Goal: Task Accomplishment & Management: Use online tool/utility

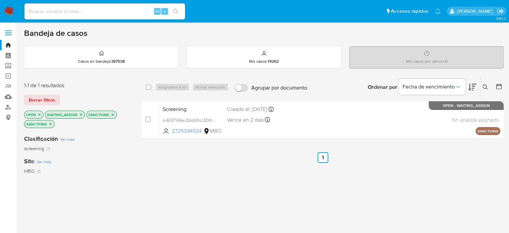
click at [262, 206] on div "select-all-cases-checkbox Asignarme a mí Borrar selección Agrupar por documento…" at bounding box center [323, 232] width 362 height 313
click at [299, 182] on div "select-all-cases-checkbox Asignarme a mí Borrar selección Agrupar por documento…" at bounding box center [323, 232] width 362 height 313
click at [149, 88] on input "checkbox" at bounding box center [148, 86] width 5 height 5
checkbox input "true"
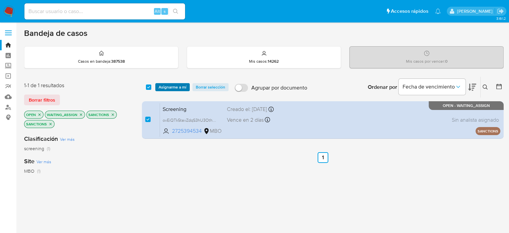
click at [183, 84] on span "Asignarme a mí" at bounding box center [173, 87] width 28 height 7
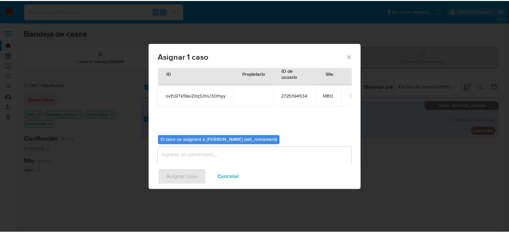
scroll to position [34, 0]
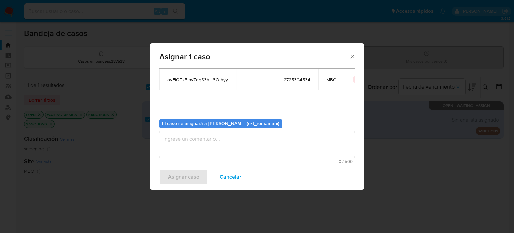
click at [254, 146] on textarea "assign-modal" at bounding box center [257, 144] width 196 height 27
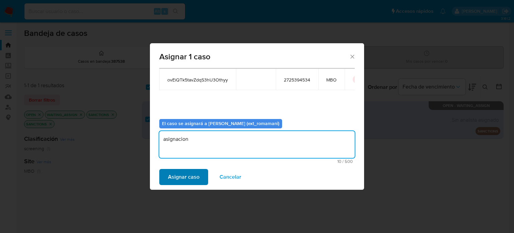
type textarea "asignacion"
click at [189, 170] on span "Asignar caso" at bounding box center [183, 176] width 31 height 15
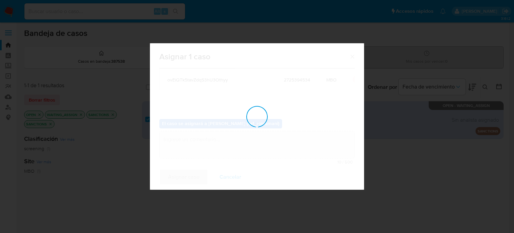
checkbox input "false"
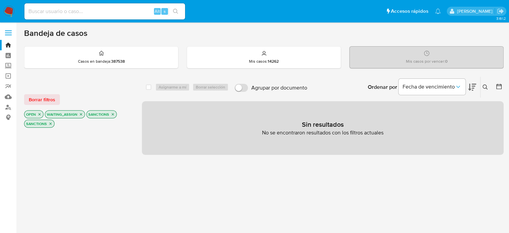
click at [8, 15] on img at bounding box center [8, 11] width 11 height 11
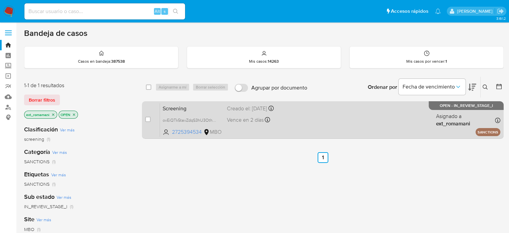
click at [288, 123] on div "Vence en 2 días Vence el 03/10/2025 13:44:02" at bounding box center [259, 119] width 64 height 9
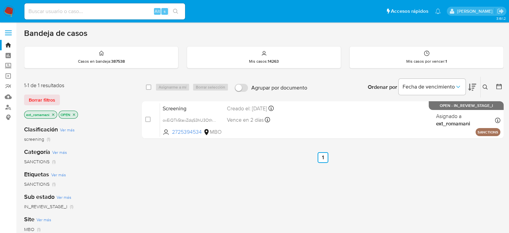
click at [52, 114] on icon "close-filter" at bounding box center [53, 114] width 4 height 4
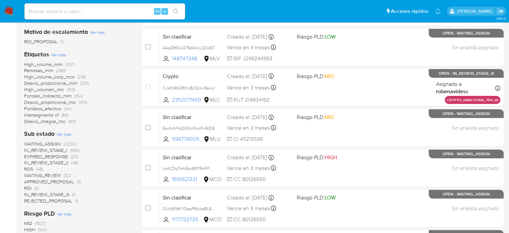
scroll to position [201, 0]
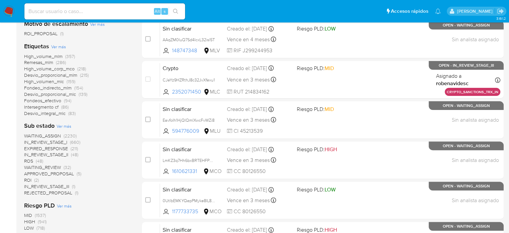
click at [46, 137] on span "WAITING_ASSIGN" at bounding box center [42, 135] width 37 height 7
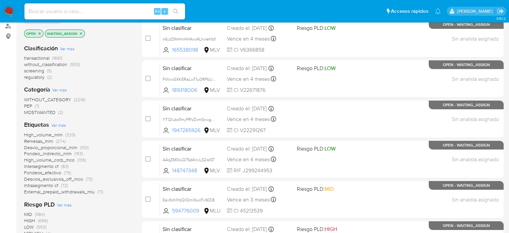
scroll to position [67, 0]
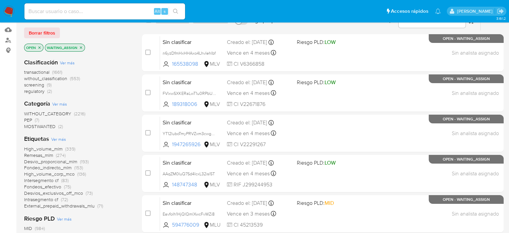
click at [50, 124] on span "MOSTWANTED" at bounding box center [39, 126] width 31 height 7
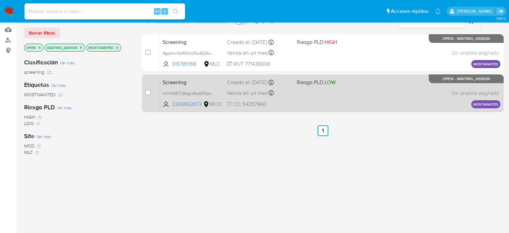
click at [406, 95] on div "Screening thhlN48TCBdgwMqGP3pbnqI6 2269662673 MCO Riesgo PLD: LOW Creado el: 01…" at bounding box center [330, 93] width 341 height 34
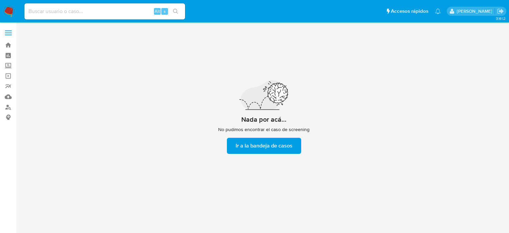
scroll to position [24, 0]
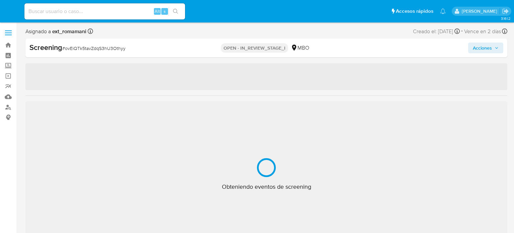
select select "10"
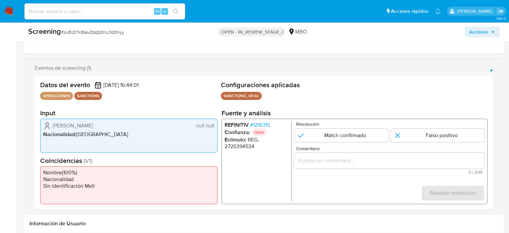
scroll to position [100, 0]
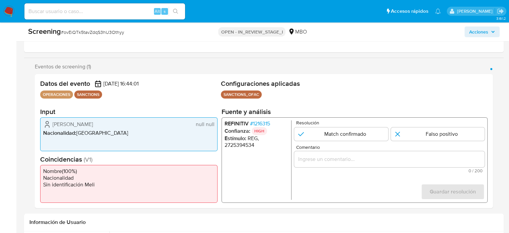
click at [262, 123] on span "# 1216315" at bounding box center [260, 123] width 20 height 7
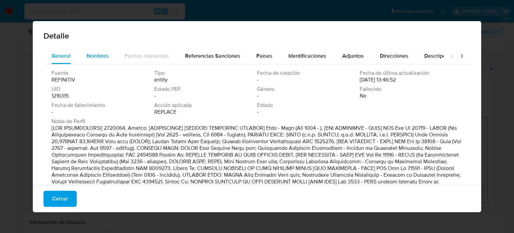
click at [108, 56] on button "Nombres" at bounding box center [98, 56] width 38 height 16
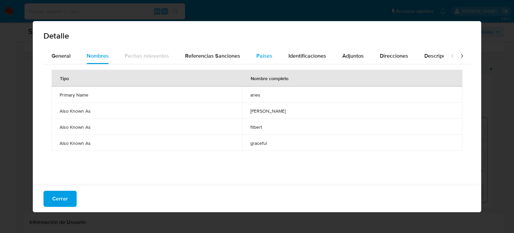
click at [262, 60] on div "Países" at bounding box center [264, 56] width 16 height 16
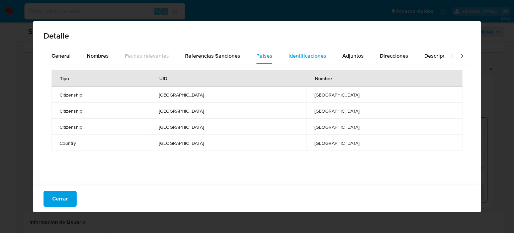
click at [290, 59] on span "Identificaciones" at bounding box center [308, 56] width 38 height 8
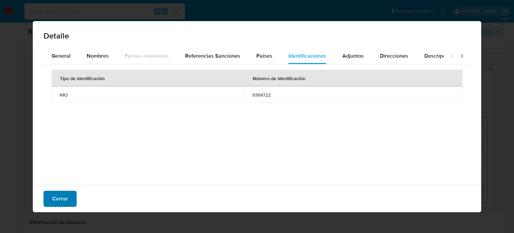
click at [63, 195] on span "Cerrar" at bounding box center [60, 198] width 16 height 15
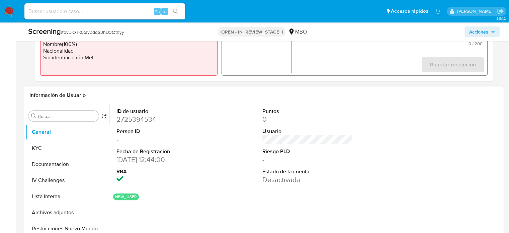
scroll to position [268, 0]
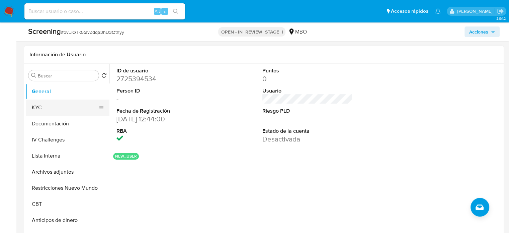
click at [64, 111] on button "KYC" at bounding box center [65, 107] width 78 height 16
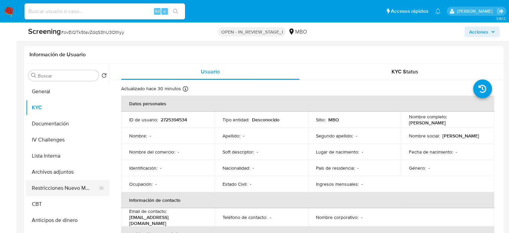
click at [71, 186] on button "Restricciones Nuevo Mundo" at bounding box center [65, 188] width 78 height 16
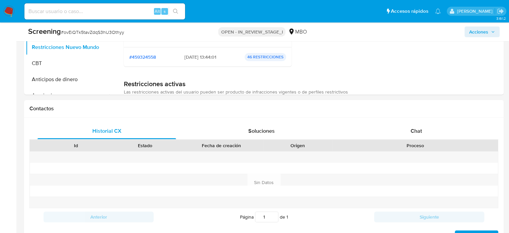
scroll to position [469, 0]
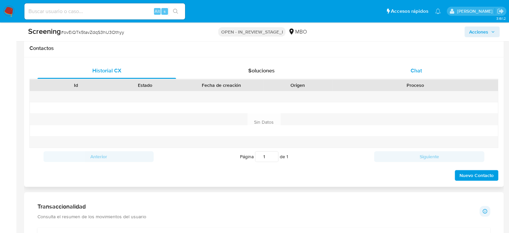
click at [427, 71] on div "Chat" at bounding box center [416, 71] width 139 height 16
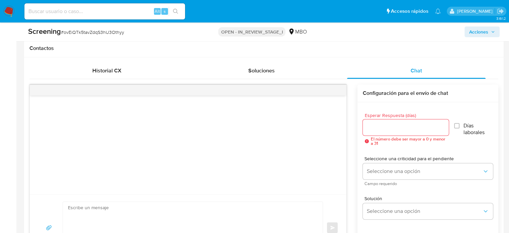
click at [421, 125] on input "Esperar Respuesta (días)" at bounding box center [406, 127] width 86 height 9
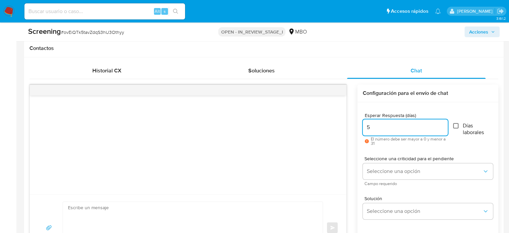
type input "5"
click at [457, 126] on input "Días laborales" at bounding box center [455, 125] width 5 height 5
checkbox input "true"
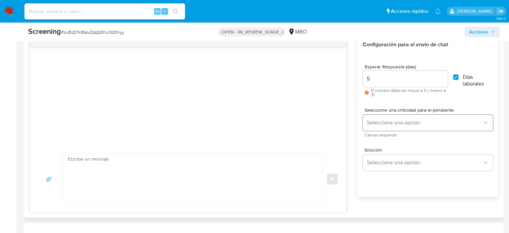
scroll to position [536, 0]
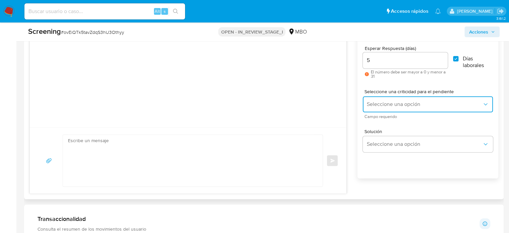
click at [438, 101] on span "Seleccione una opción" at bounding box center [425, 104] width 116 height 7
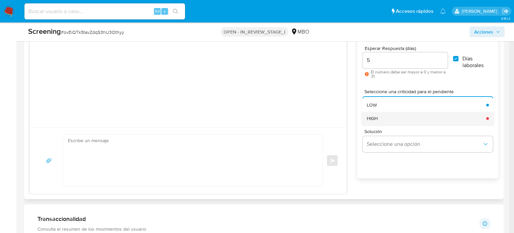
click at [417, 122] on div "HIGH" at bounding box center [425, 117] width 116 height 13
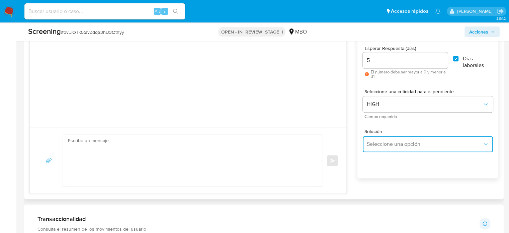
click at [412, 148] on button "Seleccione una opción" at bounding box center [428, 144] width 130 height 16
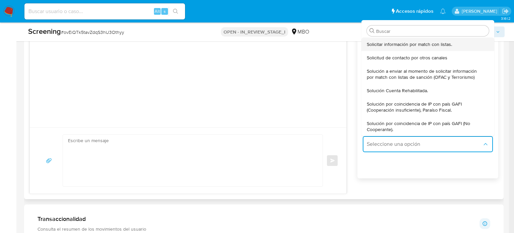
click at [427, 44] on span "Solicitar información por match con listas." at bounding box center [409, 44] width 85 height 6
type textarea "Hola ,En función de la actividad registrada en tu cuenta, necesitamos realizar …"
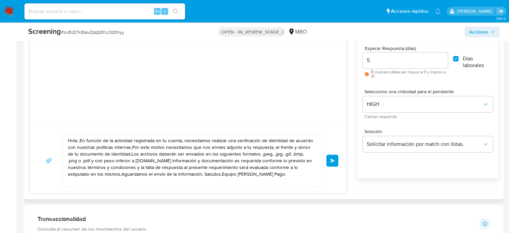
click at [331, 162] on button "Enviar" at bounding box center [332, 160] width 12 height 12
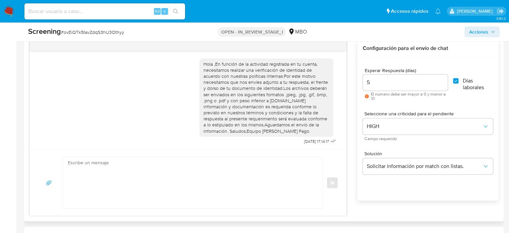
scroll to position [502, 0]
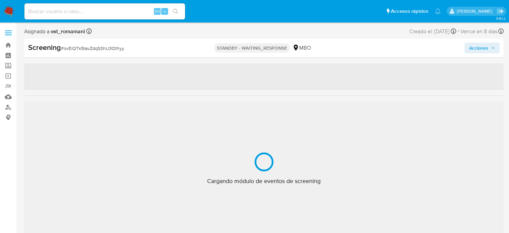
select select "10"
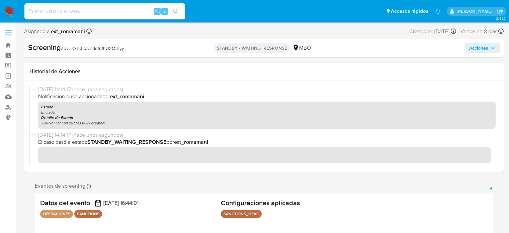
scroll to position [24, 0]
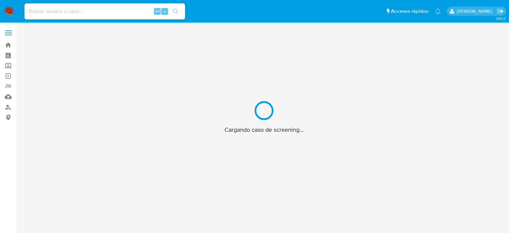
scroll to position [24, 0]
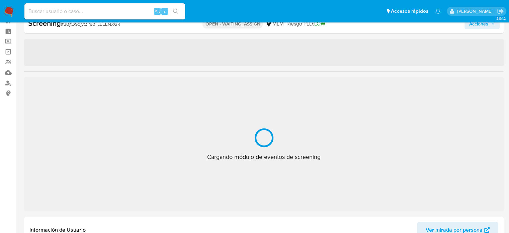
select select "10"
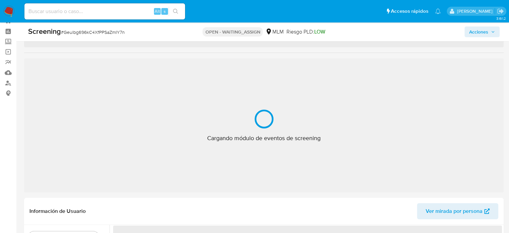
scroll to position [24, 0]
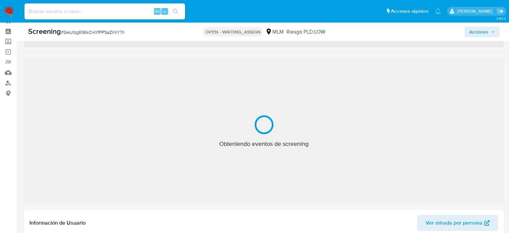
select select "10"
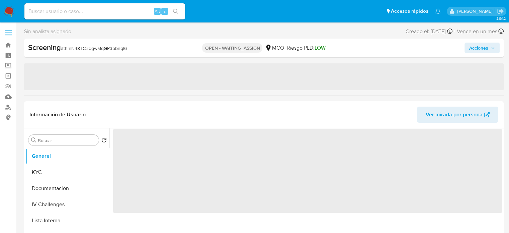
select select "10"
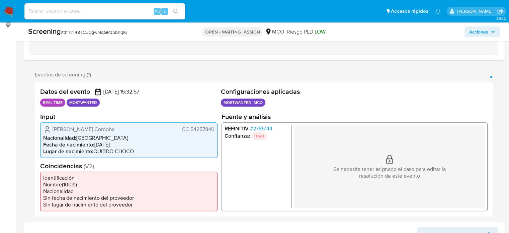
scroll to position [134, 0]
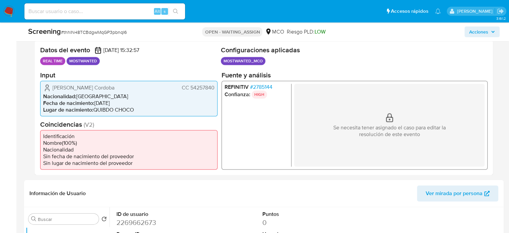
click at [263, 86] on span "# 2785144" at bounding box center [261, 86] width 22 height 7
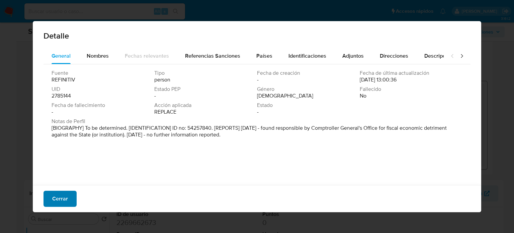
click at [71, 194] on button "Cerrar" at bounding box center [60, 199] width 33 height 16
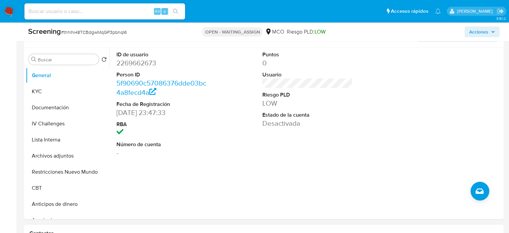
scroll to position [368, 0]
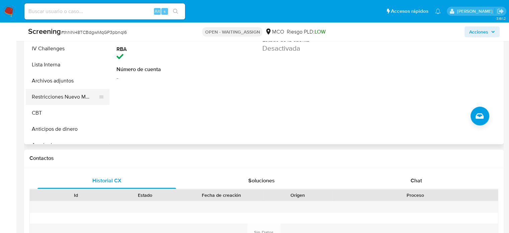
click at [75, 94] on button "Restricciones Nuevo Mundo" at bounding box center [65, 97] width 78 height 16
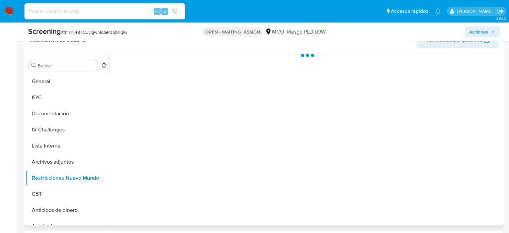
scroll to position [268, 0]
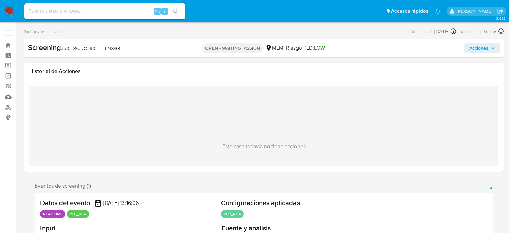
select select "10"
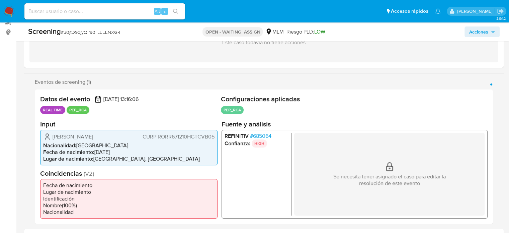
scroll to position [125, 0]
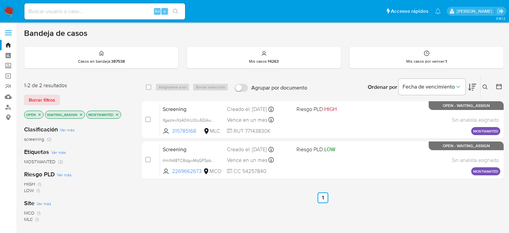
scroll to position [67, 0]
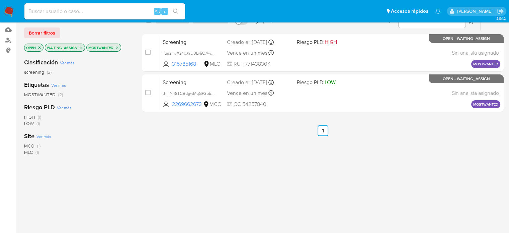
click at [7, 9] on img at bounding box center [8, 11] width 11 height 11
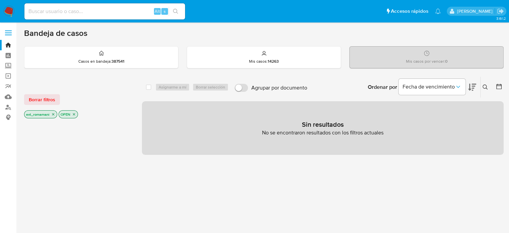
click at [50, 115] on p "ext_romamani" at bounding box center [40, 113] width 32 height 7
click at [52, 115] on icon "close-filter" at bounding box center [53, 114] width 2 height 2
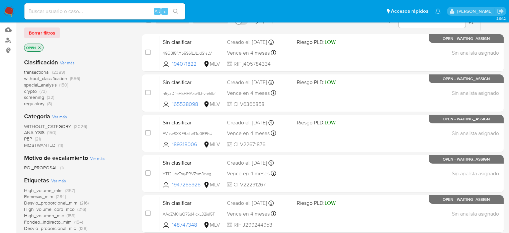
scroll to position [100, 0]
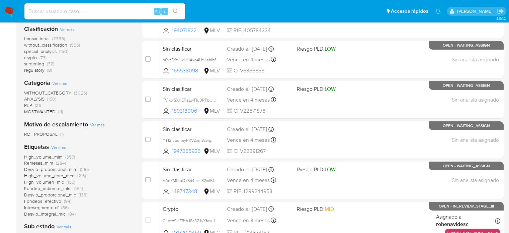
click at [40, 104] on span "(21)" at bounding box center [38, 105] width 6 height 7
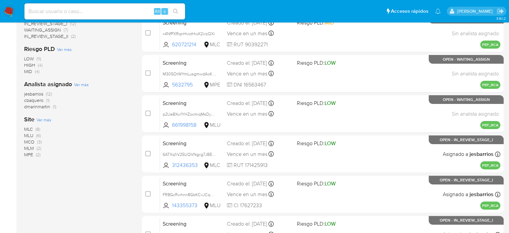
scroll to position [167, 0]
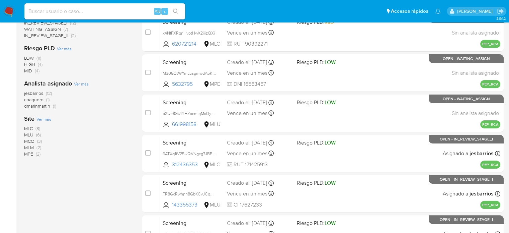
click at [27, 147] on span "MLM" at bounding box center [29, 147] width 10 height 7
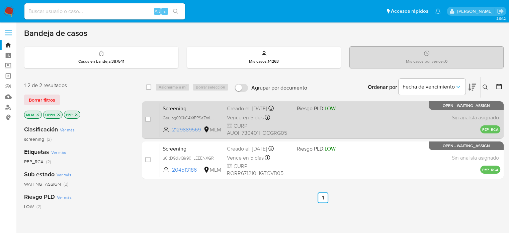
click at [295, 123] on div "Screening Geulbg696kC4XfPPSaZmIY7n 2129889569 MLM Riesgo PLD: LOW Creado el: 01…" at bounding box center [330, 120] width 341 height 34
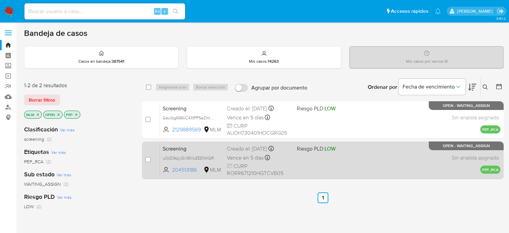
click at [292, 154] on div "Screening u0jtD9djyQir90ilLEEENXGR 204513186 MLM Riesgo PLD: LOW Creado el: 01/…" at bounding box center [330, 160] width 341 height 34
click at [149, 159] on input "checkbox" at bounding box center [147, 159] width 5 height 5
checkbox input "true"
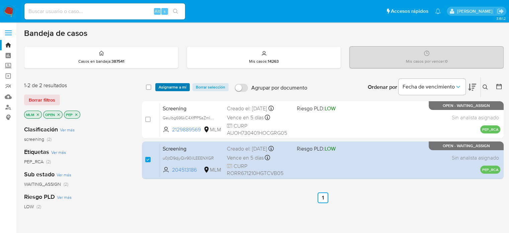
click at [167, 88] on span "Asignarme a mí" at bounding box center [173, 87] width 28 height 7
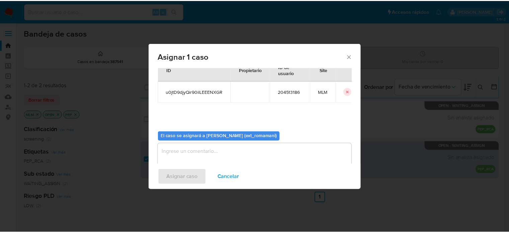
scroll to position [34, 0]
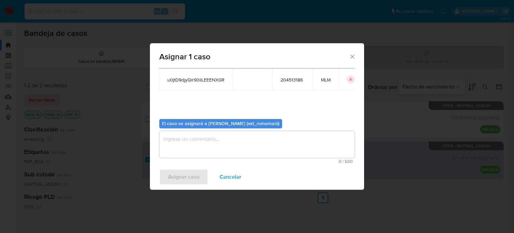
click at [225, 151] on textarea "assign-modal" at bounding box center [257, 144] width 196 height 27
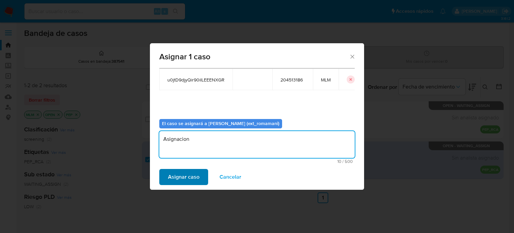
type textarea "Asignacion"
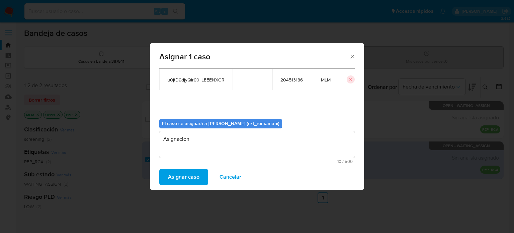
click at [197, 174] on span "Asignar caso" at bounding box center [183, 176] width 31 height 15
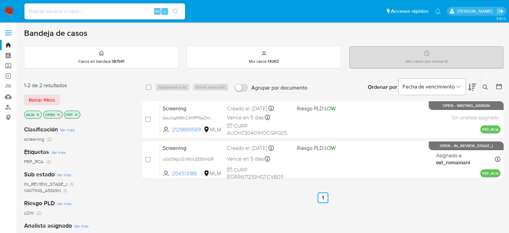
click at [39, 114] on icon "close-filter" at bounding box center [38, 114] width 4 height 4
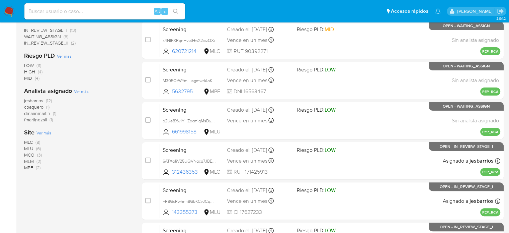
scroll to position [167, 0]
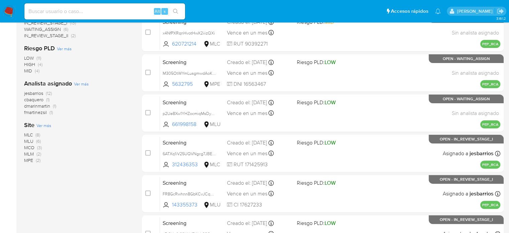
click at [31, 153] on span "MLM" at bounding box center [29, 153] width 10 height 7
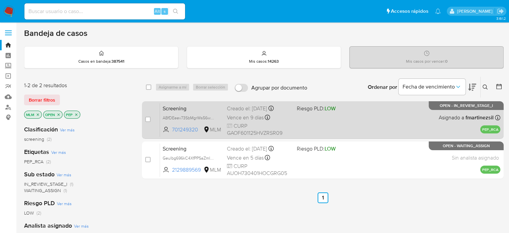
click at [313, 122] on div "Screening ABfDEeev73SbMgrWs56wDUsL 701249320 MLM Riesgo PLD: LOW Creado el: 01/…" at bounding box center [330, 120] width 341 height 34
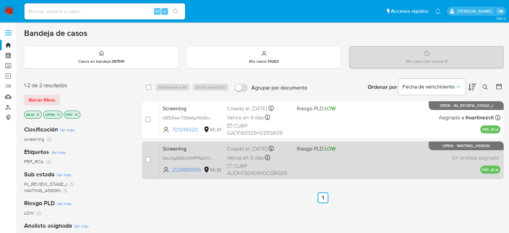
click at [309, 148] on span "Riesgo PLD: LOW" at bounding box center [316, 148] width 39 height 7
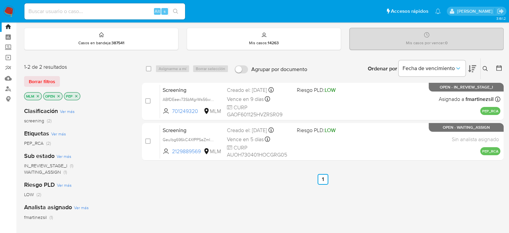
scroll to position [33, 0]
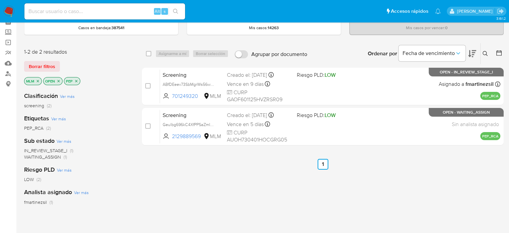
click at [37, 79] on icon "close-filter" at bounding box center [38, 81] width 4 height 4
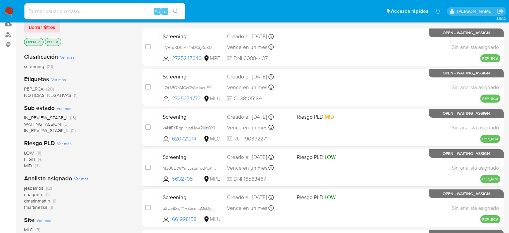
scroll to position [67, 0]
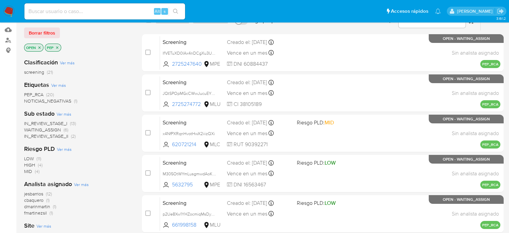
click at [52, 128] on span "WAITING_ASSIGN" at bounding box center [42, 129] width 37 height 7
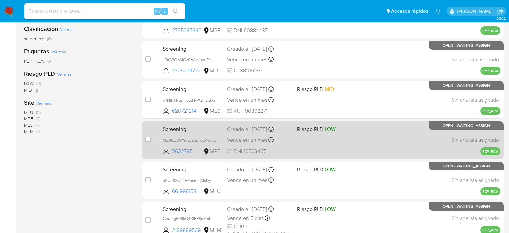
scroll to position [33, 0]
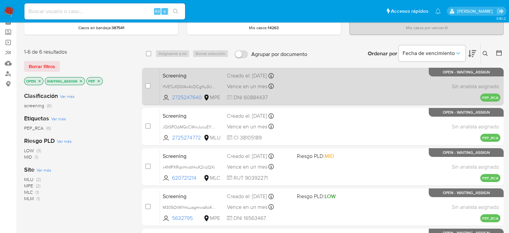
click at [254, 88] on span "Vence en un mes" at bounding box center [247, 86] width 41 height 7
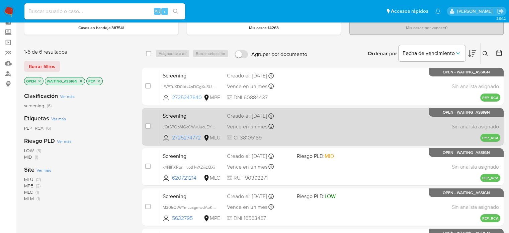
click at [275, 134] on span "CI 38105189" at bounding box center [259, 137] width 64 height 7
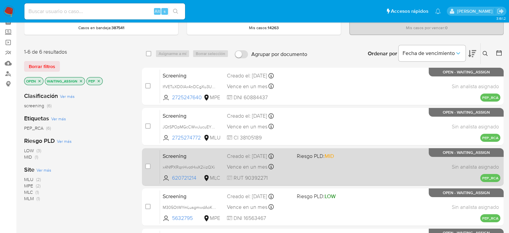
click at [271, 163] on div "Vence en un mes Vence el 31/10/2025 11:14:12" at bounding box center [259, 166] width 64 height 9
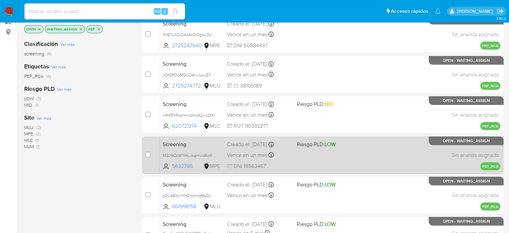
scroll to position [100, 0]
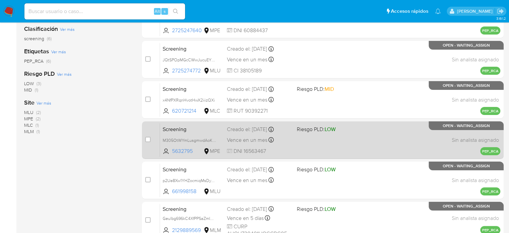
click at [269, 135] on div "Vence en un mes Vence el 31/10/2025 10:47:07" at bounding box center [259, 139] width 64 height 9
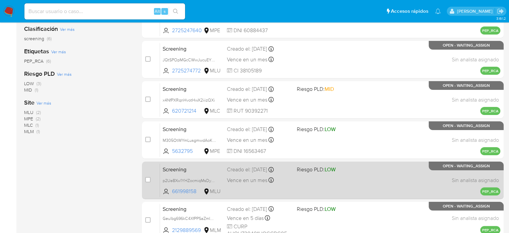
click at [262, 179] on span "Vence en un mes" at bounding box center [247, 179] width 41 height 7
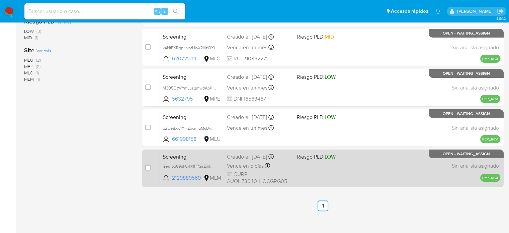
scroll to position [141, 0]
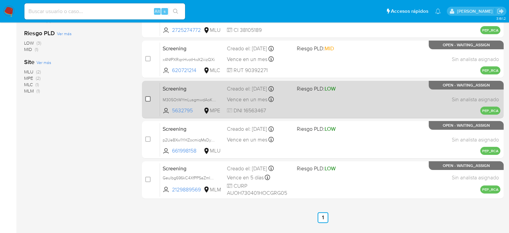
click at [146, 97] on input "checkbox" at bounding box center [147, 98] width 5 height 5
checkbox input "true"
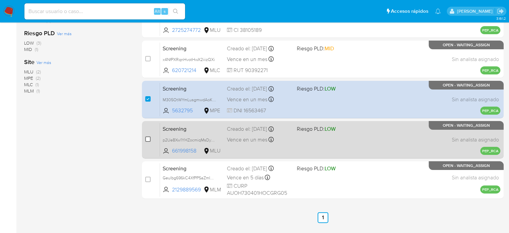
click at [148, 140] on input "checkbox" at bounding box center [147, 138] width 5 height 5
checkbox input "true"
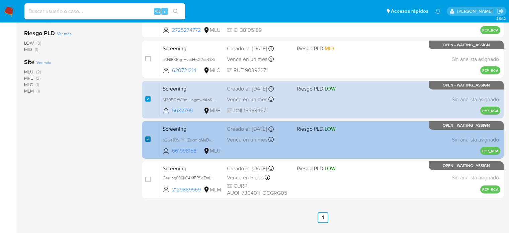
scroll to position [74, 0]
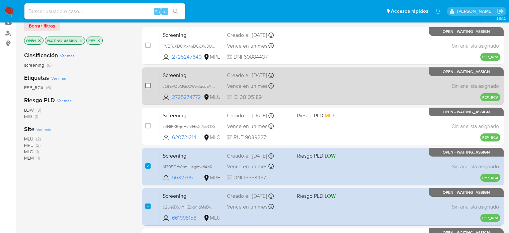
click at [147, 84] on input "checkbox" at bounding box center [147, 85] width 5 height 5
checkbox input "true"
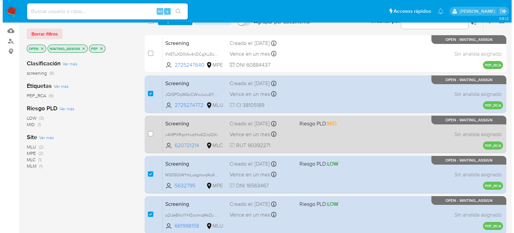
scroll to position [41, 0]
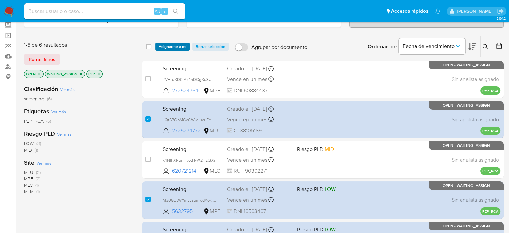
click at [171, 44] on span "Asignarme a mí" at bounding box center [173, 46] width 28 height 7
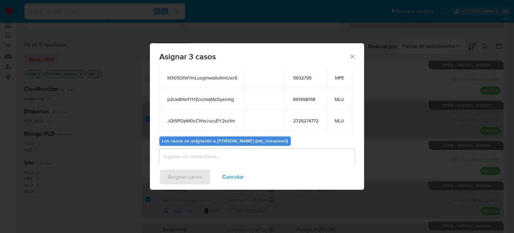
scroll to position [64, 0]
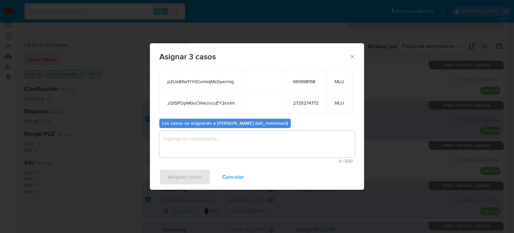
click at [195, 143] on textarea "assign-modal" at bounding box center [257, 144] width 196 height 27
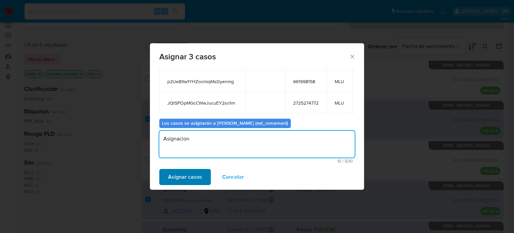
type textarea "Asignacion"
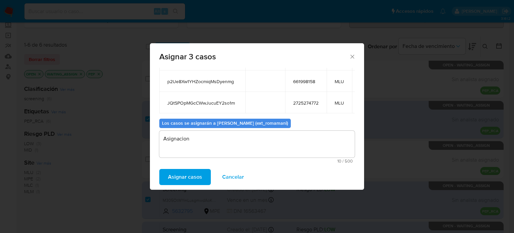
click at [185, 175] on span "Asignar casos" at bounding box center [185, 176] width 34 height 15
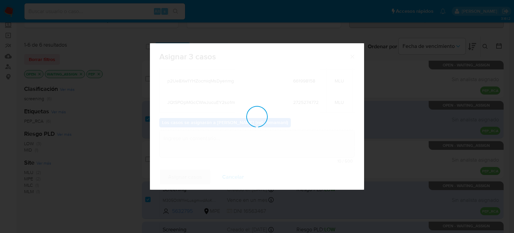
scroll to position [40, 0]
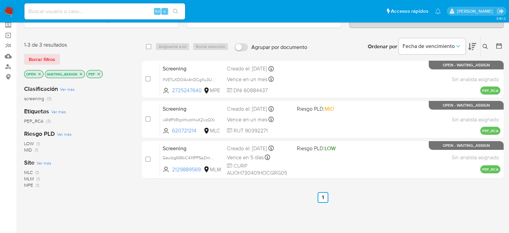
click at [99, 73] on icon "close-filter" at bounding box center [99, 74] width 4 height 4
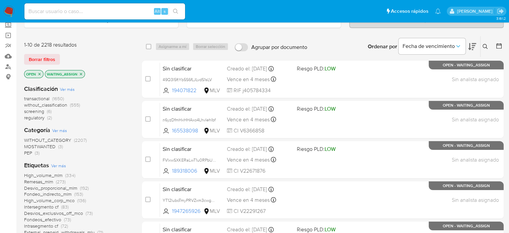
click at [48, 120] on span "(2)" at bounding box center [49, 117] width 5 height 7
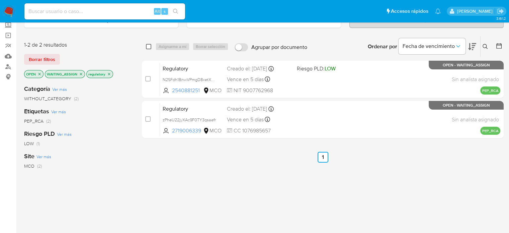
click at [148, 48] on input "checkbox" at bounding box center [148, 46] width 5 height 5
checkbox input "true"
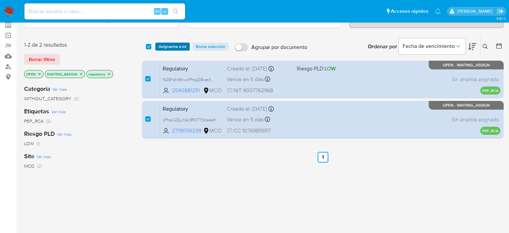
click at [164, 48] on span "Asignarme a mí" at bounding box center [173, 46] width 28 height 7
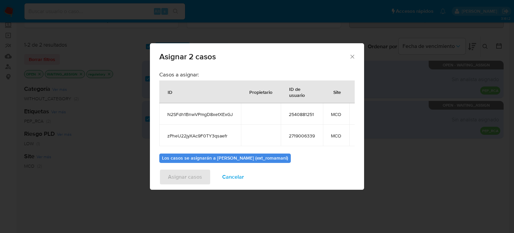
click at [142, 147] on div "Asignar 2 casos Casos a asignar: ID Propietario ID de usuario Site N2SFdh1BnwVP…" at bounding box center [257, 116] width 514 height 233
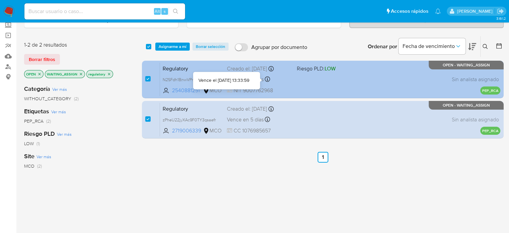
click at [284, 78] on div "Vence en 5 días Vence el 06/10/2025 13:33:59" at bounding box center [259, 79] width 64 height 9
drag, startPoint x: 291, startPoint y: 119, endPoint x: 250, endPoint y: 71, distance: 62.7
click at [291, 119] on div "Vence en 5 días Vence el 06/10/2025 11:44:15" at bounding box center [259, 119] width 64 height 9
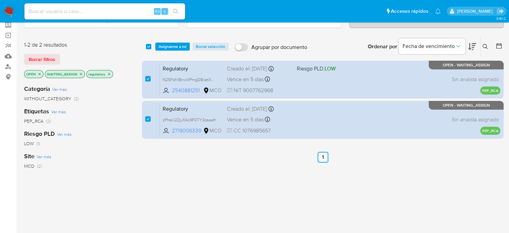
click at [178, 46] on span "Asignarme a mí" at bounding box center [173, 46] width 28 height 7
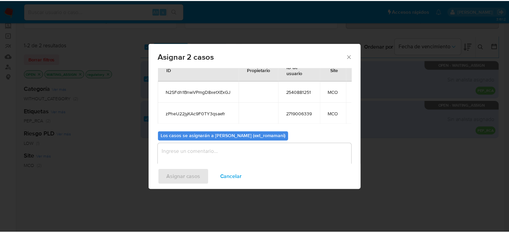
scroll to position [37, 0]
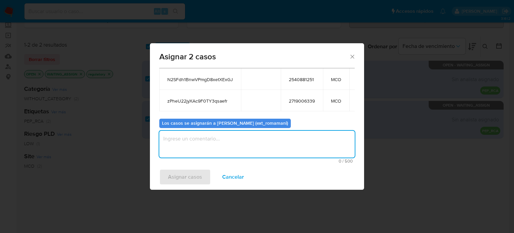
click at [227, 146] on textarea "assign-modal" at bounding box center [257, 144] width 196 height 27
type textarea "Asignacion"
click at [195, 177] on span "Asignar casos" at bounding box center [185, 176] width 34 height 15
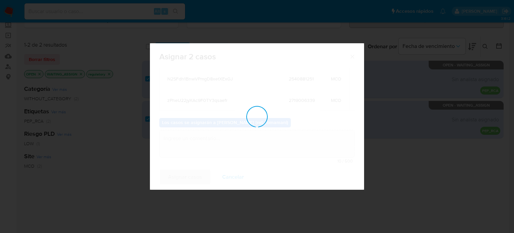
checkbox input "false"
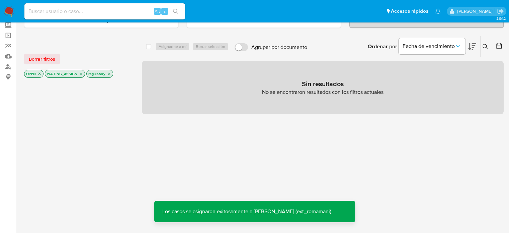
click at [9, 14] on img at bounding box center [8, 11] width 11 height 11
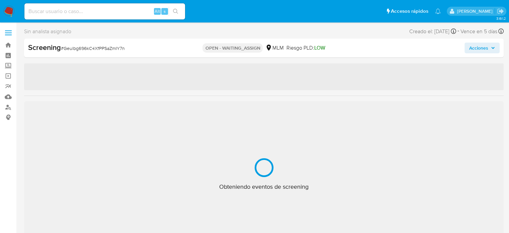
select select "10"
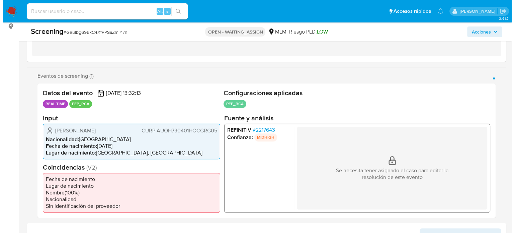
scroll to position [100, 0]
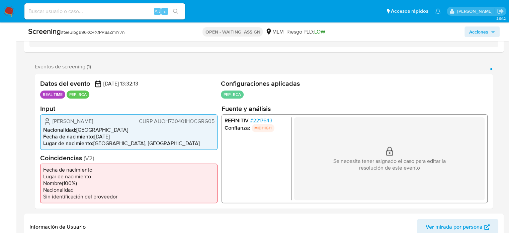
drag, startPoint x: 107, startPoint y: 119, endPoint x: 51, endPoint y: 119, distance: 56.6
click at [51, 119] on div "Hugo Aguilar Ortiz CURP AUOH730401HOCGRG05" at bounding box center [128, 121] width 171 height 8
click at [265, 120] on span "# 2217643" at bounding box center [261, 120] width 22 height 7
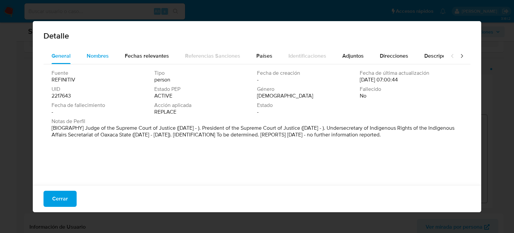
click at [101, 53] on span "Nombres" at bounding box center [98, 56] width 22 height 8
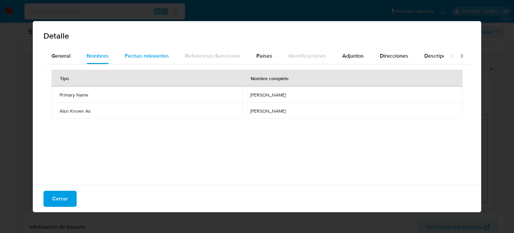
click at [150, 60] on div "Fechas relevantes" at bounding box center [147, 56] width 44 height 16
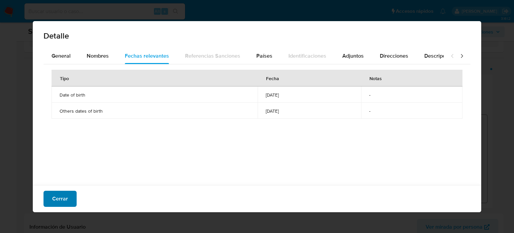
click at [65, 198] on span "Cerrar" at bounding box center [60, 198] width 16 height 15
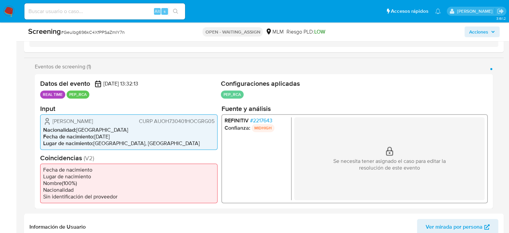
click at [266, 118] on span "# 2217643" at bounding box center [261, 120] width 22 height 7
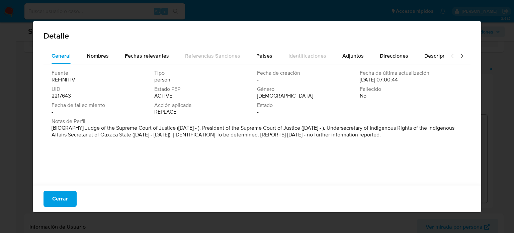
click at [461, 56] on icon at bounding box center [462, 56] width 2 height 4
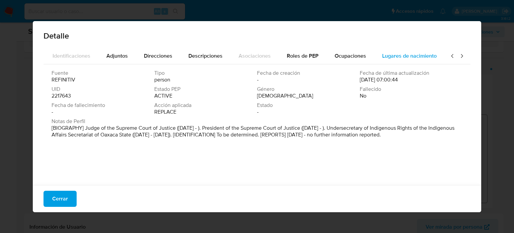
scroll to position [0, 237]
click at [425, 55] on span "Lugares de nacimiento" at bounding box center [409, 56] width 55 height 8
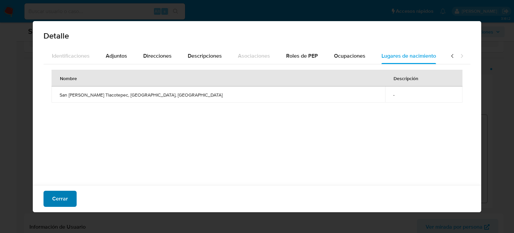
click at [57, 200] on span "Cerrar" at bounding box center [60, 198] width 16 height 15
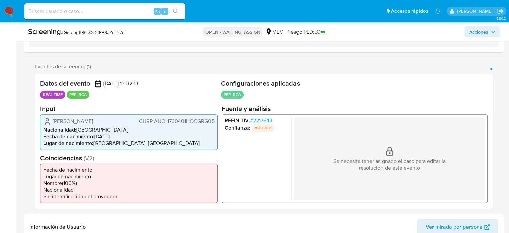
click at [266, 122] on span "# 2217643" at bounding box center [261, 120] width 22 height 7
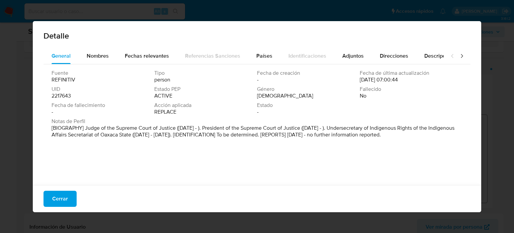
click at [463, 57] on div at bounding box center [457, 56] width 27 height 16
click at [461, 57] on div at bounding box center [457, 56] width 27 height 16
click at [459, 55] on icon at bounding box center [462, 56] width 7 height 7
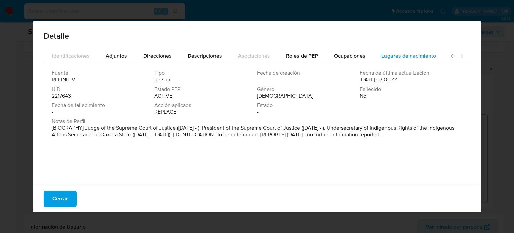
click at [431, 54] on span "Lugares de nacimiento" at bounding box center [409, 56] width 55 height 8
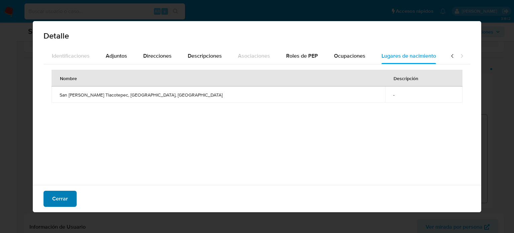
click at [55, 201] on span "Cerrar" at bounding box center [60, 198] width 16 height 15
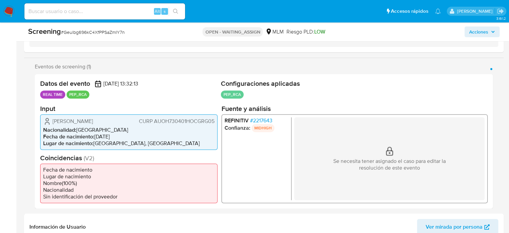
click at [265, 118] on span "# 2217643" at bounding box center [261, 120] width 22 height 7
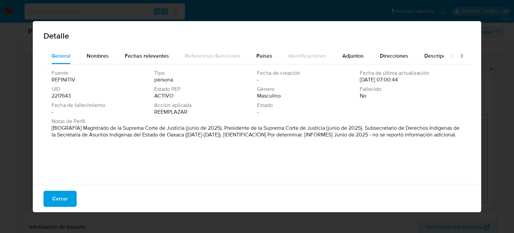
drag, startPoint x: 83, startPoint y: 128, endPoint x: 183, endPoint y: 130, distance: 100.8
click at [186, 130] on font "[BIOGRAFÍA] Magistrado de la Suprema Corte de Justicia (junio de 2025). Preside…" at bounding box center [256, 131] width 408 height 14
click at [50, 205] on button "Cerrar" at bounding box center [60, 199] width 33 height 16
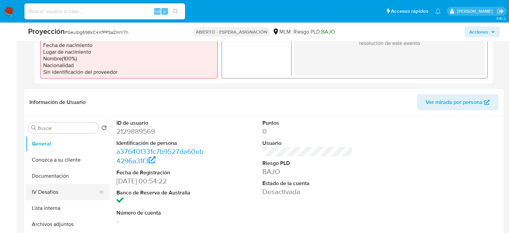
scroll to position [234, 0]
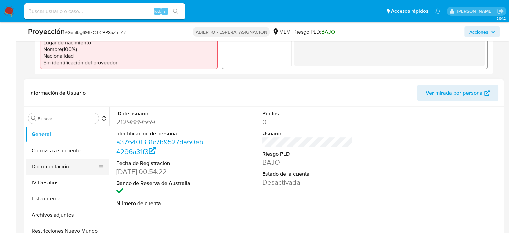
click at [60, 168] on button "Documentación" at bounding box center [65, 166] width 78 height 16
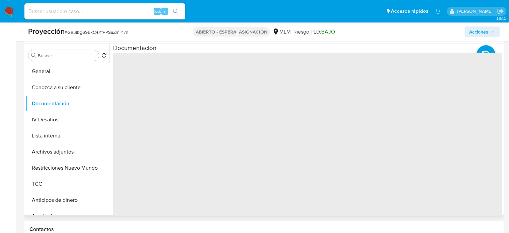
scroll to position [301, 0]
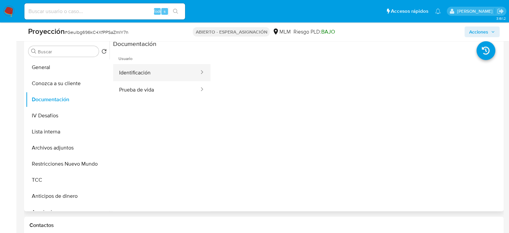
click at [162, 77] on button "Identificación" at bounding box center [156, 72] width 87 height 17
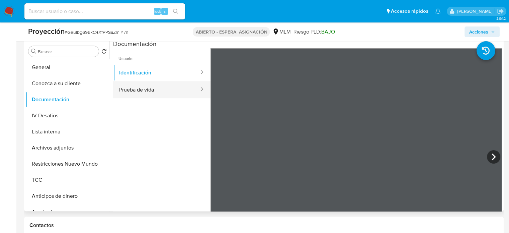
click at [155, 92] on button "Prueba de vida" at bounding box center [156, 89] width 87 height 17
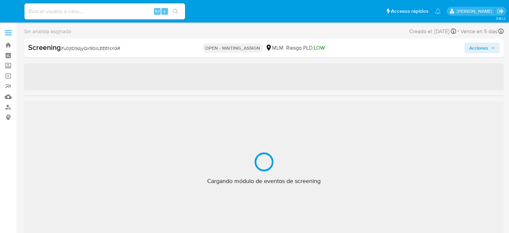
select select "10"
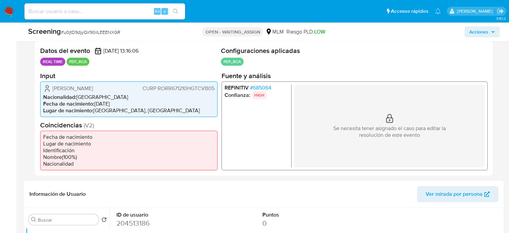
scroll to position [134, 0]
click at [260, 77] on h2 "Fuente y análisis" at bounding box center [355, 75] width 266 height 8
drag, startPoint x: 260, startPoint y: 82, endPoint x: 261, endPoint y: 85, distance: 3.7
click at [261, 85] on div "REFINITIV # 685064 Confianza: HIGH Se necesita tener asignado el caso para edit…" at bounding box center [355, 124] width 266 height 89
click at [261, 85] on span "# 685064" at bounding box center [260, 86] width 21 height 7
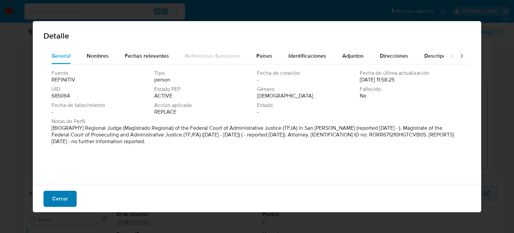
click at [62, 199] on span "Cerrar" at bounding box center [60, 198] width 16 height 15
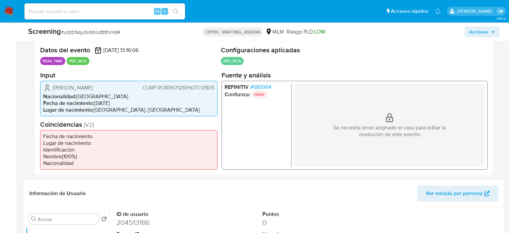
drag, startPoint x: 120, startPoint y: 86, endPoint x: 45, endPoint y: 84, distance: 75.4
click at [45, 84] on div "Ruben Rocha Rivera CURP RORR671210HGTCVB05" at bounding box center [128, 87] width 171 height 8
drag, startPoint x: 354, startPoint y: 189, endPoint x: 347, endPoint y: 178, distance: 13.1
click at [354, 189] on header "Información de Usuario Ver mirada por persona" at bounding box center [263, 193] width 469 height 16
click at [262, 90] on p "HIGH" at bounding box center [259, 94] width 15 height 8
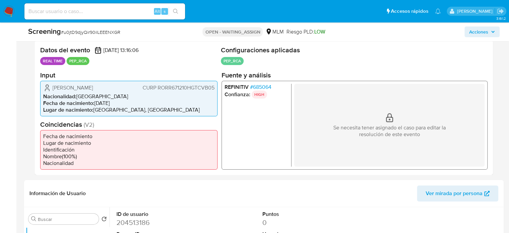
click at [261, 81] on div "REFINITIV # 685064 Confianza: HIGH Se necesita tener asignado el caso para edit…" at bounding box center [355, 124] width 266 height 89
click at [261, 84] on span "# 685064" at bounding box center [260, 86] width 21 height 7
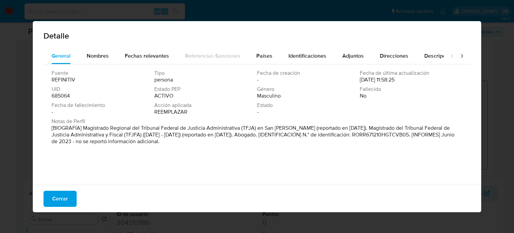
drag, startPoint x: 82, startPoint y: 128, endPoint x: 320, endPoint y: 132, distance: 238.1
click at [320, 132] on font "[BIOGRAFÍA] Magistrado Regional del Tribunal Federal de Justicia Administrativa…" at bounding box center [254, 134] width 404 height 21
click at [60, 195] on span "Cerrar" at bounding box center [60, 198] width 16 height 15
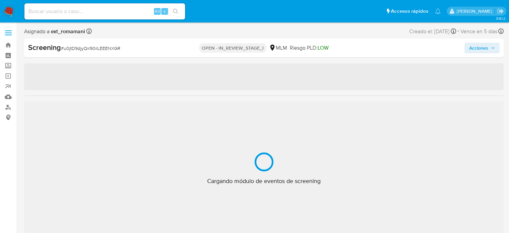
select select "10"
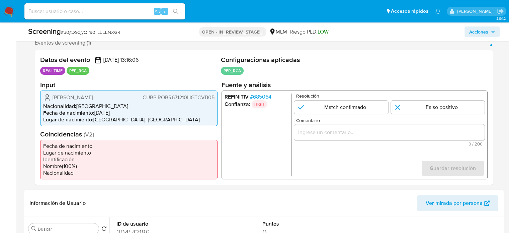
scroll to position [125, 0]
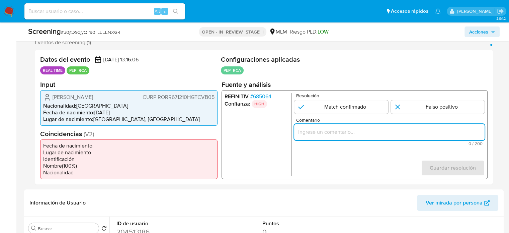
click at [335, 129] on input "Comentario" at bounding box center [389, 131] width 191 height 9
paste input "Titular de cuenta se desempeña como Configurando calidad PEP."
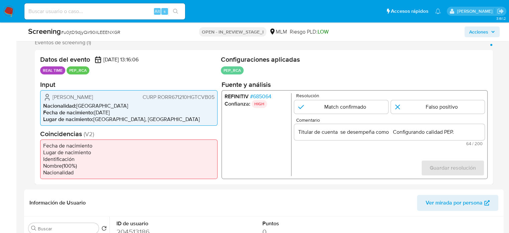
drag, startPoint x: 51, startPoint y: 96, endPoint x: 217, endPoint y: 101, distance: 165.8
click at [217, 101] on div "[PERSON_NAME] CURP RORR671210HGTCVB05 Nacionalidad : [DEMOGRAPHIC_DATA] Fecha d…" at bounding box center [128, 107] width 177 height 35
click at [212, 100] on span "CURP RORR671210HGTCVB05" at bounding box center [179, 96] width 72 height 7
drag, startPoint x: 217, startPoint y: 98, endPoint x: 103, endPoint y: 95, distance: 114.2
click at [51, 96] on div "[PERSON_NAME] CURP RORR671210HGTCVB05 Nacionalidad : [DEMOGRAPHIC_DATA] Fecha d…" at bounding box center [128, 107] width 177 height 35
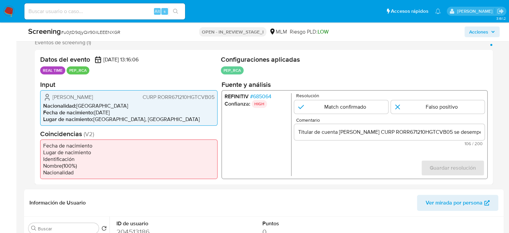
click at [260, 95] on span "# 685064" at bounding box center [260, 96] width 21 height 7
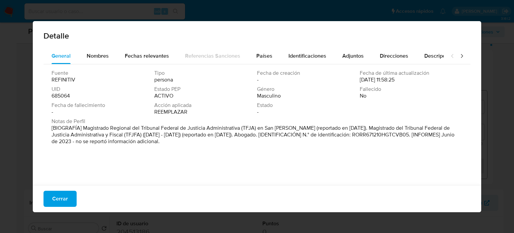
drag, startPoint x: 83, startPoint y: 128, endPoint x: 319, endPoint y: 128, distance: 235.4
click at [319, 128] on font "[BIOGRAFÍA] Magistrado Regional del Tribunal Federal de Justicia Administrativa…" at bounding box center [254, 134] width 404 height 21
click at [66, 197] on font "Cerrar" at bounding box center [60, 199] width 16 height 16
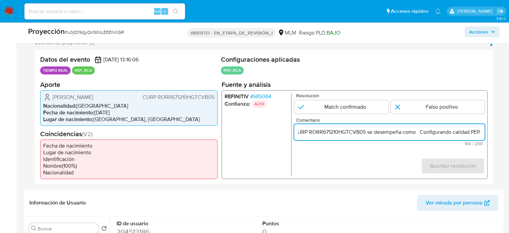
scroll to position [0, 96]
drag, startPoint x: 480, startPoint y: 130, endPoint x: 484, endPoint y: 131, distance: 4.1
click at [484, 131] on input "Titular de cuenta [PERSON_NAME] CURP RORR671210HGTCVB05 se desempeña como Confi…" at bounding box center [389, 131] width 191 height 9
click at [427, 132] on input "Titular de cuenta Ruben Rocha Rivera CURP RORR671210HGTCVB05 se desempeña como …" at bounding box center [389, 131] width 191 height 9
drag, startPoint x: 419, startPoint y: 131, endPoint x: 501, endPoint y: 132, distance: 81.7
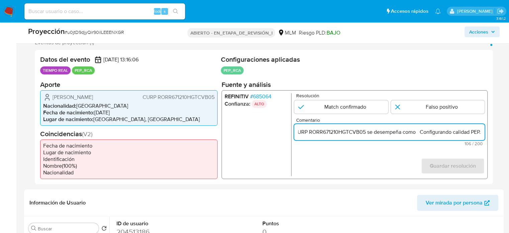
click at [501, 132] on div "Eventos de proyección (1) Página 1 Datos del evento 01/10/2025 13:16:06 TIEMPO …" at bounding box center [264, 111] width 480 height 145
drag, startPoint x: 461, startPoint y: 133, endPoint x: 482, endPoint y: 133, distance: 21.1
click at [482, 133] on input "Titular de cuenta Ruben Rocha Rivera CURP RORR671210HGTCVB05 se desempeña como …" at bounding box center [389, 131] width 191 height 9
drag, startPoint x: 483, startPoint y: 131, endPoint x: 415, endPoint y: 134, distance: 68.3
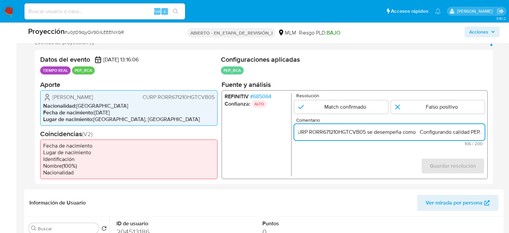
click at [415, 134] on input "Titular de cuenta Ruben Rocha Rivera CURP RORR671210HGTCVB05 se desempeña como …" at bounding box center [389, 131] width 191 height 9
paste input "Magistrado Regional del Tribunal Federal de Justicia Administrativa en San Pedr…"
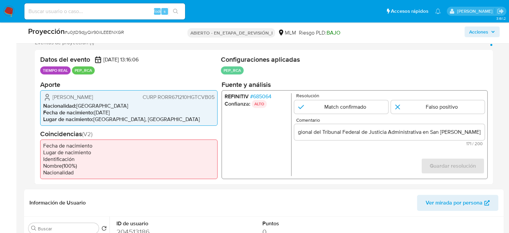
scroll to position [0, 0]
click at [348, 150] on form "Resolución Match confirmado Falso positivo Comentario Titular de cuenta Ruben R…" at bounding box center [389, 134] width 191 height 83
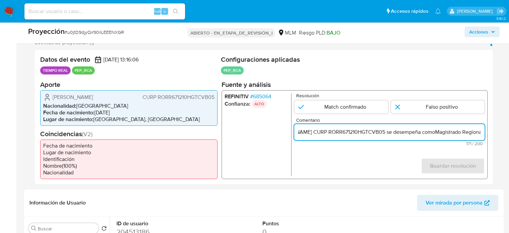
scroll to position [0, 135]
drag, startPoint x: 478, startPoint y: 131, endPoint x: 481, endPoint y: 131, distance: 3.4
click at [481, 131] on input "Titular de cuenta Ruben Rocha Rivera CURP RORR671210HGTCVB05 se desempeña comoM…" at bounding box center [389, 131] width 191 height 9
click at [389, 135] on input "Titular de cuenta Ruben Rocha Rivera CURP RORR671210HGTCVB05 se desempeña comoM…" at bounding box center [389, 131] width 191 height 9
click at [376, 133] on input "Titular de cuenta Ruben Rocha Rivera CURP RORR671210HGTCVB05 se desempeña comoM…" at bounding box center [389, 131] width 191 height 9
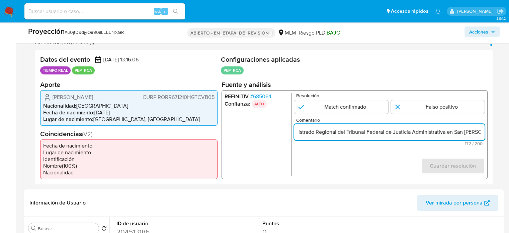
scroll to position [0, 252]
drag, startPoint x: 462, startPoint y: 131, endPoint x: 488, endPoint y: 135, distance: 26.1
click at [488, 135] on div "Datos del evento 01/10/2025 13:16:06 TIEMPO REAL PEP_RCA Configuraciones aplica…" at bounding box center [264, 117] width 458 height 134
click at [484, 132] on input "Titular de cuenta Ruben Rocha Rivera CURP RORR671210HGTCVB05 se desempeña como …" at bounding box center [389, 131] width 191 height 9
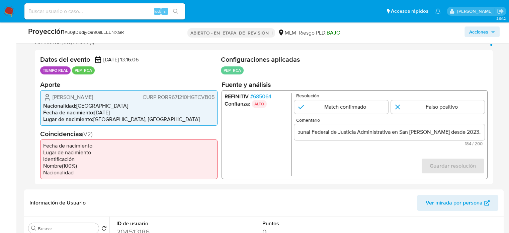
scroll to position [0, 0]
click at [267, 97] on font "685064" at bounding box center [262, 96] width 18 height 8
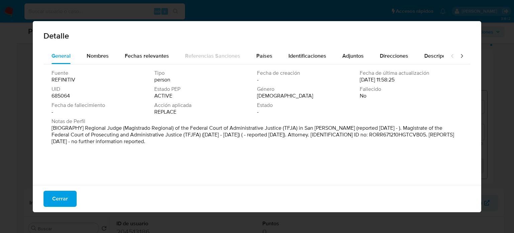
drag, startPoint x: 69, startPoint y: 197, endPoint x: 152, endPoint y: 187, distance: 84.3
click at [70, 196] on button "Cerrar" at bounding box center [60, 199] width 33 height 16
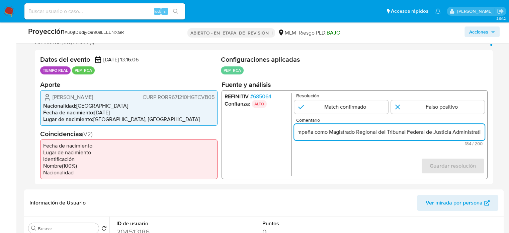
scroll to position [0, 284]
drag, startPoint x: 467, startPoint y: 132, endPoint x: 494, endPoint y: 137, distance: 26.5
click at [494, 137] on div "Eventos de proyección (1) Página 1 Datos del evento 01/10/2025 13:16:06 TIEMPO …" at bounding box center [264, 111] width 480 height 145
click at [482, 132] on input "Titular de cuenta Ruben Rocha Rivera CURP RORR671210HGTCVB05 se desempeña como …" at bounding box center [389, 131] width 191 height 9
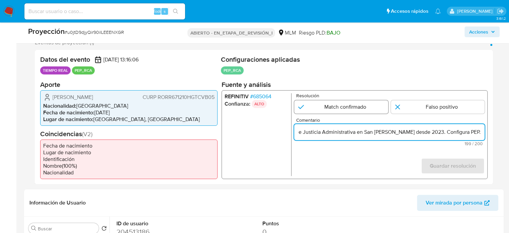
type input "Titular de cuenta Ruben Rocha Rivera CURP RORR671210HGTCVB05 se desempeña como …"
click at [339, 105] on input "1 de 1" at bounding box center [341, 106] width 94 height 13
radio input "true"
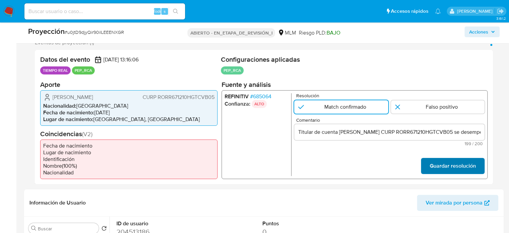
click at [432, 168] on font "Guardar resolución" at bounding box center [453, 166] width 46 height 16
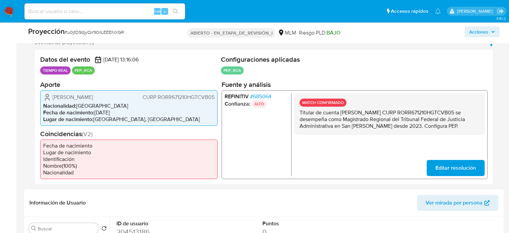
drag, startPoint x: 470, startPoint y: 127, endPoint x: 295, endPoint y: 113, distance: 175.3
click at [295, 113] on div "MATCH CONFIRMADO Titular de cuenta Ruben Rocha Rivera CURP RORR671210HGTCVB05 s…" at bounding box center [389, 114] width 191 height 42
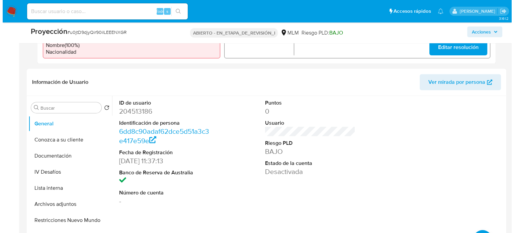
scroll to position [258, 0]
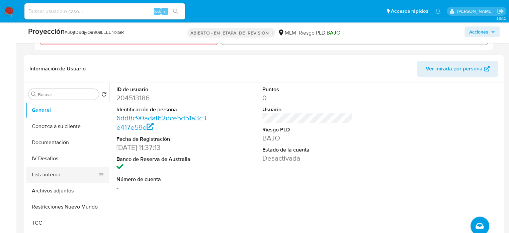
click at [63, 179] on button "Lista interna" at bounding box center [65, 174] width 78 height 16
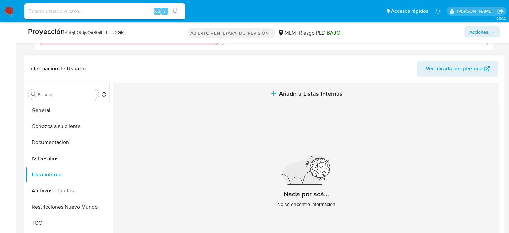
click at [270, 92] on icon "button" at bounding box center [274, 93] width 8 height 8
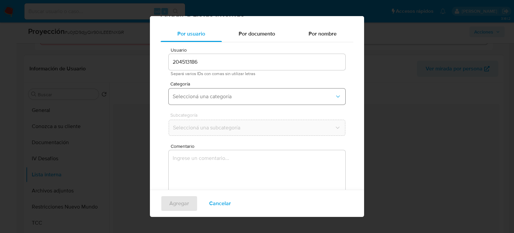
scroll to position [28, 0]
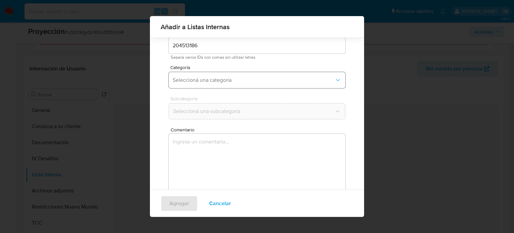
click at [247, 84] on button "Seleccioná una categoría" at bounding box center [257, 80] width 177 height 16
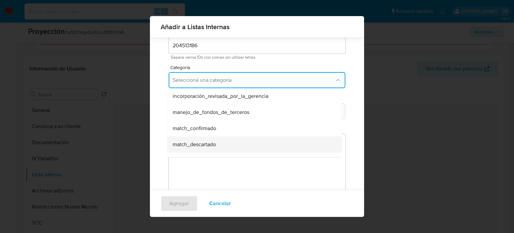
scroll to position [33, 0]
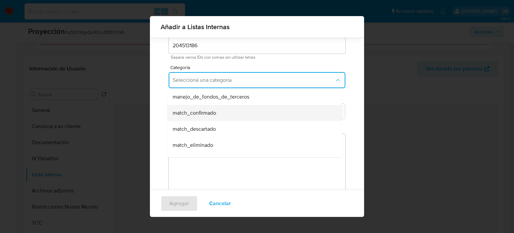
click at [212, 114] on span "match_confirmado" at bounding box center [195, 112] width 44 height 7
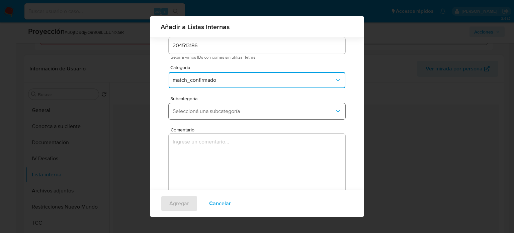
click at [214, 112] on span "Seleccioná una subcategoría" at bounding box center [254, 111] width 162 height 7
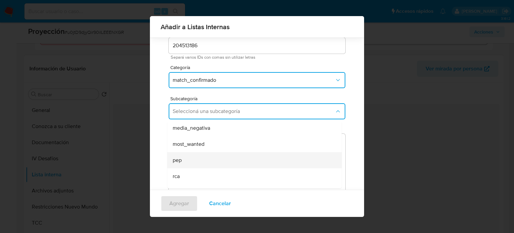
click at [198, 161] on div "pep" at bounding box center [253, 160] width 160 height 16
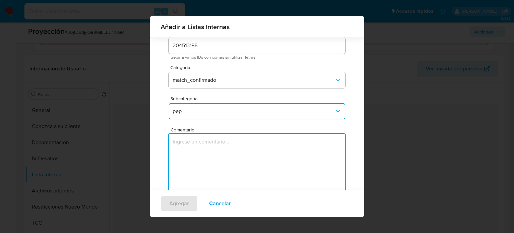
click at [198, 160] on textarea "Comentario" at bounding box center [257, 166] width 177 height 64
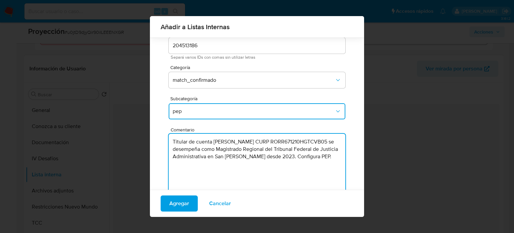
click at [198, 165] on textarea "Titular de cuenta Ruben Rocha Rivera CURP RORR671210HGTCVB05 se desempeña como …" at bounding box center [257, 166] width 177 height 64
type textarea "Titular de cuenta Ruben Rocha Rivera CURP RORR671210HGTCVB05 se desempeña como …"
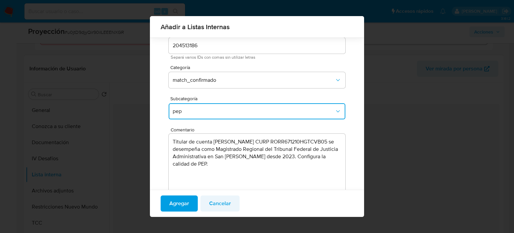
click at [216, 207] on span "Cancelar" at bounding box center [220, 203] width 22 height 15
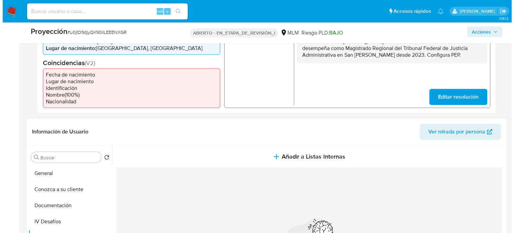
scroll to position [158, 0]
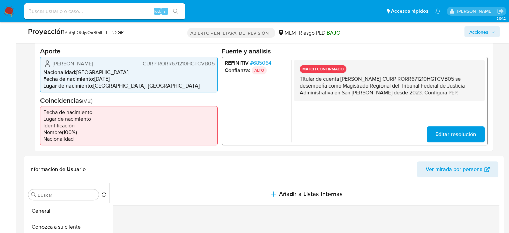
click at [261, 61] on font "685064" at bounding box center [262, 63] width 18 height 8
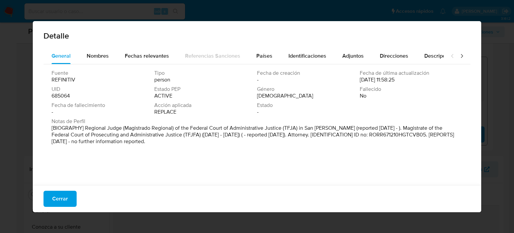
click at [461, 56] on icon at bounding box center [462, 56] width 2 height 4
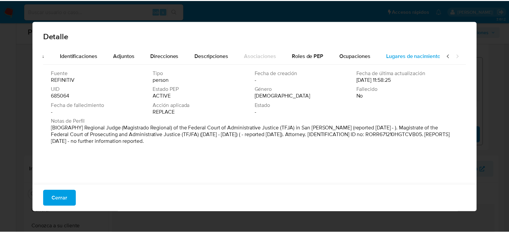
scroll to position [0, 237]
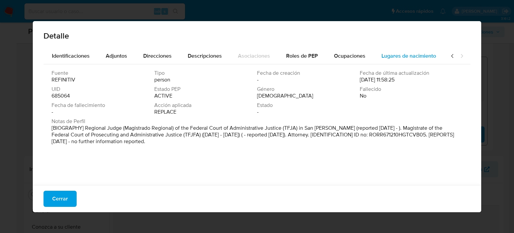
click at [423, 55] on span "Lugares de nacimiento" at bounding box center [409, 56] width 55 height 8
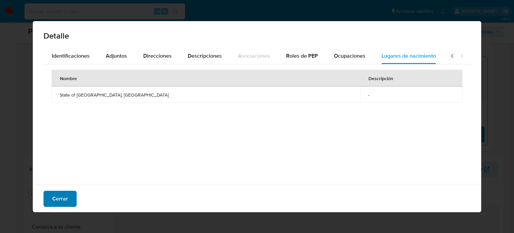
click at [70, 199] on button "Cerrar" at bounding box center [60, 199] width 33 height 16
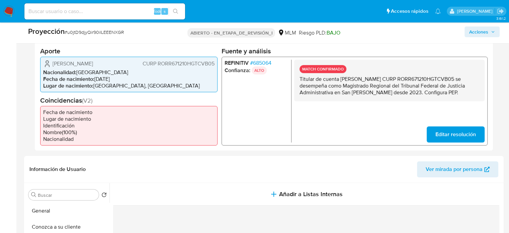
click at [272, 62] on font "685064" at bounding box center [262, 63] width 18 height 8
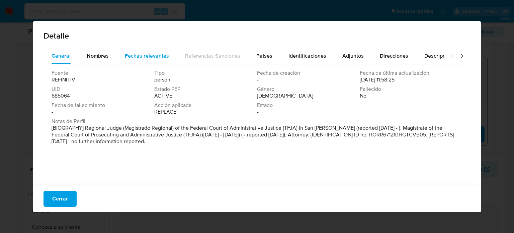
click at [124, 59] on button "Fechas relevantes" at bounding box center [147, 56] width 60 height 16
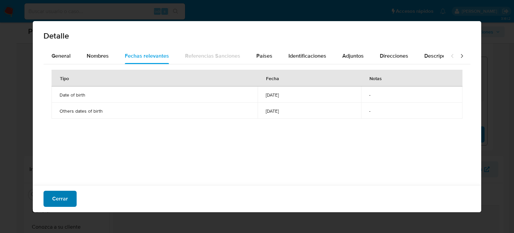
click at [70, 201] on button "Cerrar" at bounding box center [60, 199] width 33 height 16
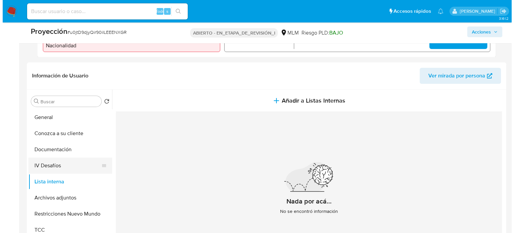
scroll to position [258, 0]
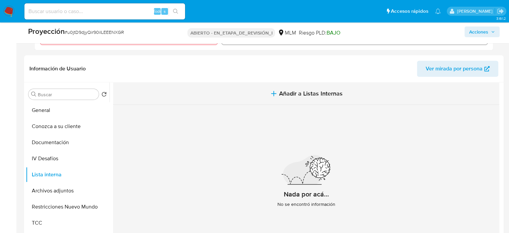
click at [264, 92] on button "Añadir a Listas Internas" at bounding box center [306, 93] width 386 height 22
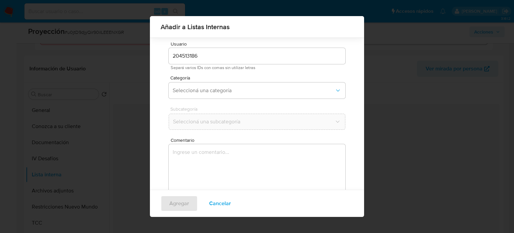
scroll to position [28, 0]
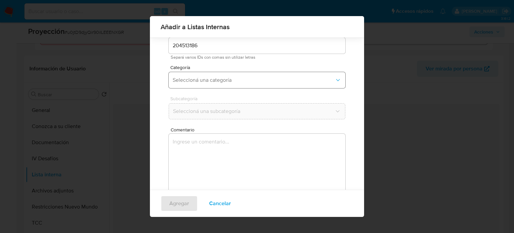
click at [236, 81] on span "Seleccioná una categoría" at bounding box center [254, 80] width 162 height 7
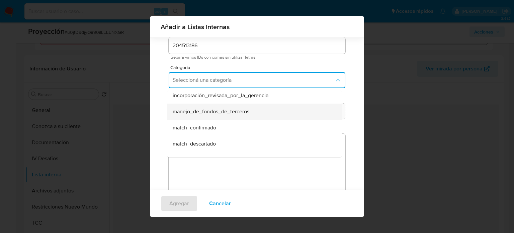
scroll to position [33, 0]
click at [212, 120] on div "match_confirmado" at bounding box center [253, 113] width 160 height 16
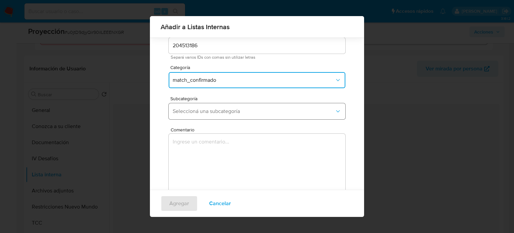
click at [217, 108] on span "Seleccioná una subcategoría" at bounding box center [254, 111] width 162 height 7
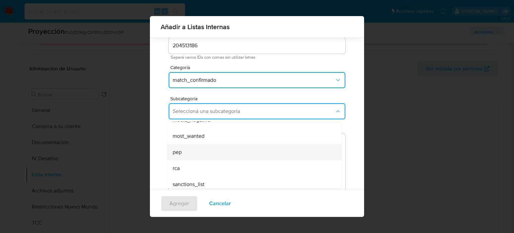
scroll to position [46, 0]
click at [213, 151] on div "pep" at bounding box center [253, 148] width 160 height 16
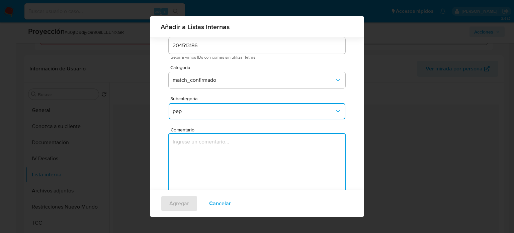
click at [213, 151] on textarea "Comentario" at bounding box center [257, 166] width 177 height 64
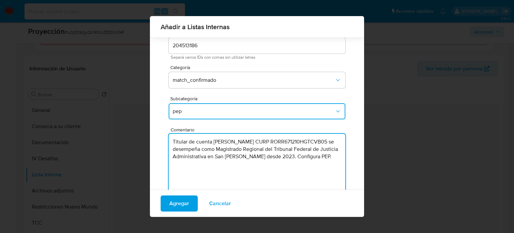
click at [198, 164] on textarea "Titular de cuenta Ruben Rocha Rivera CURP RORR671210HGTCVB05 se desempeña como …" at bounding box center [257, 166] width 177 height 64
type textarea "Titular de cuenta Ruben Rocha Rivera CURP RORR671210HGTCVB05 se desempeña como …"
click at [190, 201] on button "Agregar" at bounding box center [179, 203] width 37 height 16
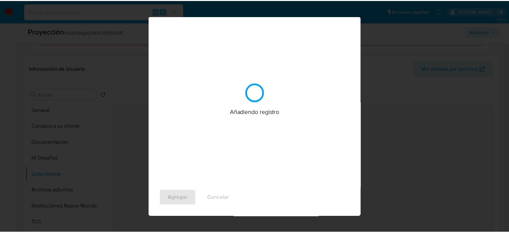
scroll to position [0, 0]
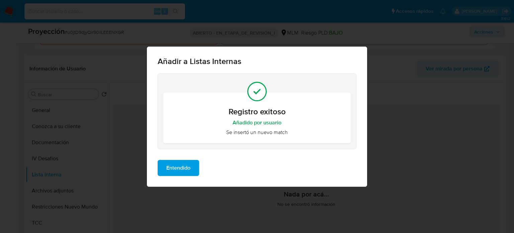
click at [181, 176] on div "Entendido" at bounding box center [257, 170] width 220 height 32
click at [178, 164] on span "Entendido" at bounding box center [178, 167] width 24 height 15
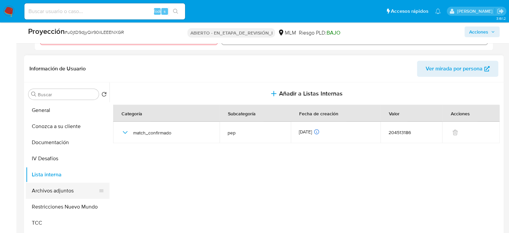
click at [68, 195] on button "Archivos adjuntos" at bounding box center [65, 190] width 78 height 16
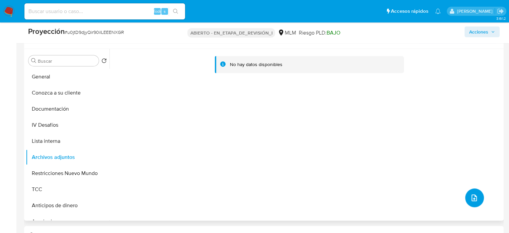
click at [477, 199] on button "subir archivo" at bounding box center [474, 197] width 19 height 19
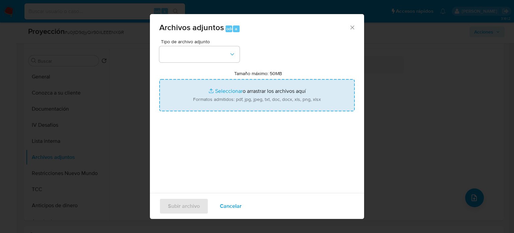
click at [210, 94] on input "Tamaño máximo: 50MB Seleccionar archivos" at bounding box center [257, 95] width 196 height 32
type input "C:\fakepath\asun_4827101_20241217_1734550329.pdf"
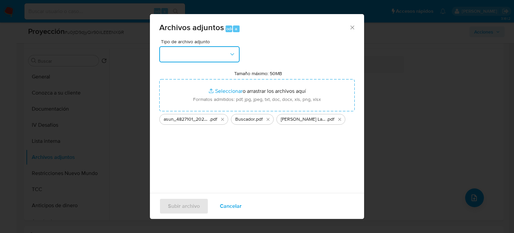
click at [180, 52] on button "button" at bounding box center [199, 54] width 80 height 16
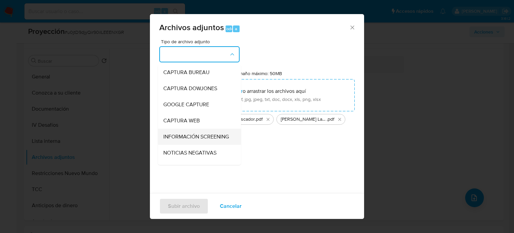
click at [180, 135] on span "INFORMACIÓN SCREENING" at bounding box center [196, 136] width 66 height 7
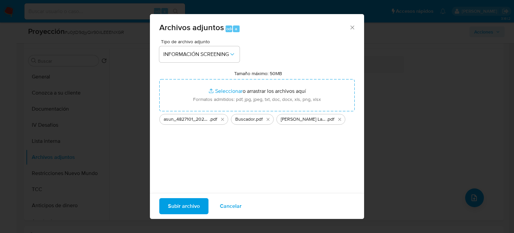
click at [173, 205] on span "Subir archivo" at bounding box center [184, 206] width 32 height 15
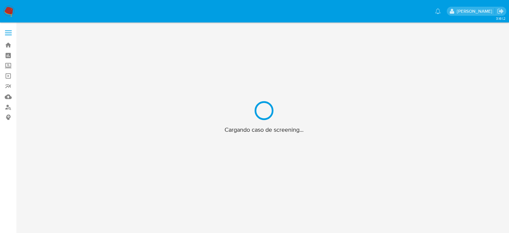
scroll to position [24, 0]
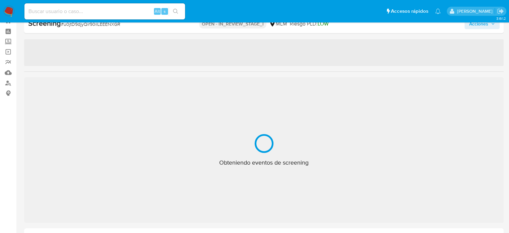
select select "10"
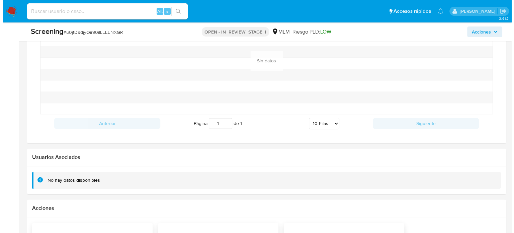
scroll to position [1024, 0]
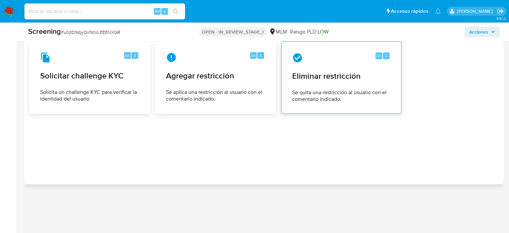
click at [297, 93] on span "Se quita una restricción al usuario con el comentario indicado." at bounding box center [341, 95] width 98 height 13
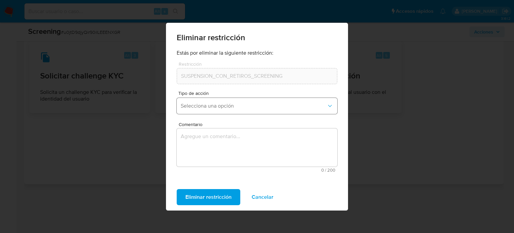
click at [218, 107] on span "Selecciona una opción" at bounding box center [254, 105] width 146 height 7
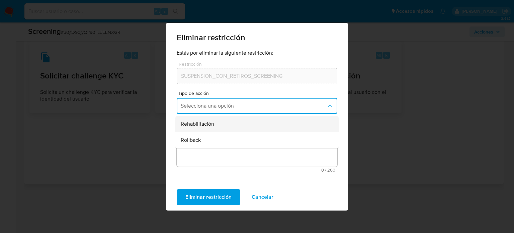
click at [214, 123] on div "Rehabilitación" at bounding box center [255, 124] width 149 height 16
click at [210, 145] on textarea "Comentario" at bounding box center [257, 147] width 161 height 38
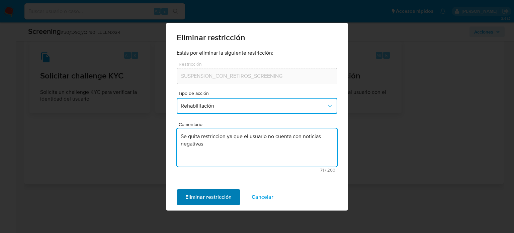
type textarea "Se quita restriccion ya que el usuario no cuenta con noticias negativas"
click at [223, 201] on span "Eliminar restricción" at bounding box center [208, 197] width 46 height 15
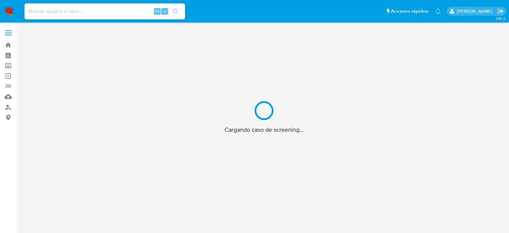
scroll to position [24, 0]
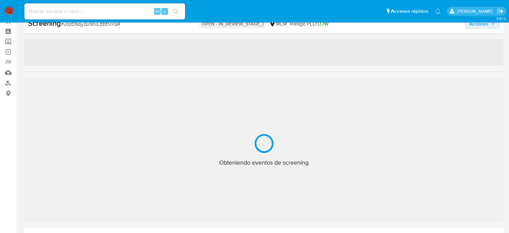
select select "10"
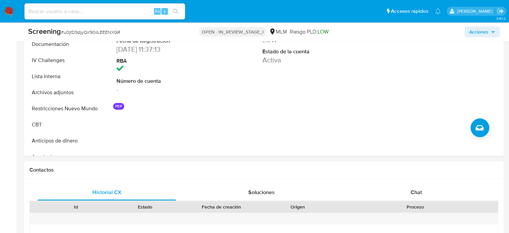
scroll to position [392, 0]
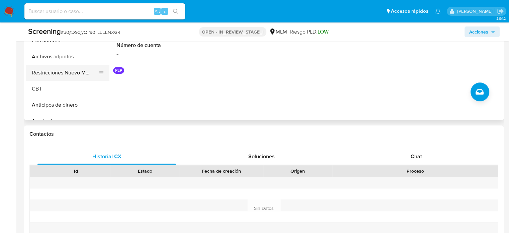
click at [54, 75] on button "Restricciones Nuevo Mundo" at bounding box center [65, 73] width 78 height 16
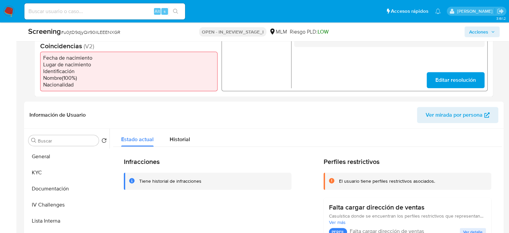
scroll to position [158, 0]
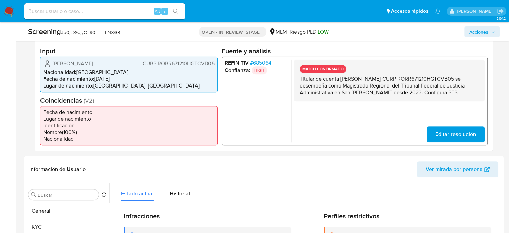
drag, startPoint x: 469, startPoint y: 90, endPoint x: 295, endPoint y: 80, distance: 174.4
click at [295, 80] on div "MATCH CONFIRMADO Titular de cuenta [PERSON_NAME] CURP RORR671210HGTCVB05 se des…" at bounding box center [389, 80] width 191 height 42
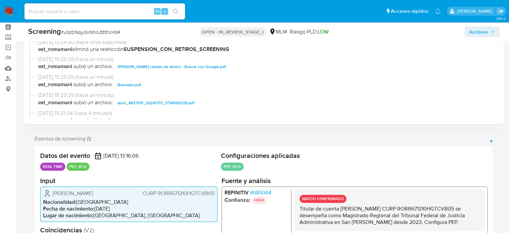
scroll to position [0, 0]
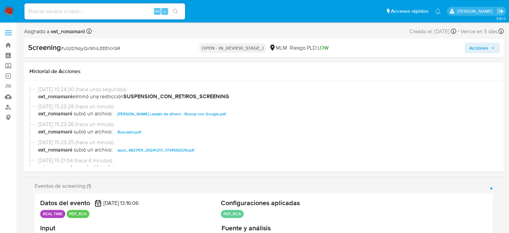
click at [475, 50] on span "Acciones" at bounding box center [478, 48] width 19 height 11
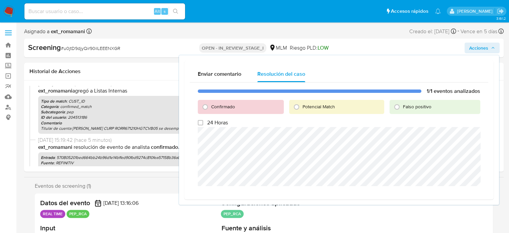
scroll to position [67, 0]
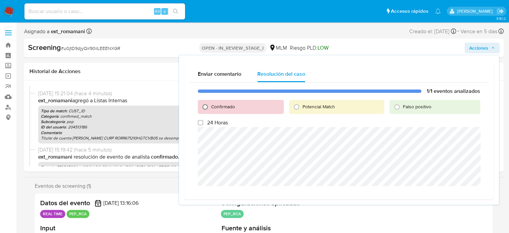
click at [206, 106] on input "Confirmado" at bounding box center [205, 106] width 11 height 11
radio input "true"
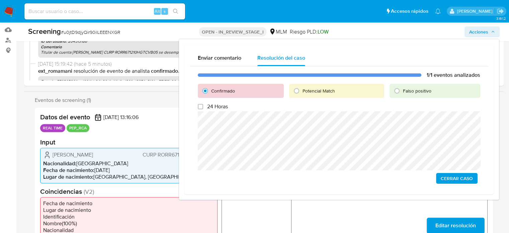
click at [450, 177] on span "Cerrar Caso" at bounding box center [457, 177] width 32 height 9
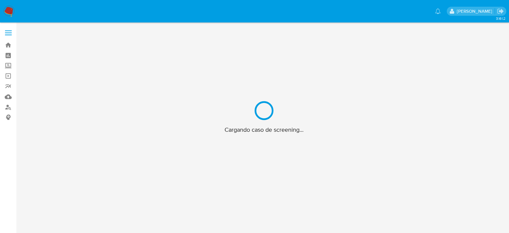
scroll to position [24, 0]
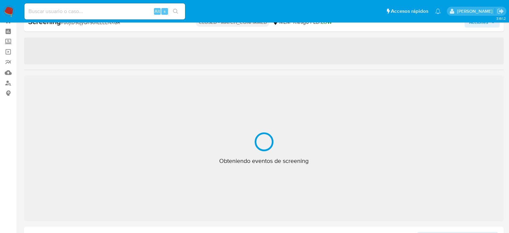
select select "10"
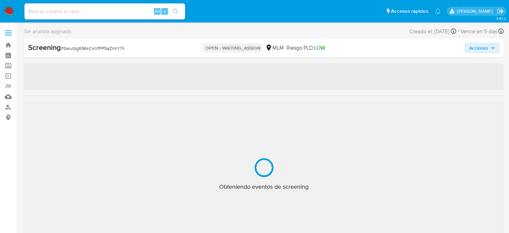
select select "10"
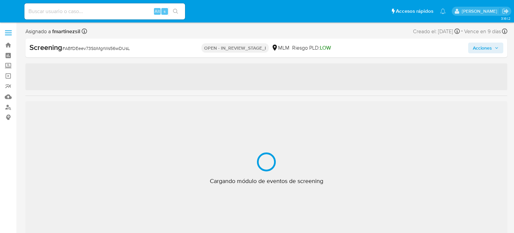
select select "10"
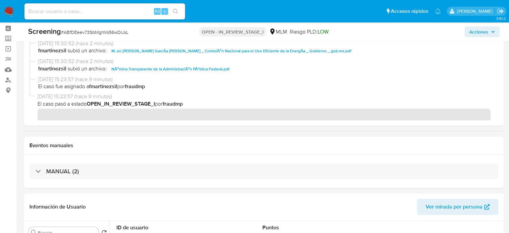
scroll to position [100, 0]
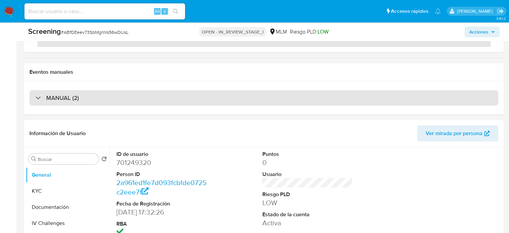
click at [40, 101] on div "MANUAL (2)" at bounding box center [57, 97] width 44 height 7
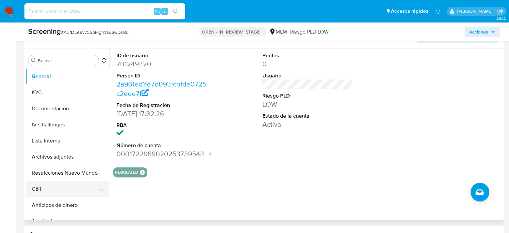
scroll to position [268, 0]
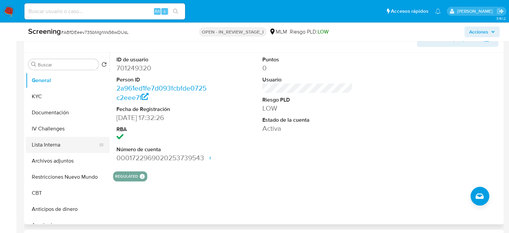
click at [60, 138] on button "Lista Interna" at bounding box center [65, 145] width 78 height 16
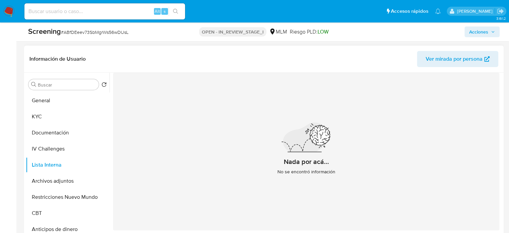
scroll to position [201, 0]
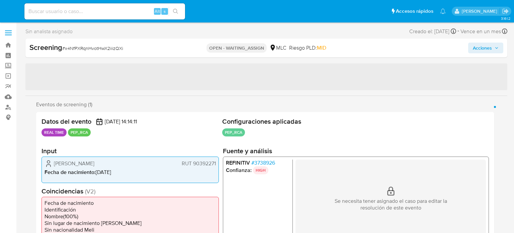
select select "10"
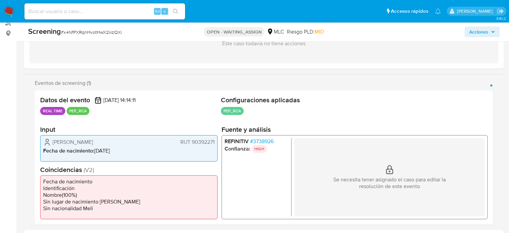
scroll to position [100, 0]
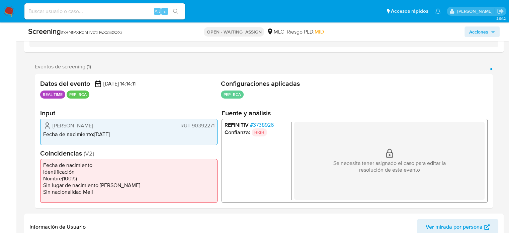
click at [255, 123] on span "# 3738926" at bounding box center [262, 124] width 24 height 7
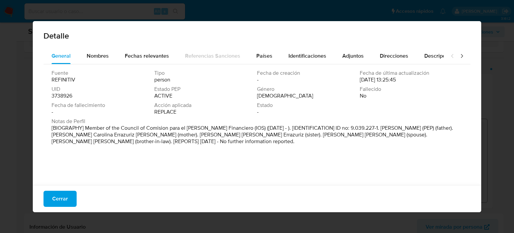
drag, startPoint x: 56, startPoint y: 200, endPoint x: 77, endPoint y: 129, distance: 73.7
click at [56, 196] on span "Cerrar" at bounding box center [60, 198] width 16 height 15
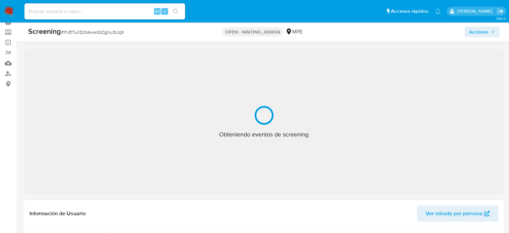
scroll to position [67, 0]
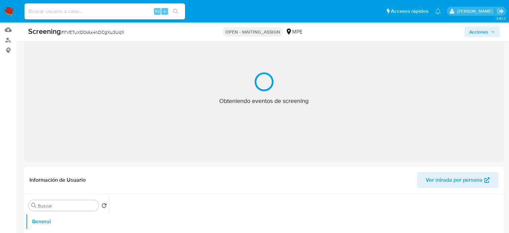
select select "10"
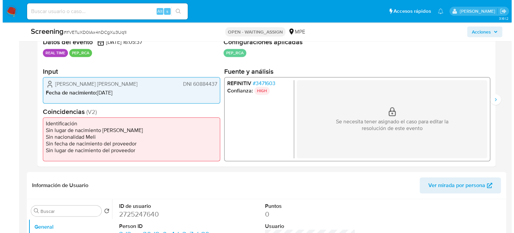
scroll to position [134, 0]
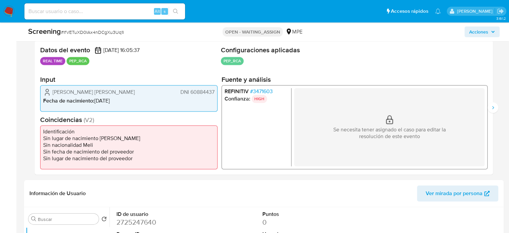
click at [264, 88] on span "# 3471603" at bounding box center [261, 91] width 23 height 7
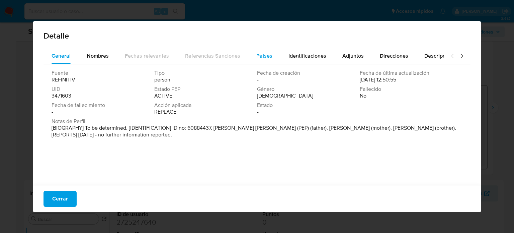
click at [253, 52] on button "Países" at bounding box center [264, 56] width 32 height 16
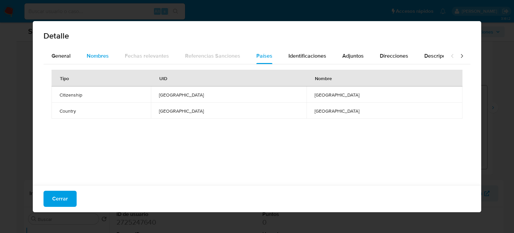
click at [81, 61] on button "Nombres" at bounding box center [98, 56] width 38 height 16
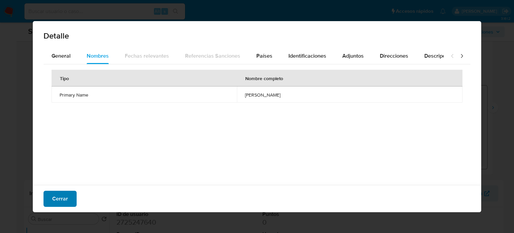
click at [67, 193] on span "Cerrar" at bounding box center [60, 198] width 16 height 15
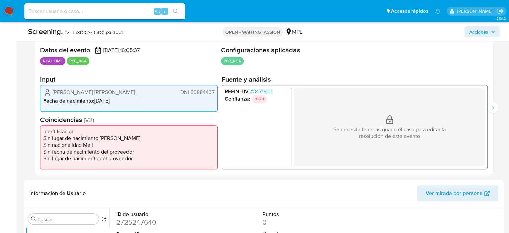
click at [266, 88] on span "# 3471603" at bounding box center [261, 91] width 23 height 7
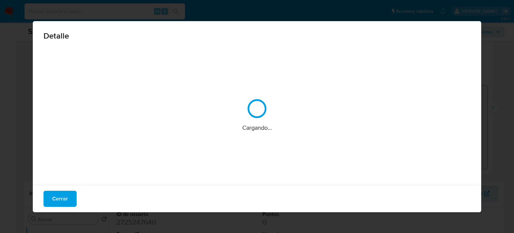
click at [266, 91] on div "Cargando..." at bounding box center [257, 115] width 427 height 134
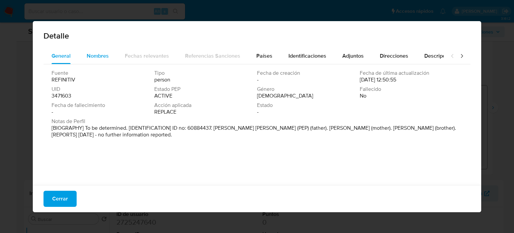
click at [92, 51] on div "Nombres" at bounding box center [98, 56] width 22 height 16
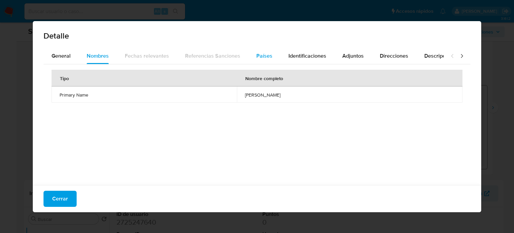
click at [256, 52] on span "Países" at bounding box center [264, 56] width 16 height 8
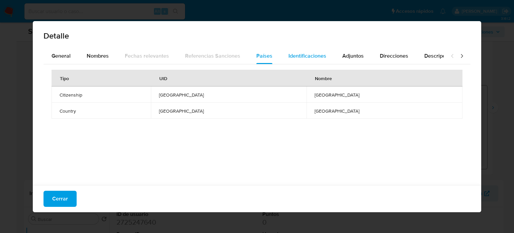
click at [307, 60] on span "Identificaciones" at bounding box center [308, 56] width 38 height 8
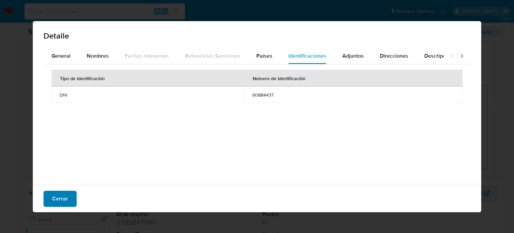
click at [63, 198] on span "Cerrar" at bounding box center [60, 198] width 16 height 15
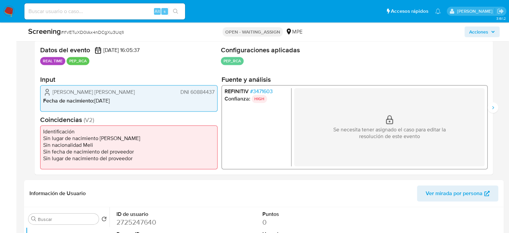
click at [263, 88] on span "# 3471603" at bounding box center [261, 91] width 23 height 7
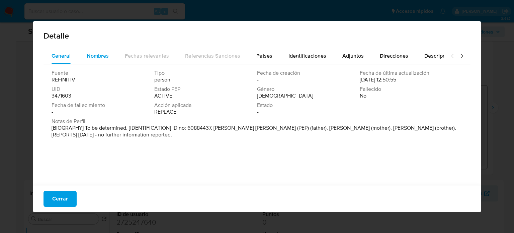
click at [97, 53] on span "Nombres" at bounding box center [98, 56] width 22 height 8
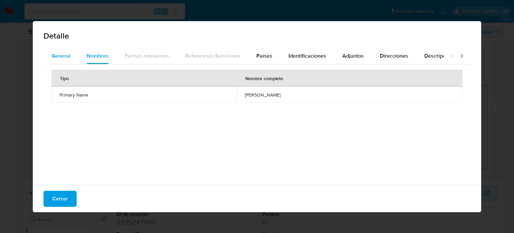
click at [48, 61] on button "General" at bounding box center [61, 56] width 35 height 16
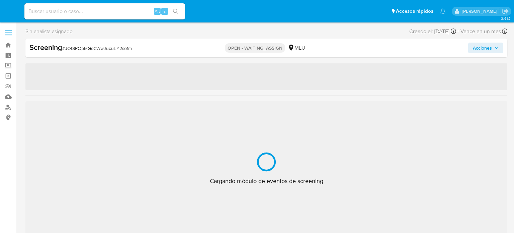
select select "10"
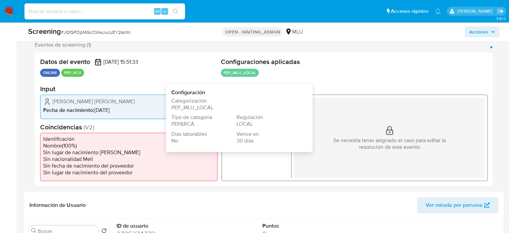
scroll to position [134, 0]
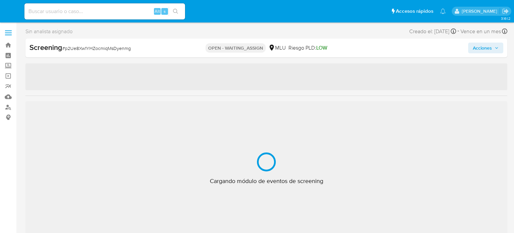
select select "10"
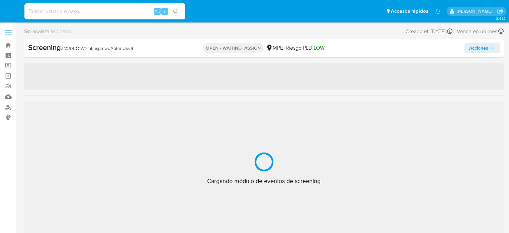
select select "10"
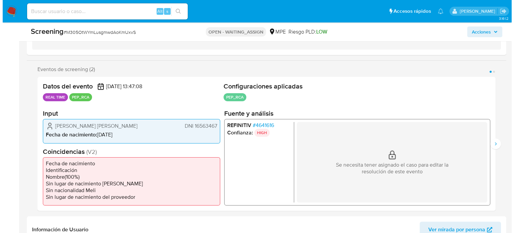
scroll to position [100, 0]
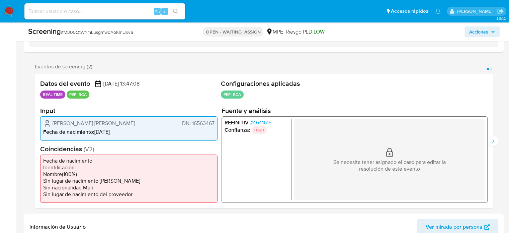
click at [258, 123] on span "# 4641616" at bounding box center [260, 122] width 21 height 7
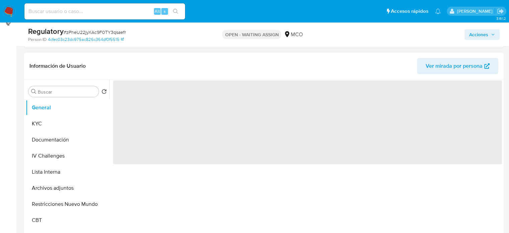
scroll to position [100, 0]
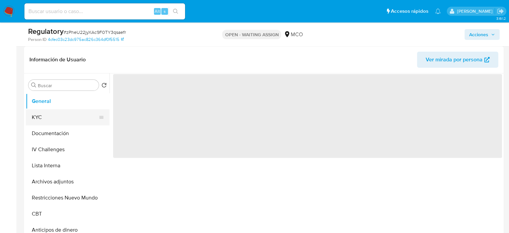
select select "10"
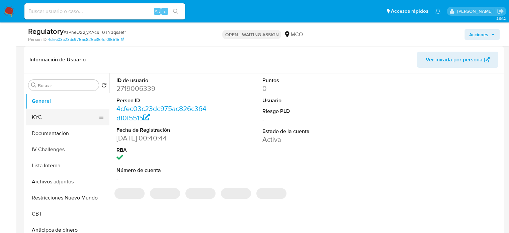
click at [61, 120] on button "KYC" at bounding box center [65, 117] width 78 height 16
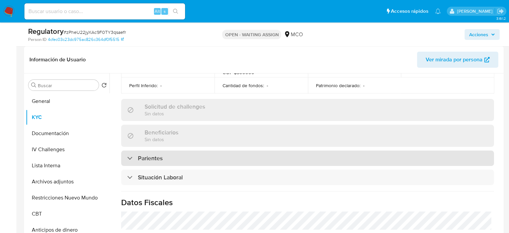
scroll to position [268, 0]
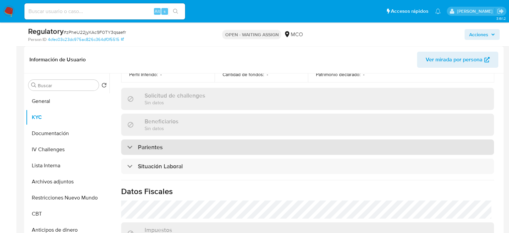
click at [186, 167] on div "Situación Laboral" at bounding box center [307, 165] width 373 height 15
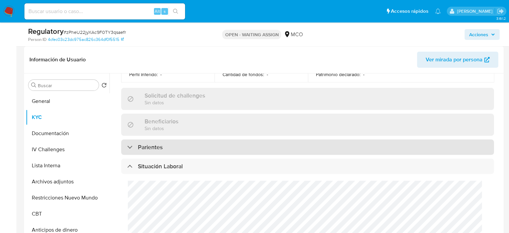
click at [200, 142] on div "Parientes" at bounding box center [307, 146] width 373 height 15
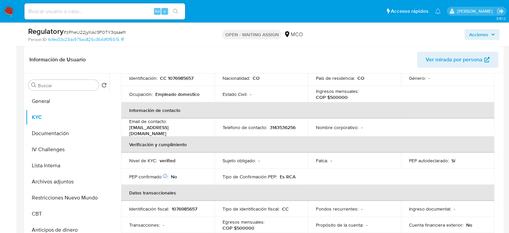
scroll to position [33, 0]
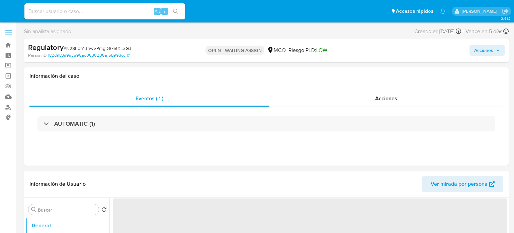
select select "10"
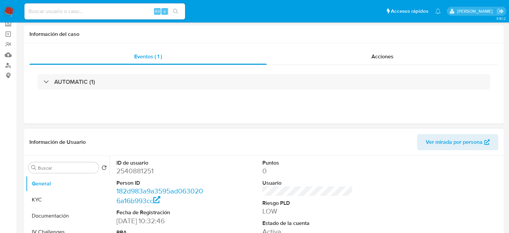
scroll to position [100, 0]
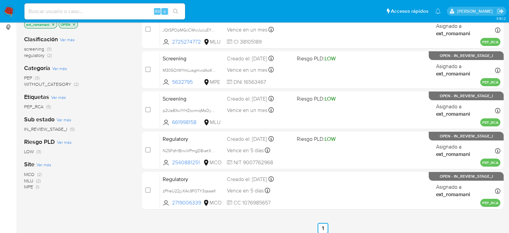
scroll to position [100, 0]
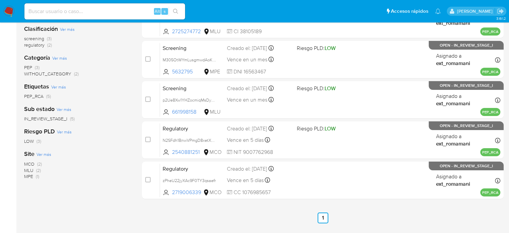
click at [39, 170] on span "(2)" at bounding box center [38, 170] width 5 height 7
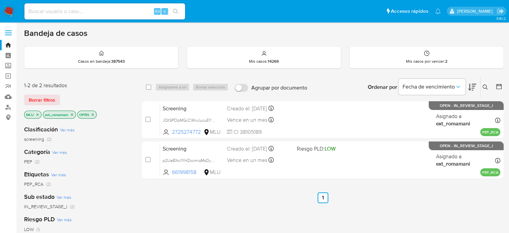
click at [271, 112] on div "Screening JQtSPOpMGcCWwJucuEY2so1m 2725274772 MLU Creado el: 01/10/2025 Creado …" at bounding box center [330, 120] width 341 height 34
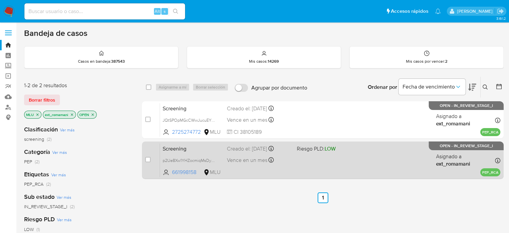
click at [262, 153] on div "Screening p2Ue8Xw1YHZocmiqMsDyenmg 661998158 MLU Riesgo PLD: LOW Creado el: 01/…" at bounding box center [330, 160] width 341 height 34
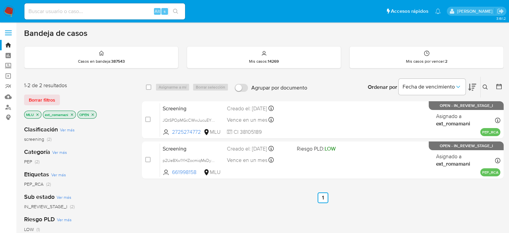
click at [36, 114] on icon "close-filter" at bounding box center [37, 114] width 4 height 4
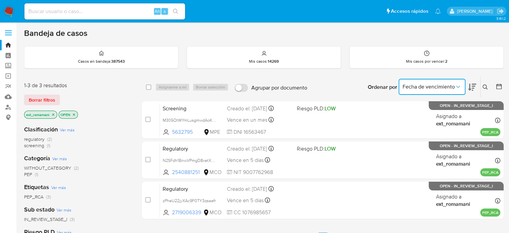
click at [452, 89] on span "Fecha de vencimiento" at bounding box center [429, 86] width 52 height 7
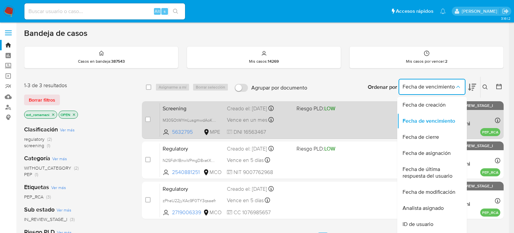
drag, startPoint x: 437, startPoint y: 140, endPoint x: 449, endPoint y: 123, distance: 20.9
click at [437, 139] on span "Fecha de cierre" at bounding box center [421, 137] width 36 height 7
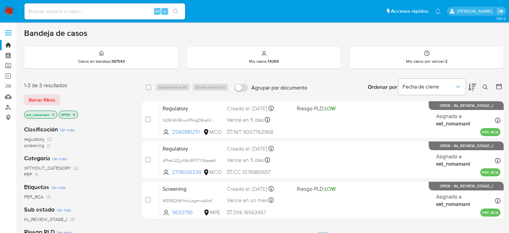
click at [497, 86] on icon at bounding box center [499, 86] width 7 height 7
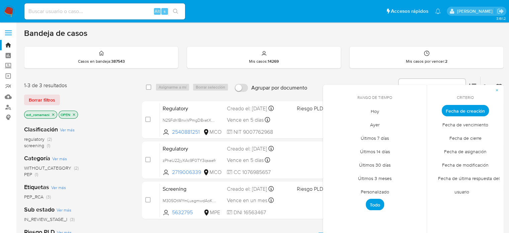
click at [362, 114] on li "Hoy" at bounding box center [375, 110] width 48 height 13
drag, startPoint x: 458, startPoint y: 140, endPoint x: 453, endPoint y: 139, distance: 5.7
click at [458, 140] on span "Fecha de cierre" at bounding box center [466, 138] width 46 height 14
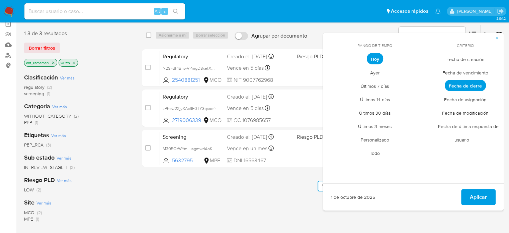
scroll to position [100, 0]
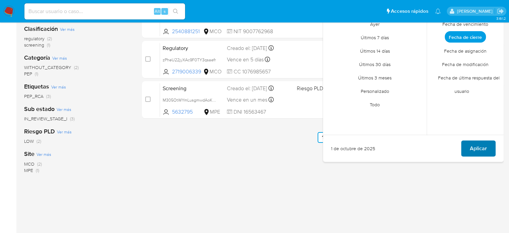
click at [471, 142] on span "Aplicar" at bounding box center [478, 148] width 17 height 15
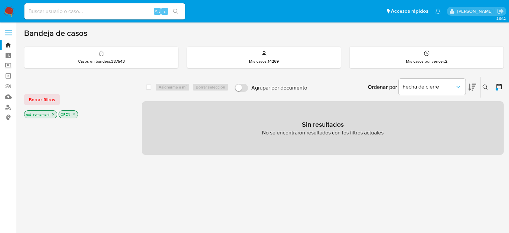
click at [54, 114] on icon "close-filter" at bounding box center [53, 114] width 4 height 4
click at [41, 113] on icon "close-filter" at bounding box center [39, 114] width 4 height 4
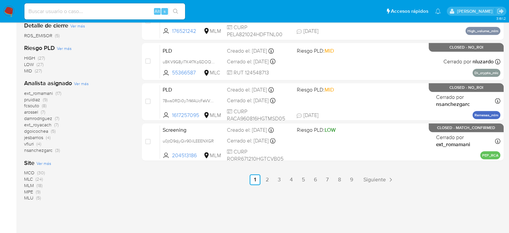
scroll to position [368, 0]
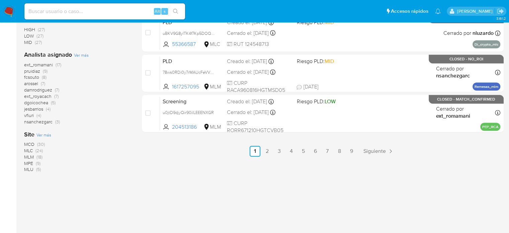
click at [55, 96] on span "(7)" at bounding box center [56, 96] width 4 height 7
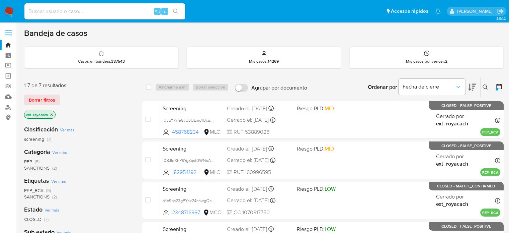
click at [7, 10] on img at bounding box center [8, 11] width 11 height 11
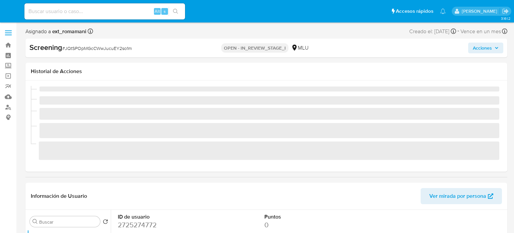
select select "10"
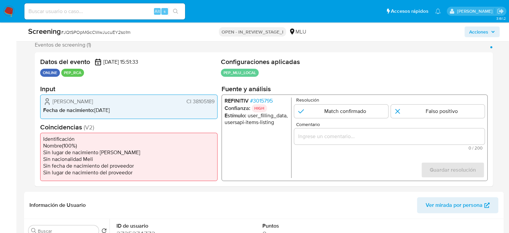
scroll to position [134, 0]
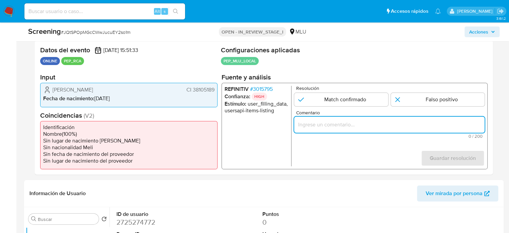
click at [343, 128] on input "Comentario" at bounding box center [389, 124] width 191 height 9
paste input "Titular de cuenta se desempeña como Configurando calidad PEP."
click at [69, 87] on span "Elbio Hernan Godoy Silva" at bounding box center [73, 89] width 41 height 7
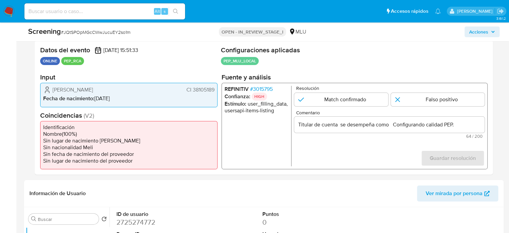
drag, startPoint x: 50, startPoint y: 90, endPoint x: 217, endPoint y: 89, distance: 167.1
click at [217, 89] on div "Elbio Hernan Godoy Silva CI 38105189 Fecha de nacimiento : 16/02/1975" at bounding box center [128, 95] width 177 height 24
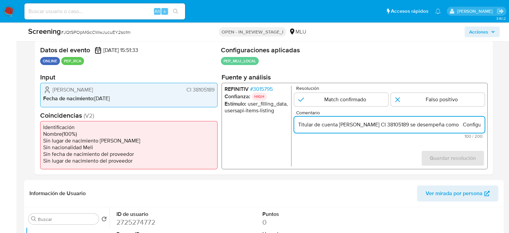
click at [264, 86] on span "# 3015795" at bounding box center [261, 89] width 23 height 7
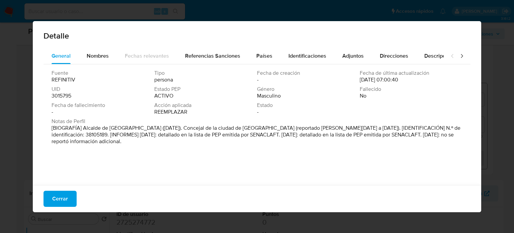
drag, startPoint x: 83, startPoint y: 129, endPoint x: 140, endPoint y: 129, distance: 57.3
click at [140, 129] on font "[BIOGRAFÍA] Alcalde de Nuevo Berlín (noviembre de 2020). Concejal de la ciudad …" at bounding box center [256, 134] width 409 height 21
click at [67, 197] on button "Cerrar" at bounding box center [60, 199] width 33 height 16
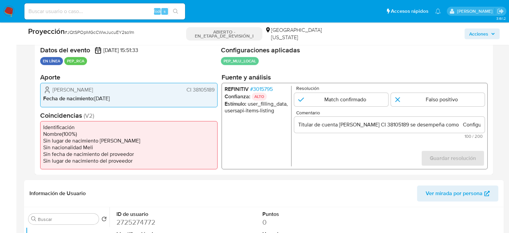
click at [481, 128] on input "Titular de cuenta Elbio Hernan Godoy Silva CI 38105189 se desempeña como Config…" at bounding box center [389, 124] width 191 height 9
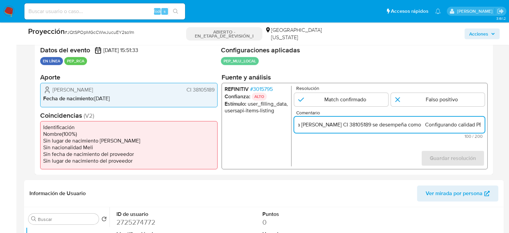
drag, startPoint x: 471, startPoint y: 124, endPoint x: 478, endPoint y: 124, distance: 6.7
click at [478, 124] on input "Titular de cuenta Elbio Hernan Godoy Silva CI 38105189 se desempeña como Config…" at bounding box center [389, 124] width 191 height 9
click at [428, 124] on input "Titular de cuenta Elbio Hernan Godoy Silva CI 38105189 se desempeña como Config…" at bounding box center [389, 124] width 191 height 9
paste input "Alcalde de Nuevo Berlín"
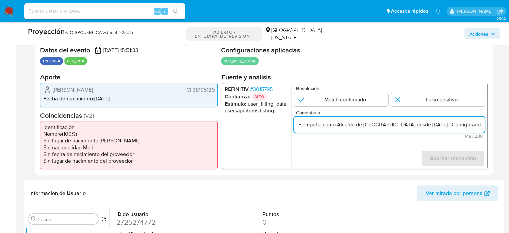
scroll to position [0, 125]
type input "Titular de cuenta [PERSON_NAME] CI 38105189 se desempeña como Alcalde de [GEOGR…"
click at [338, 103] on input "1 de 1" at bounding box center [341, 99] width 94 height 13
radio input "true"
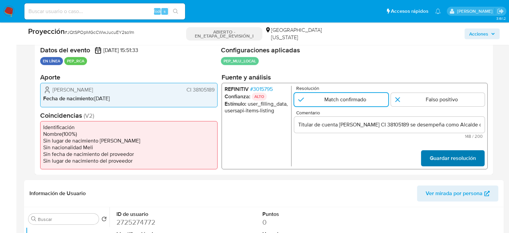
click at [441, 160] on span "Guardar resolución" at bounding box center [453, 158] width 46 height 15
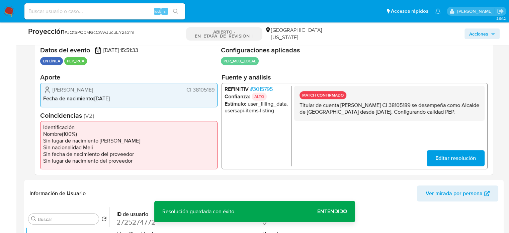
drag, startPoint x: 217, startPoint y: 91, endPoint x: 193, endPoint y: 100, distance: 25.9
click at [192, 91] on div "Elbio Hernan Godoy Silva CI 38105189 Fecha de nacimiento : 16/02/1975" at bounding box center [128, 95] width 177 height 24
drag, startPoint x: 123, startPoint y: 91, endPoint x: 52, endPoint y: 93, distance: 71.7
click at [47, 93] on div "Elbio Hernan Godoy Silva CI 38105189" at bounding box center [128, 90] width 171 height 8
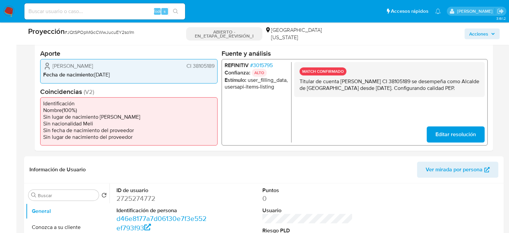
scroll to position [167, 0]
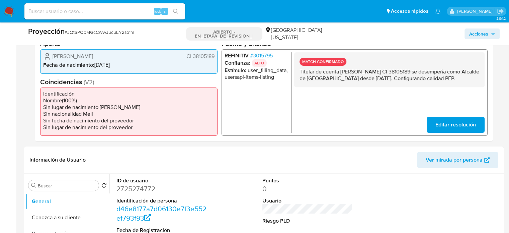
drag, startPoint x: 331, startPoint y: 87, endPoint x: 297, endPoint y: 72, distance: 37.2
click at [297, 72] on div "MATCH CONFIRMADO Titular de cuenta Elbio Hernan Godoy Silva CI 38105189 se dese…" at bounding box center [389, 69] width 191 height 35
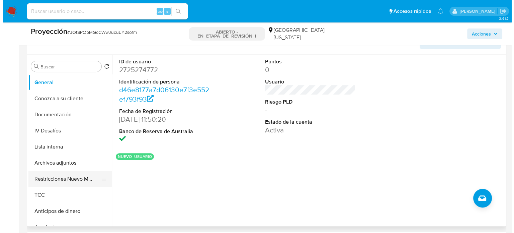
scroll to position [301, 0]
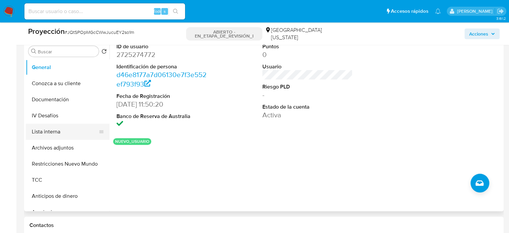
click at [59, 127] on button "Lista interna" at bounding box center [65, 132] width 78 height 16
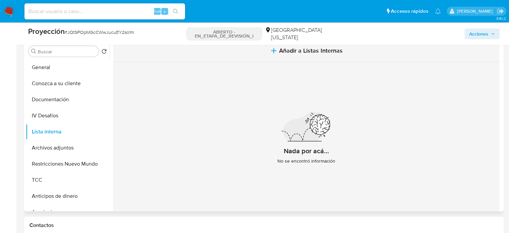
click at [267, 52] on button "Añadir a Listas Internas" at bounding box center [306, 51] width 386 height 22
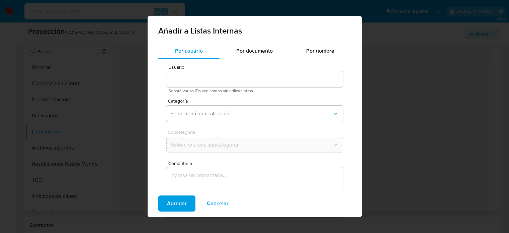
type input "2725274772"
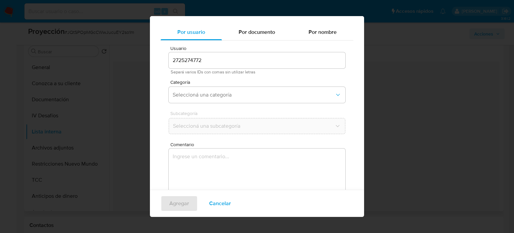
scroll to position [28, 0]
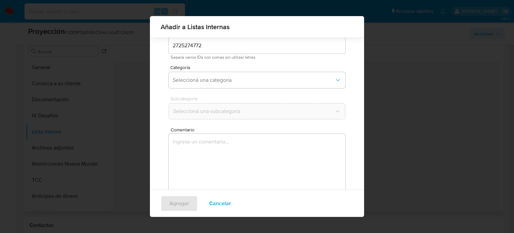
click at [232, 158] on textarea "Comentario" at bounding box center [257, 166] width 177 height 64
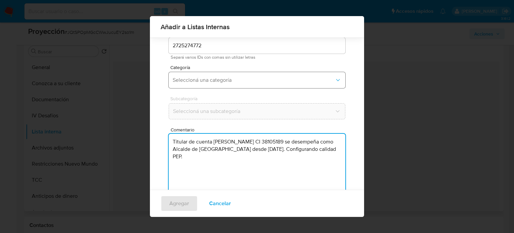
click at [231, 83] on button "Seleccioná una categoría" at bounding box center [257, 80] width 177 height 16
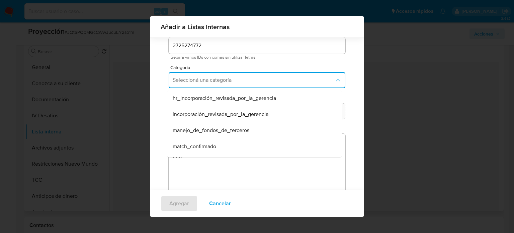
drag, startPoint x: 218, startPoint y: 147, endPoint x: 223, endPoint y: 136, distance: 12.0
click at [218, 146] on div "match_confirmado" at bounding box center [253, 146] width 160 height 16
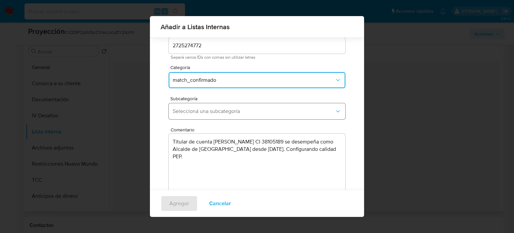
click at [241, 111] on span "Seleccioná una subcategoría" at bounding box center [254, 111] width 162 height 7
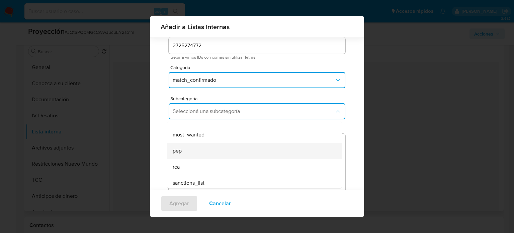
scroll to position [46, 0]
click at [181, 148] on span "pep" at bounding box center [177, 148] width 9 height 7
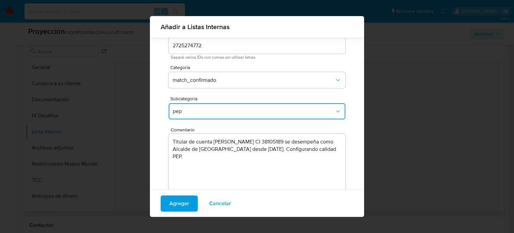
click at [222, 160] on textarea "Titular de cuenta Elbio Hernan Godoy Silva CI 38105189 se desempeña como Alcald…" at bounding box center [257, 166] width 177 height 64
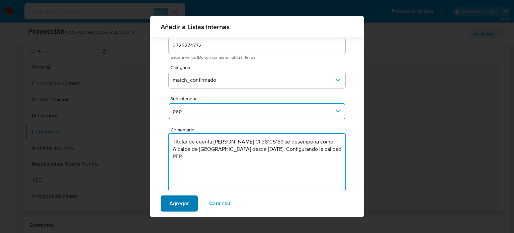
type textarea "Titular de cuenta Elbio Hernan Godoy Silva CI 38105189 se desempeña como Alcald…"
click at [182, 198] on span "Agregar" at bounding box center [179, 203] width 20 height 15
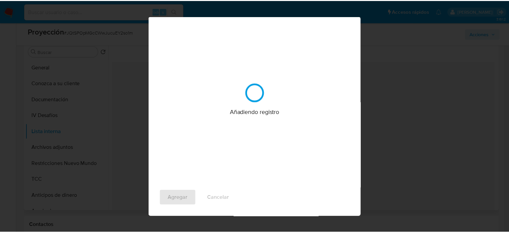
scroll to position [0, 0]
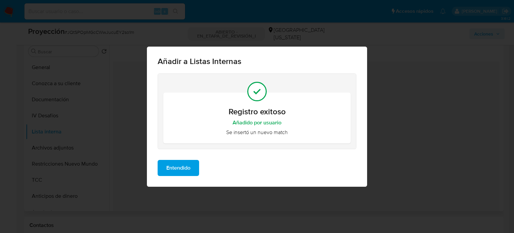
click at [176, 167] on span "Entendido" at bounding box center [178, 167] width 24 height 15
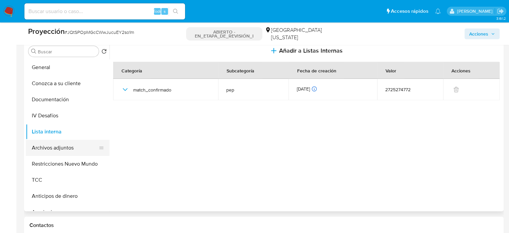
click at [64, 150] on button "Archivos adjuntos" at bounding box center [65, 148] width 78 height 16
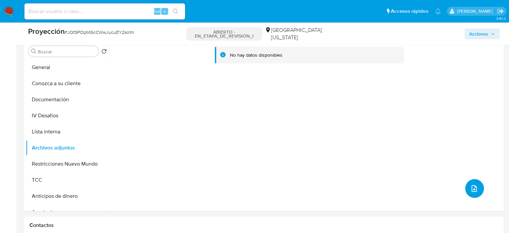
click at [476, 186] on button "subir archivo" at bounding box center [474, 188] width 19 height 19
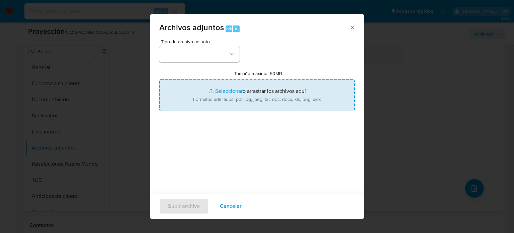
click at [220, 88] on input "Tamaño máximo: 50MB Seleccionar archivos" at bounding box center [257, 95] width 196 height 32
type input "C:\fakepath\_Elbio Hernan Godoy Silva_ Lavado de dinero - Buscar con Google.pdf"
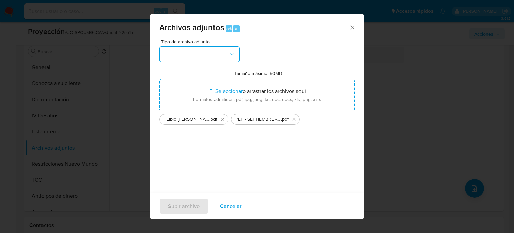
click at [217, 53] on button "button" at bounding box center [199, 54] width 80 height 16
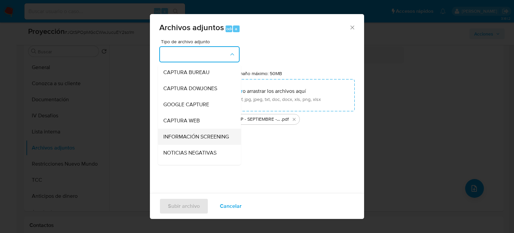
click at [202, 135] on span "INFORMACIÓN SCREENING" at bounding box center [196, 136] width 66 height 7
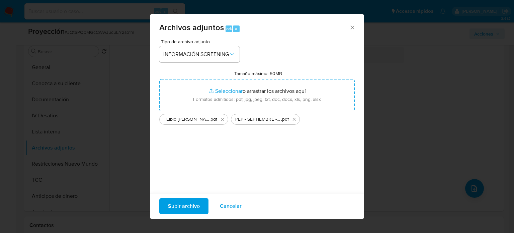
click at [177, 209] on span "Subir archivo" at bounding box center [184, 206] width 32 height 15
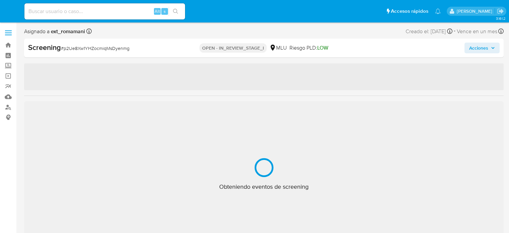
select select "10"
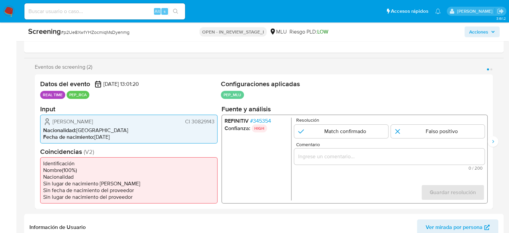
scroll to position [100, 0]
drag, startPoint x: 216, startPoint y: 122, endPoint x: 192, endPoint y: 123, distance: 24.8
click at [192, 123] on div "[PERSON_NAME] CI 30829143 Nacionalidad : [DEMOGRAPHIC_DATA] Fecha de nacimiento…" at bounding box center [128, 128] width 177 height 29
drag, startPoint x: 129, startPoint y: 121, endPoint x: 47, endPoint y: 122, distance: 82.0
click at [47, 122] on div "Jose Gabriel Diaz Landoni CI 30829143" at bounding box center [128, 121] width 171 height 8
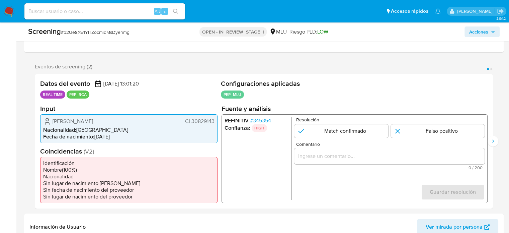
click at [306, 154] on input "Comentario" at bounding box center [389, 155] width 191 height 9
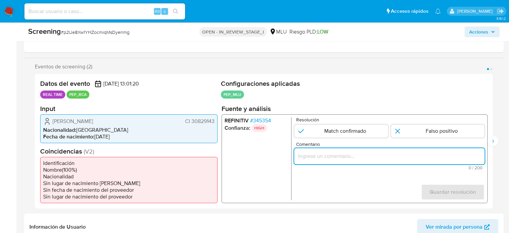
paste input "Titular de cuenta se desempeña como Configurando calidad PEP."
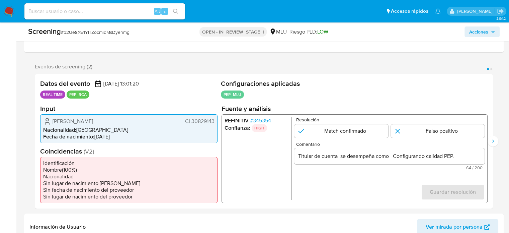
drag, startPoint x: 51, startPoint y: 123, endPoint x: 214, endPoint y: 121, distance: 163.4
click at [214, 121] on div "Jose Gabriel Diaz Landoni CI 30829143" at bounding box center [128, 121] width 171 height 8
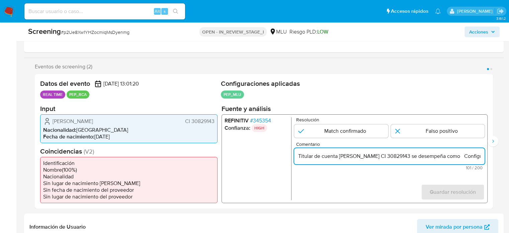
click at [264, 119] on span "# 345354" at bounding box center [260, 120] width 21 height 7
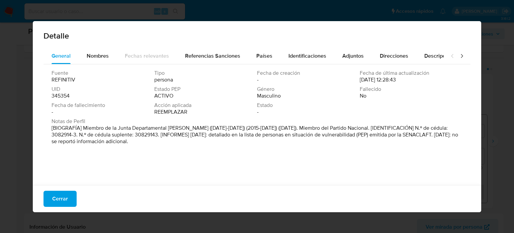
drag, startPoint x: 83, startPoint y: 129, endPoint x: 196, endPoint y: 131, distance: 112.5
click at [196, 131] on font "[BIOGRAFÍA] Miembro de la Junta Departamental de Durazno (2011-2015) (2015-octu…" at bounding box center [255, 134] width 407 height 21
click at [63, 207] on div "Cerrar" at bounding box center [257, 198] width 449 height 27
click at [69, 199] on button "Cerrar" at bounding box center [60, 199] width 33 height 16
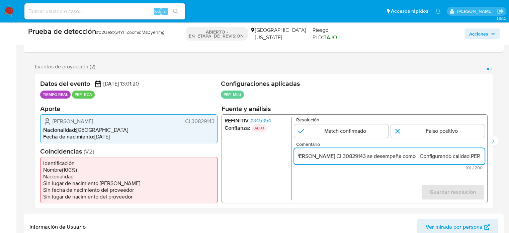
drag, startPoint x: 466, startPoint y: 158, endPoint x: 478, endPoint y: 159, distance: 11.8
click at [478, 159] on input "Titular de cuenta Jose Gabriel Diaz Landoni CI 30829143 se desempeña como Confi…" at bounding box center [389, 155] width 191 height 9
click at [418, 157] on input "Titular de cuenta Jose Gabriel Diaz Landoni CI 30829143 se desempeña como Confi…" at bounding box center [389, 155] width 191 height 9
paste input "Miembro de la Junta Departamental de Durazno"
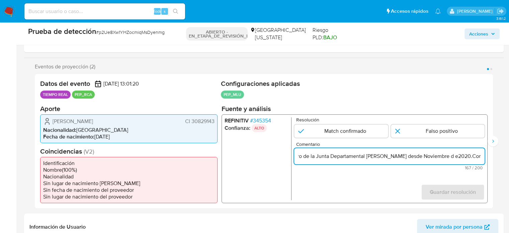
scroll to position [0, 181]
click at [466, 155] on input "Titular de cuenta Jose Gabriel Diaz Landoni CI 30829143 se desempeña como Miemb…" at bounding box center [389, 155] width 191 height 9
drag, startPoint x: 460, startPoint y: 157, endPoint x: 487, endPoint y: 157, distance: 26.8
click at [487, 157] on div "REFINITIV # 345354 Confianza: ALTO Resolución Match confirmado Falso positivo C…" at bounding box center [355, 158] width 266 height 89
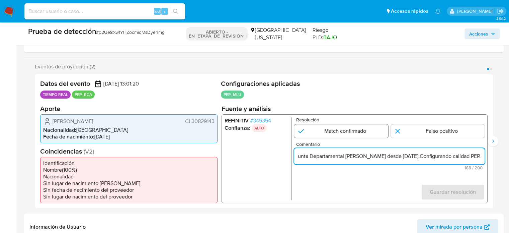
type input "Titular de cuenta Jose Gabriel Diaz Landoni CI 30829143 se desempeña como Miemb…"
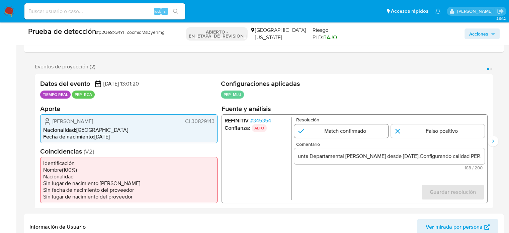
scroll to position [0, 0]
click at [363, 129] on input "1 de 2" at bounding box center [341, 130] width 94 height 13
radio input "true"
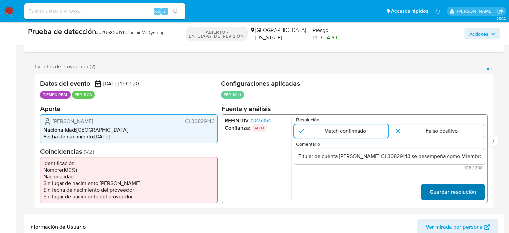
click at [439, 190] on span "Guardar resolución" at bounding box center [453, 191] width 46 height 15
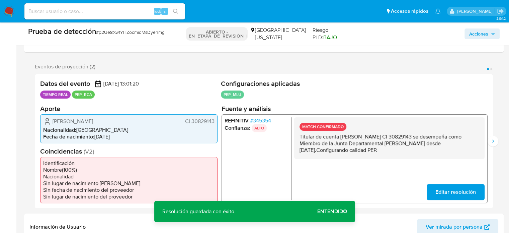
drag, startPoint x: 408, startPoint y: 153, endPoint x: 295, endPoint y: 137, distance: 114.3
click at [295, 137] on div "MATCH CONFIRMADO Titular de cuenta Jose Gabriel Diaz Landoni CI 30829143 se des…" at bounding box center [389, 138] width 191 height 42
click at [492, 143] on icon "Siguiente" at bounding box center [493, 140] width 5 height 5
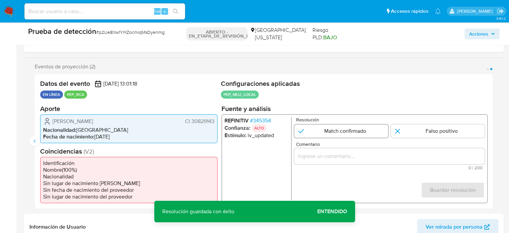
click at [353, 130] on input "2 de 2" at bounding box center [341, 130] width 94 height 13
radio input "true"
drag, startPoint x: 348, startPoint y: 164, endPoint x: 356, endPoint y: 153, distance: 13.7
click at [349, 162] on div "Comentario 0 / 200 200 caracteres restantes" at bounding box center [389, 155] width 191 height 28
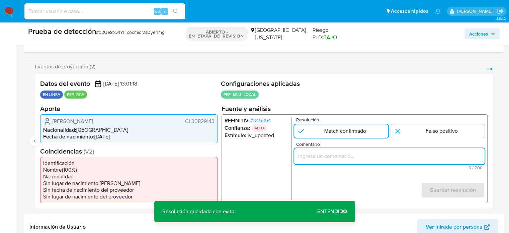
click at [356, 153] on input "Comentario" at bounding box center [389, 155] width 191 height 9
paste input "Titular de cuenta Jose Gabriel Diaz Landoni CI 30829143 se desempeña como Miemb…"
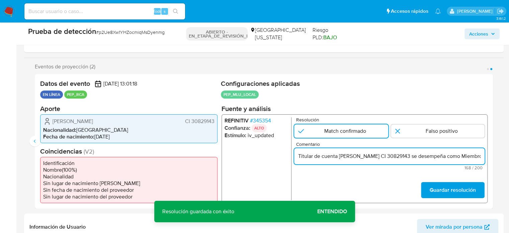
scroll to position [0, 243]
type input "Titular de cuenta Jose Gabriel Diaz Landoni CI 30829143 se desempeña como Miemb…"
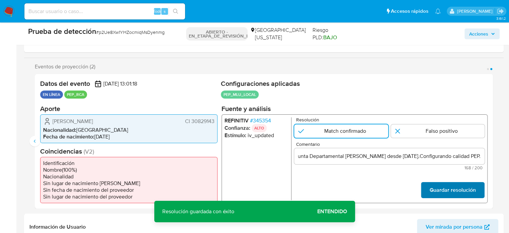
scroll to position [0, 0]
click at [443, 191] on font "Guardar resolución" at bounding box center [453, 190] width 46 height 16
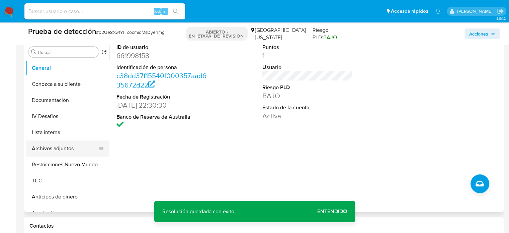
scroll to position [301, 0]
click at [58, 136] on button "Lista interna" at bounding box center [65, 132] width 78 height 16
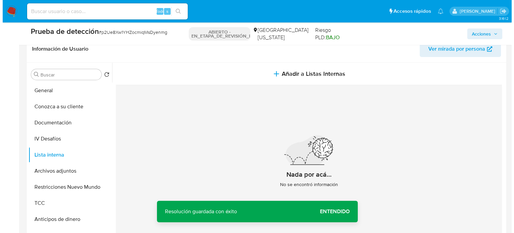
scroll to position [268, 0]
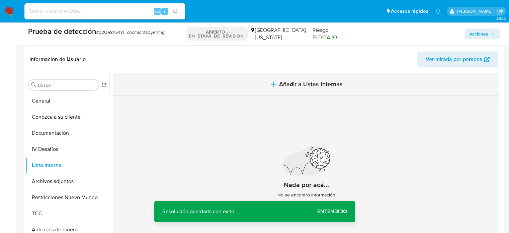
click at [272, 92] on button "Añadir a Listas Internas" at bounding box center [306, 84] width 386 height 22
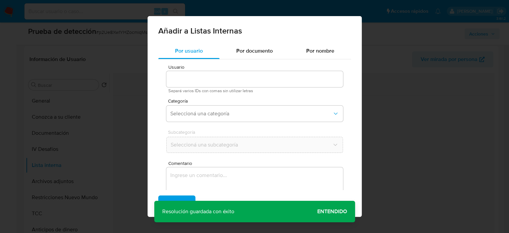
type input "661998158"
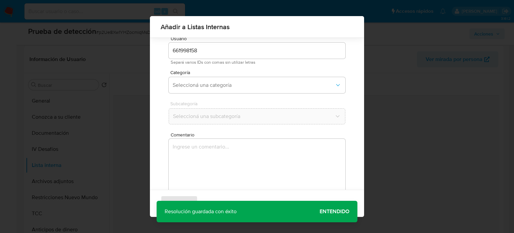
scroll to position [28, 0]
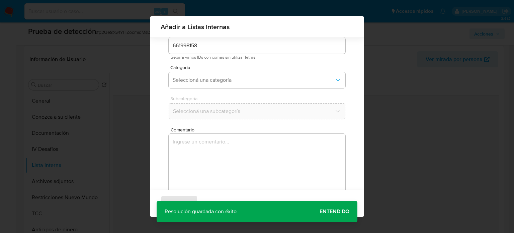
click at [216, 146] on textarea "Comentario" at bounding box center [257, 166] width 177 height 64
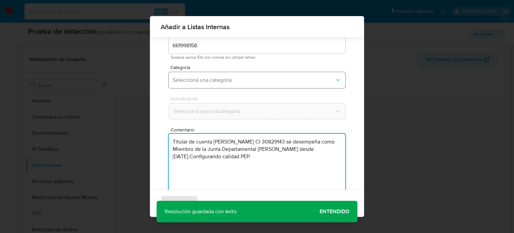
type textarea "Titular de cuenta Jose Gabriel Diaz Landoni CI 30829143 se desempeña como Miemb…"
click at [228, 77] on span "Seleccioná una categoría" at bounding box center [254, 80] width 162 height 7
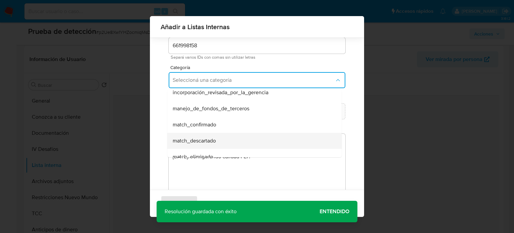
scroll to position [33, 0]
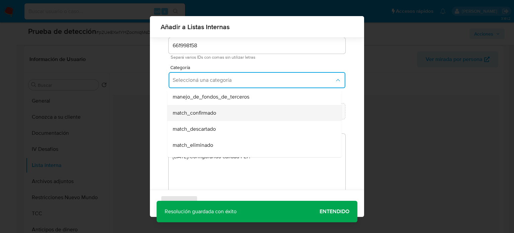
click at [209, 116] on span "match_confirmado" at bounding box center [195, 112] width 44 height 7
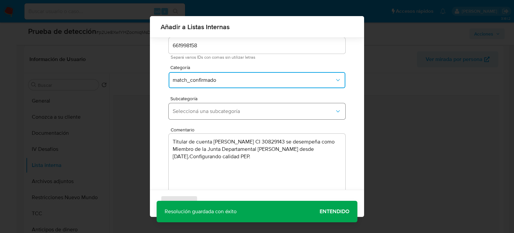
click at [219, 107] on button "Seleccioná una subcategoría" at bounding box center [257, 111] width 177 height 16
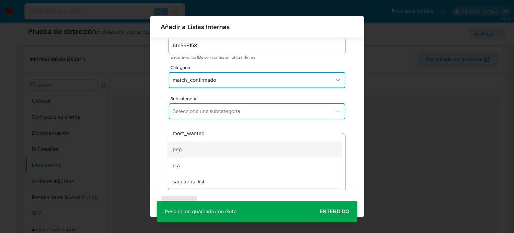
scroll to position [46, 0]
click at [195, 148] on div "pep" at bounding box center [253, 148] width 160 height 16
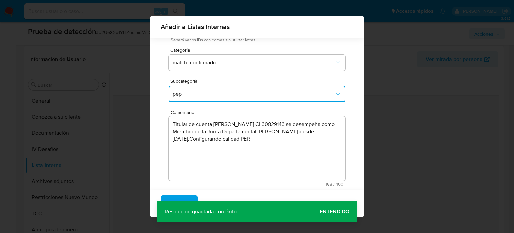
scroll to position [53, 0]
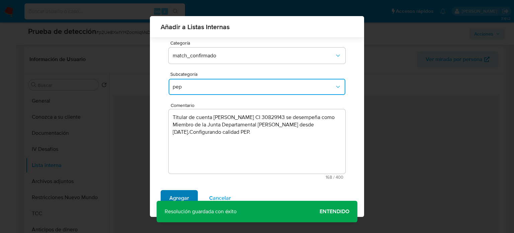
click at [182, 195] on span "Agregar" at bounding box center [179, 198] width 20 height 15
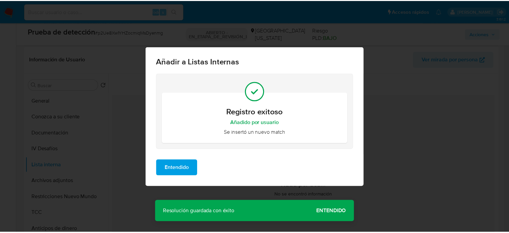
scroll to position [0, 0]
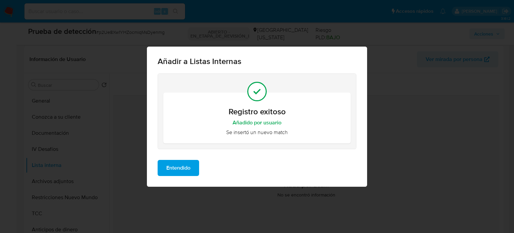
drag, startPoint x: 175, startPoint y: 161, endPoint x: 171, endPoint y: 161, distance: 3.7
click at [174, 162] on span "Entendido" at bounding box center [178, 167] width 24 height 15
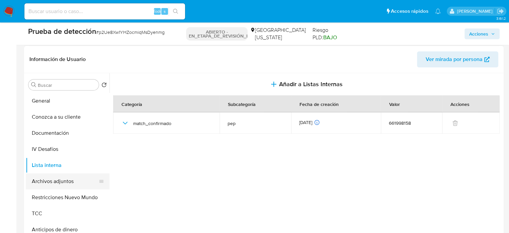
click at [64, 179] on button "Archivos adjuntos" at bounding box center [65, 181] width 78 height 16
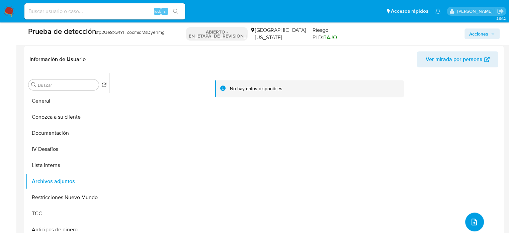
click at [467, 217] on button "subir archivo" at bounding box center [474, 221] width 19 height 19
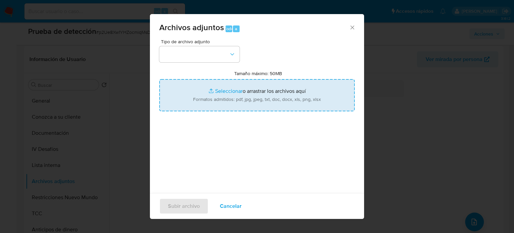
click at [241, 93] on input "Tamaño máximo: 50MB Seleccionar archivos" at bounding box center [257, 95] width 196 height 32
type input "C:\fakepath\_Jose Gabriel Diaz Landoni_ Lavado de dinero - Buscar con Google.pdf"
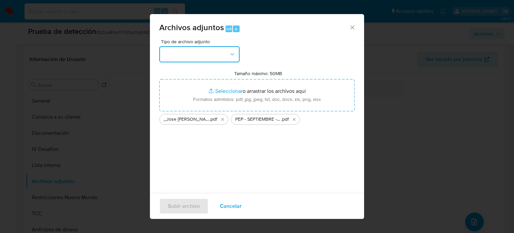
click at [186, 61] on button "button" at bounding box center [199, 54] width 80 height 16
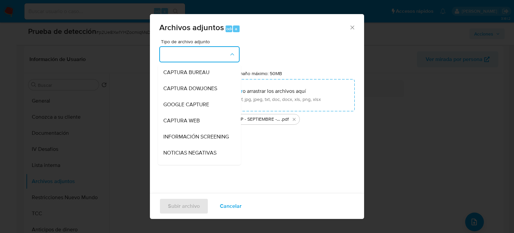
drag, startPoint x: 185, startPoint y: 140, endPoint x: 175, endPoint y: 139, distance: 10.1
click at [178, 140] on span "INFORMACIÓN SCREENING" at bounding box center [196, 136] width 66 height 7
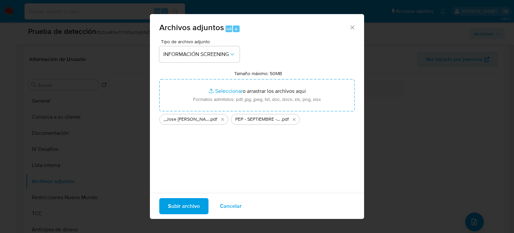
click at [182, 203] on span "Subir archivo" at bounding box center [184, 206] width 32 height 15
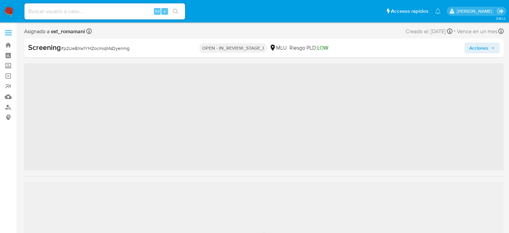
scroll to position [24, 0]
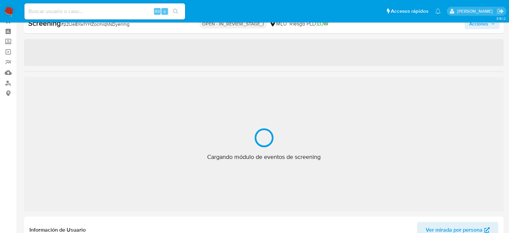
select select "10"
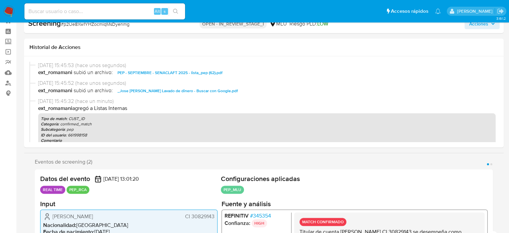
click at [477, 24] on span "Acciones" at bounding box center [478, 23] width 19 height 11
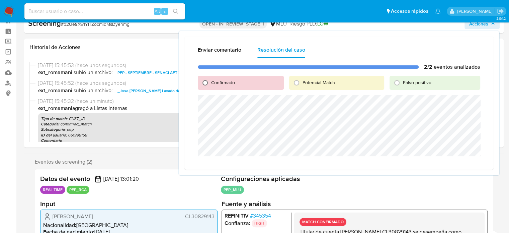
click at [204, 80] on input "Confirmado" at bounding box center [205, 82] width 11 height 11
radio input "true"
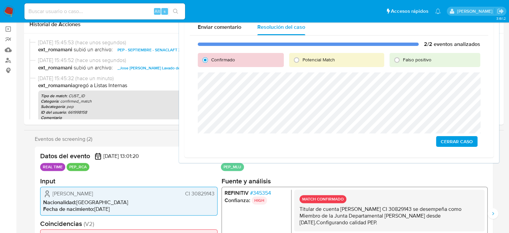
scroll to position [58, 0]
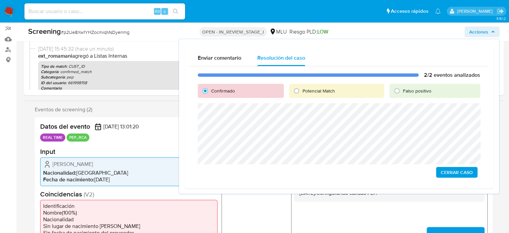
click at [454, 176] on span "Cerrar Caso" at bounding box center [457, 171] width 32 height 9
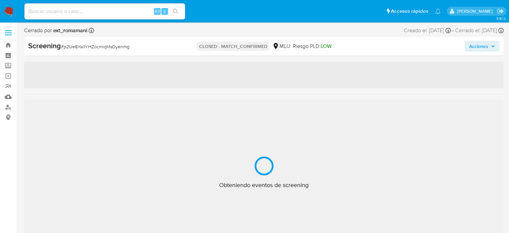
select select "10"
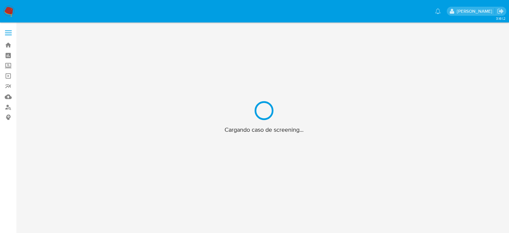
scroll to position [24, 0]
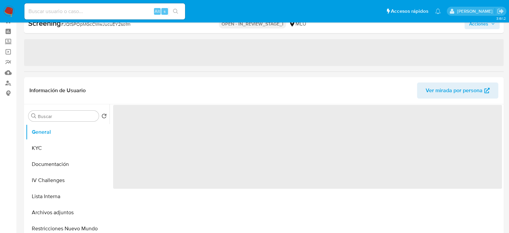
select select "10"
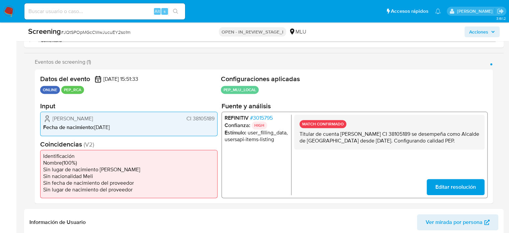
scroll to position [125, 0]
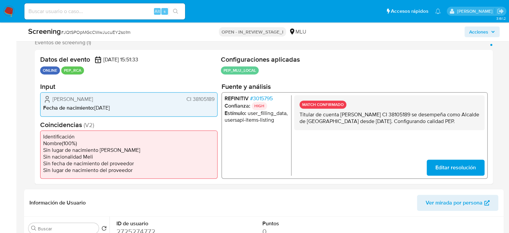
drag, startPoint x: 337, startPoint y: 131, endPoint x: 297, endPoint y: 111, distance: 44.9
click at [297, 111] on div "MATCH CONFIRMADO Titular de cuenta [PERSON_NAME] CI 38105189 se desempeña como …" at bounding box center [389, 112] width 191 height 35
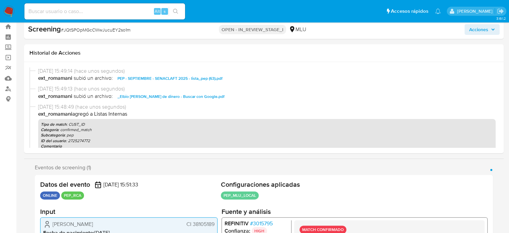
scroll to position [0, 0]
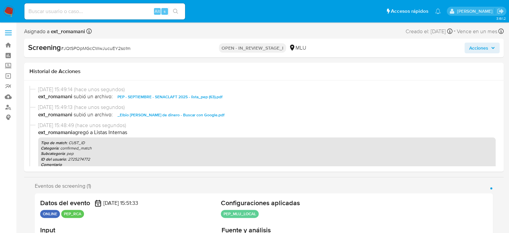
click at [477, 47] on span "Acciones" at bounding box center [478, 48] width 19 height 11
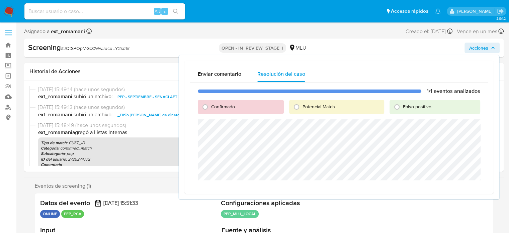
click at [219, 109] on span "Confirmado" at bounding box center [223, 106] width 24 height 7
click at [211, 109] on input "Confirmado" at bounding box center [205, 106] width 11 height 11
radio input "true"
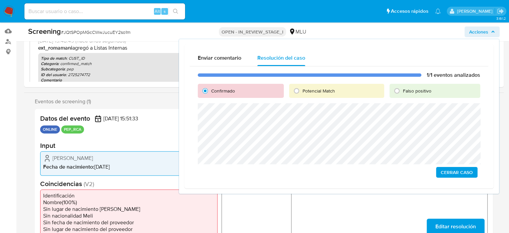
scroll to position [67, 0]
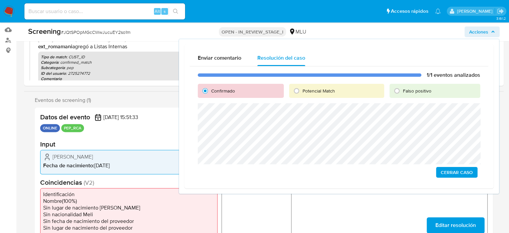
click at [452, 171] on span "Cerrar Caso" at bounding box center [457, 171] width 32 height 9
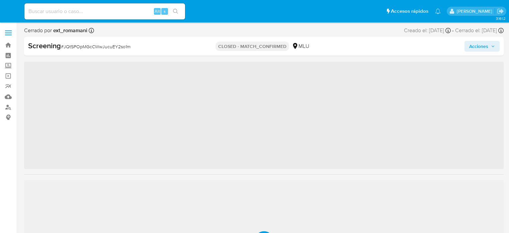
scroll to position [24, 0]
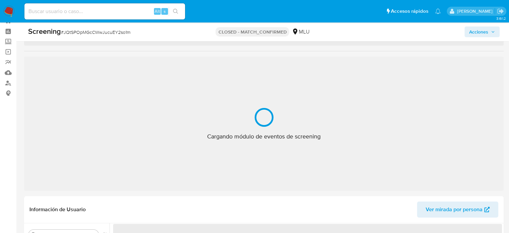
select select "10"
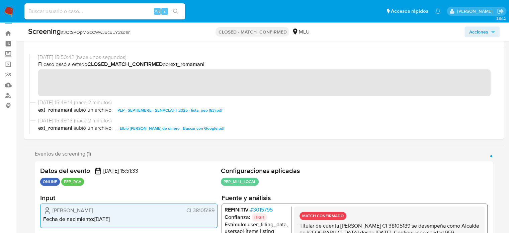
scroll to position [0, 0]
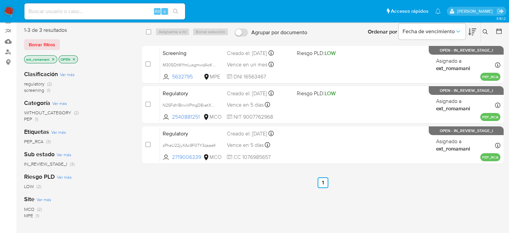
scroll to position [67, 0]
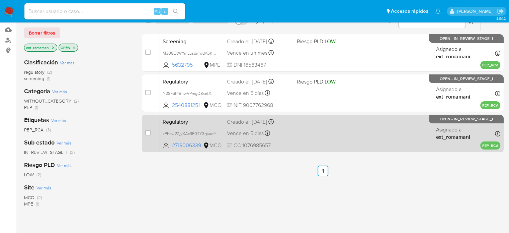
click at [335, 127] on div "Regulatory zPheU22jyXAc9F0TY3qsaefr 2719006339 MCO Creado el: 01/10/2025 Creado…" at bounding box center [330, 133] width 341 height 34
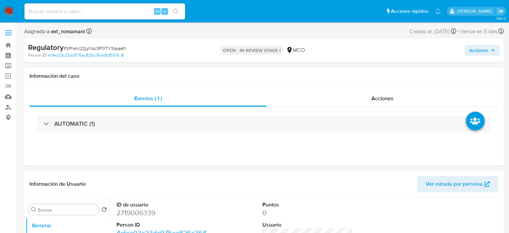
select select "10"
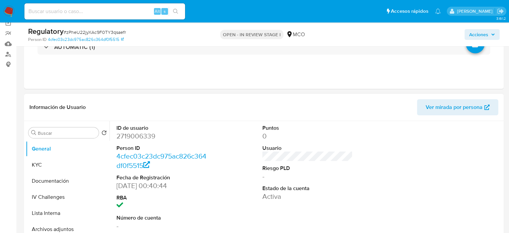
scroll to position [100, 0]
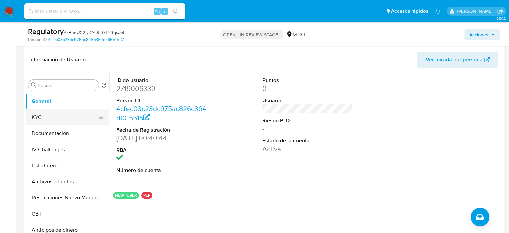
click at [71, 119] on button "KYC" at bounding box center [65, 117] width 78 height 16
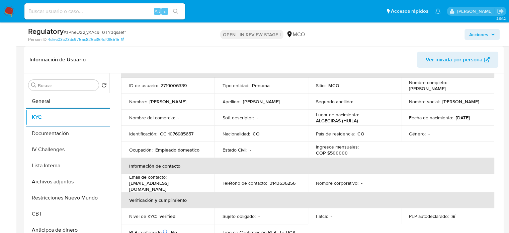
scroll to position [33, 0]
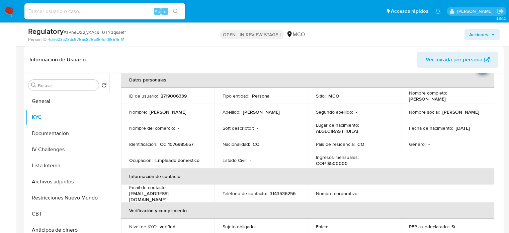
drag, startPoint x: 469, startPoint y: 100, endPoint x: 406, endPoint y: 100, distance: 63.3
click at [406, 100] on td "Nombre completo : Fabian Pachongo Carvajal" at bounding box center [447, 96] width 93 height 16
copy p "[PERSON_NAME]"
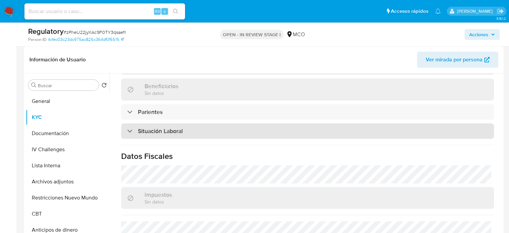
scroll to position [301, 0]
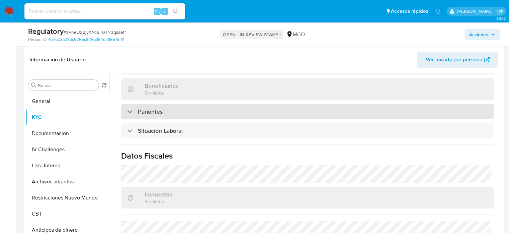
click at [156, 108] on h3 "Parientes" at bounding box center [150, 111] width 25 height 7
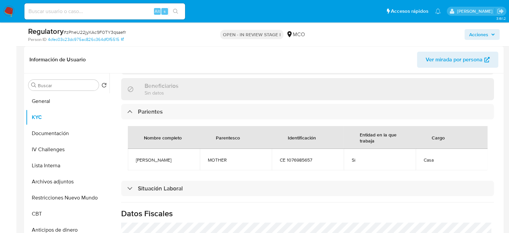
drag, startPoint x: 177, startPoint y: 159, endPoint x: 129, endPoint y: 159, distance: 47.9
click at [129, 159] on td "Fabian Pachongo" at bounding box center [164, 159] width 72 height 21
copy span "Fabian Pachongo"
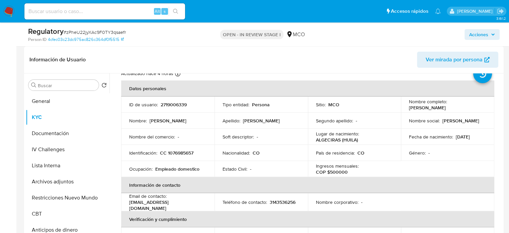
scroll to position [0, 0]
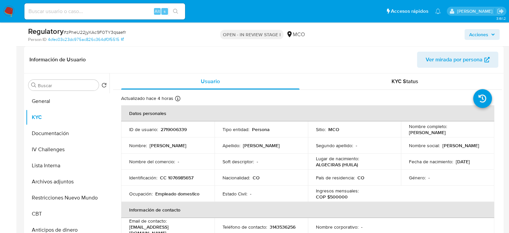
drag, startPoint x: 468, startPoint y: 134, endPoint x: 406, endPoint y: 136, distance: 62.3
click at [406, 136] on td "Nombre completo : Fabian Pachongo Carvajal" at bounding box center [447, 129] width 93 height 16
copy p "[PERSON_NAME]"
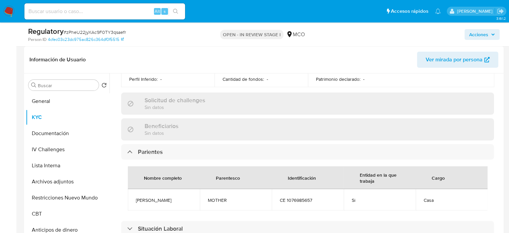
scroll to position [301, 0]
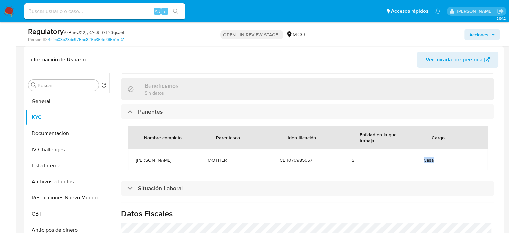
drag, startPoint x: 438, startPoint y: 156, endPoint x: 418, endPoint y: 159, distance: 19.9
click at [419, 159] on td "Casa" at bounding box center [452, 159] width 72 height 21
copy span "Casa"
drag, startPoint x: 361, startPoint y: 158, endPoint x: 349, endPoint y: 158, distance: 12.7
click at [349, 158] on td "Si" at bounding box center [380, 159] width 72 height 21
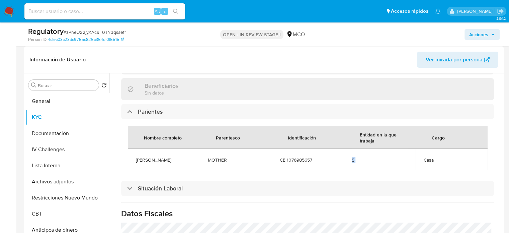
copy span "Si"
click at [53, 167] on button "Lista Interna" at bounding box center [65, 165] width 78 height 16
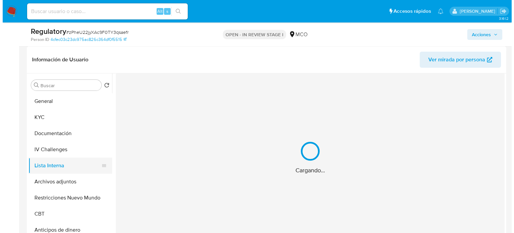
scroll to position [0, 0]
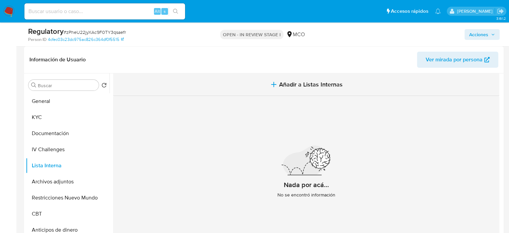
click at [307, 84] on span "Añadir a Listas Internas" at bounding box center [311, 84] width 64 height 7
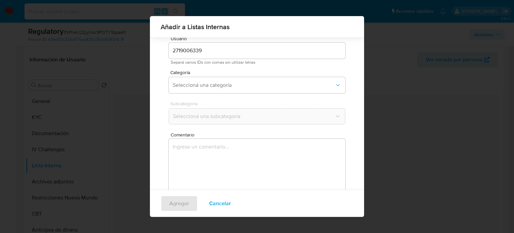
scroll to position [28, 0]
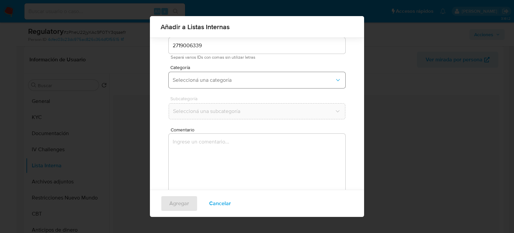
click at [228, 77] on span "Seleccioná una categoría" at bounding box center [254, 80] width 162 height 7
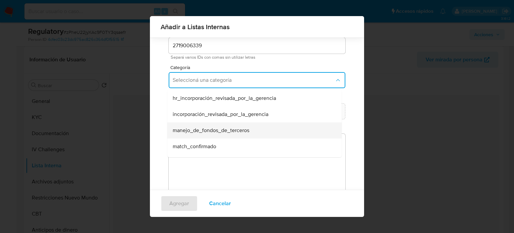
scroll to position [33, 0]
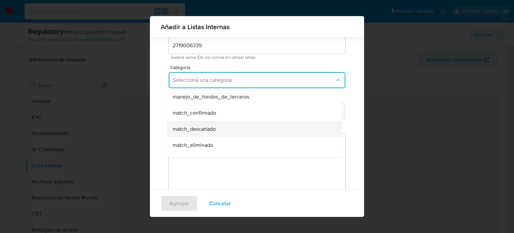
click at [210, 129] on span "match_descartado" at bounding box center [194, 129] width 43 height 7
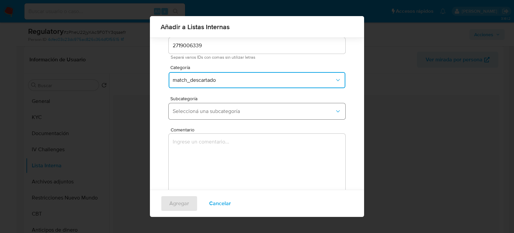
click at [219, 114] on span "Seleccioná una subcategoría" at bounding box center [254, 111] width 162 height 7
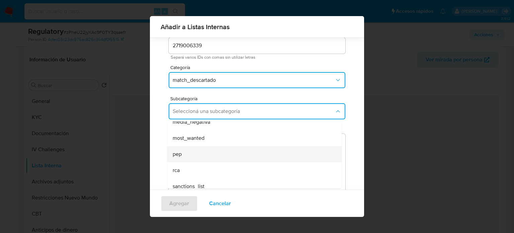
scroll to position [46, 0]
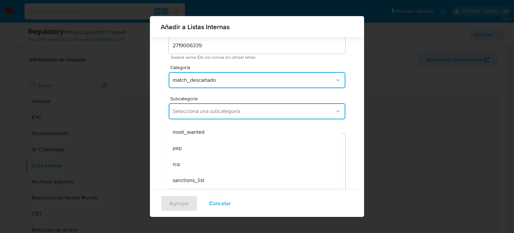
click at [189, 160] on div "rca" at bounding box center [253, 164] width 160 height 16
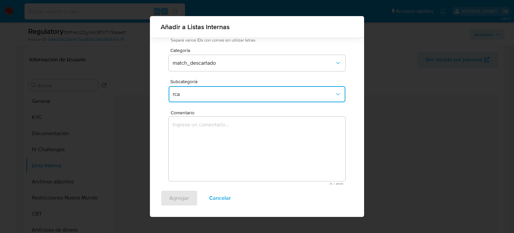
scroll to position [53, 0]
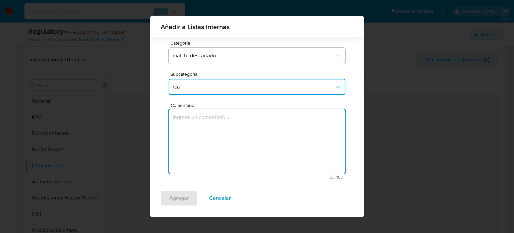
click at [208, 131] on textarea "Comentario" at bounding box center [257, 141] width 177 height 64
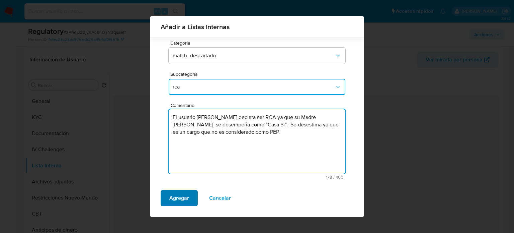
type textarea "El usuario Fabian Pachongo Carvajal declara ser RCA ya que su Madre Fabian Pach…"
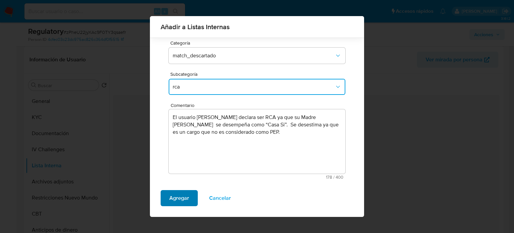
click at [179, 199] on span "Agregar" at bounding box center [179, 198] width 20 height 15
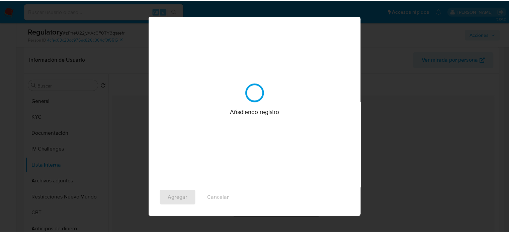
scroll to position [0, 0]
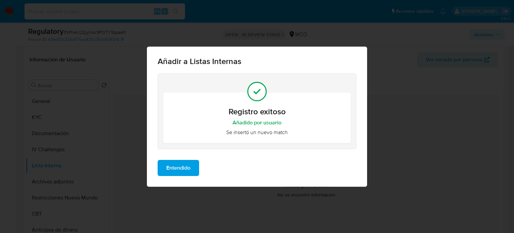
click at [178, 166] on span "Entendido" at bounding box center [178, 167] width 24 height 15
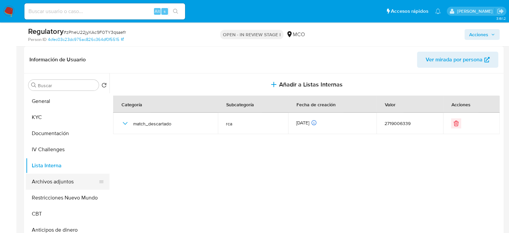
click at [80, 178] on button "Archivos adjuntos" at bounding box center [65, 181] width 78 height 16
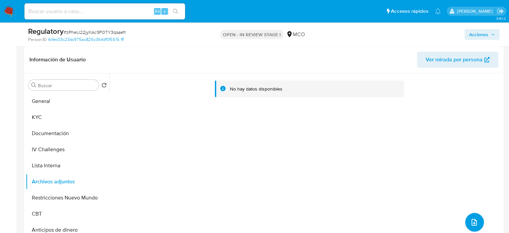
click at [473, 224] on icon "upload-file" at bounding box center [474, 222] width 8 height 8
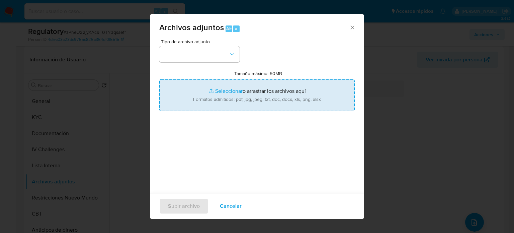
click at [254, 99] on input "Tamaño máximo: 50MB Seleccionar archivos" at bounding box center [257, 95] width 196 height 32
type input "C:\fakepath\CaseDossierReport_5jb75j1z1d911k2atx9v2rurm.pdf"
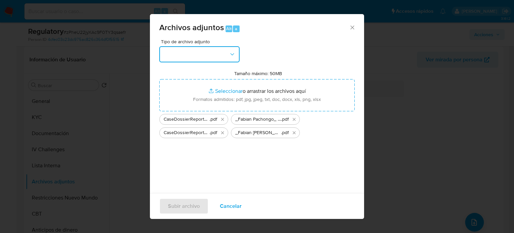
click at [216, 55] on button "button" at bounding box center [199, 54] width 80 height 16
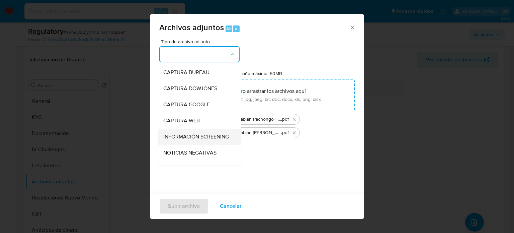
click at [192, 136] on span "INFORMACIÓN SCREENING" at bounding box center [196, 136] width 66 height 7
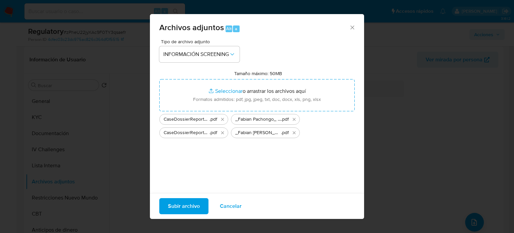
click at [190, 209] on span "Subir archivo" at bounding box center [184, 206] width 32 height 15
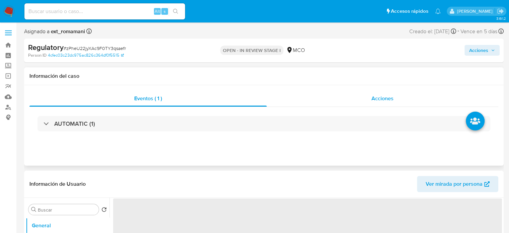
select select "10"
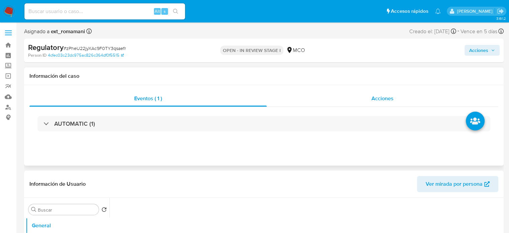
click at [395, 94] on div "Acciones" at bounding box center [383, 98] width 232 height 16
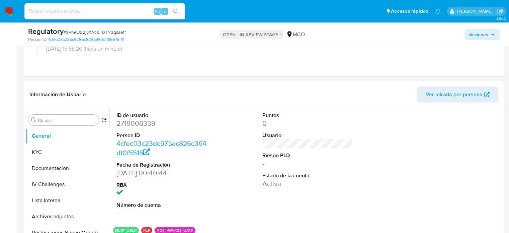
scroll to position [134, 0]
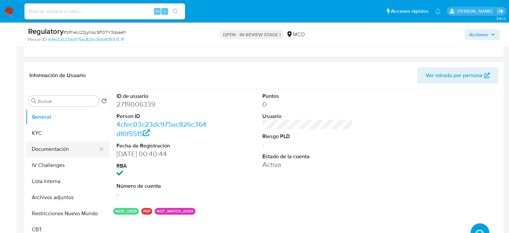
click at [63, 142] on button "Documentación" at bounding box center [65, 149] width 78 height 16
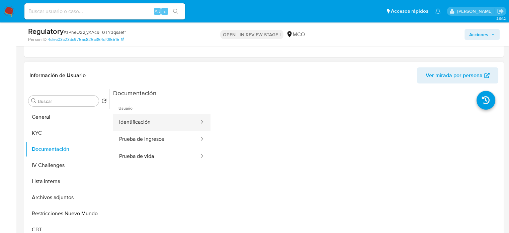
click at [156, 123] on button "Identificación" at bounding box center [156, 122] width 87 height 17
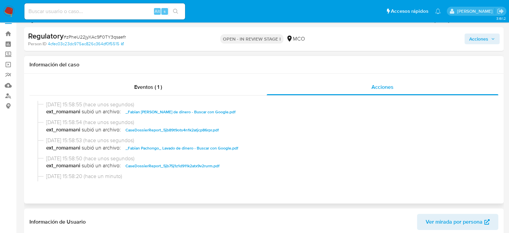
scroll to position [0, 0]
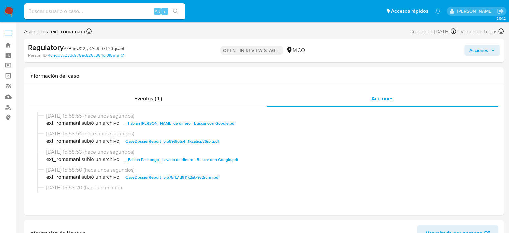
drag, startPoint x: 482, startPoint y: 49, endPoint x: 462, endPoint y: 53, distance: 21.3
click at [482, 48] on span "Acciones" at bounding box center [478, 50] width 19 height 11
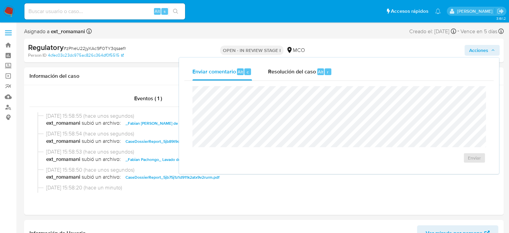
click at [287, 81] on div "Enviar" at bounding box center [338, 125] width 309 height 88
click at [288, 76] on div "Resolución del caso Alt r" at bounding box center [300, 71] width 64 height 17
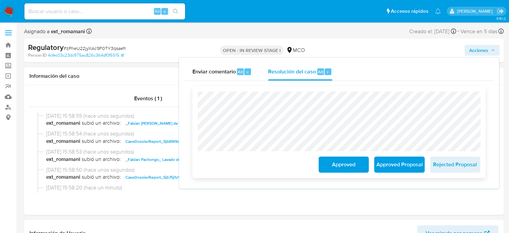
click at [341, 166] on span "Approved" at bounding box center [343, 164] width 33 height 15
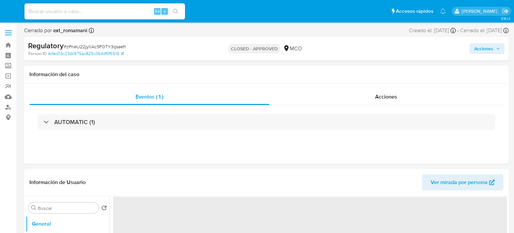
select select "10"
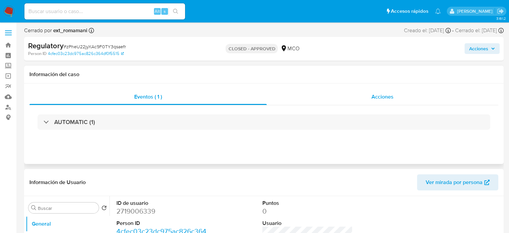
click at [393, 102] on div "Acciones" at bounding box center [383, 97] width 232 height 16
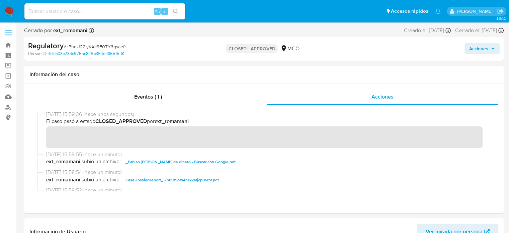
click at [7, 9] on img at bounding box center [8, 11] width 11 height 11
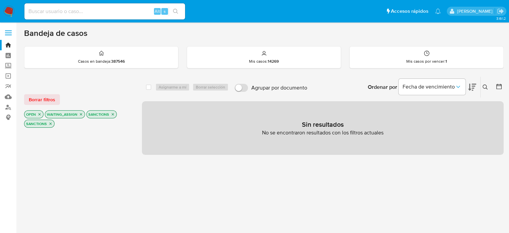
click at [112, 113] on icon "close-filter" at bounding box center [113, 114] width 2 height 2
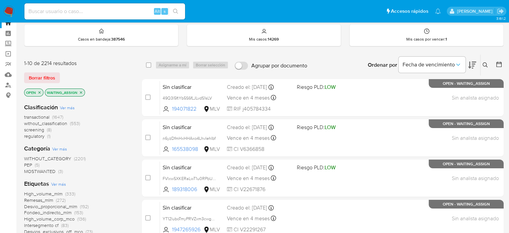
scroll to position [33, 0]
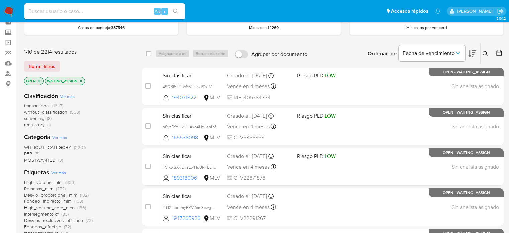
click at [50, 119] on span "(8)" at bounding box center [49, 118] width 5 height 7
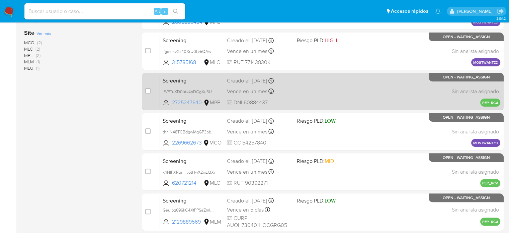
scroll to position [201, 0]
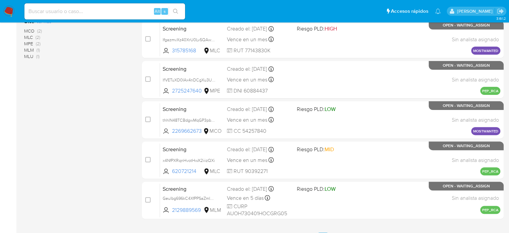
drag, startPoint x: 271, startPoint y: 130, endPoint x: 115, endPoint y: 136, distance: 155.8
click at [115, 136] on div "1-8 de 8 resultados Borrar filtros OPEN WAITING_ASSIGN screening Categoría Ver …" at bounding box center [264, 59] width 480 height 368
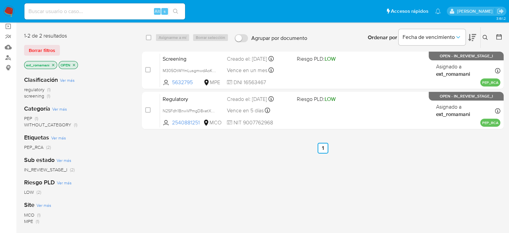
scroll to position [67, 0]
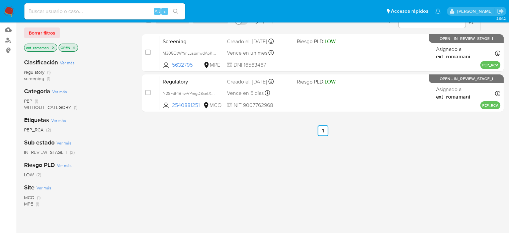
click at [53, 46] on icon "close-filter" at bounding box center [53, 48] width 4 height 4
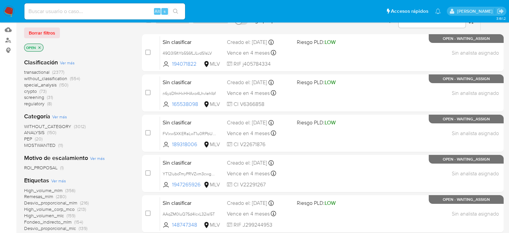
click at [41, 144] on span "MOSTWANTED" at bounding box center [39, 145] width 31 height 7
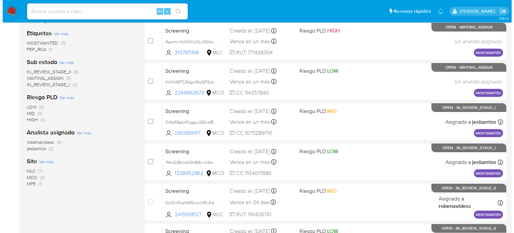
scroll to position [52, 0]
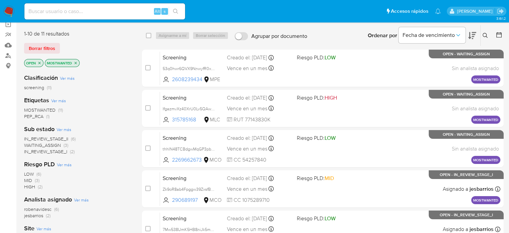
click at [58, 144] on span "WAITING_ASSIGN" at bounding box center [42, 145] width 37 height 7
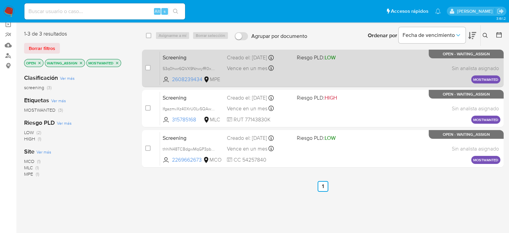
click at [249, 76] on div "Screening 53q0hwr6QVX9NnwyfR0xK3Ko 2608239434 MPE Riesgo PLD: LOW Creado el: 01…" at bounding box center [330, 68] width 341 height 34
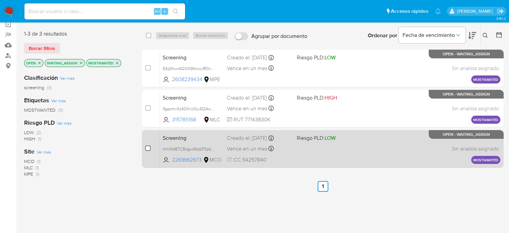
click at [148, 148] on input "checkbox" at bounding box center [147, 147] width 5 height 5
checkbox input "true"
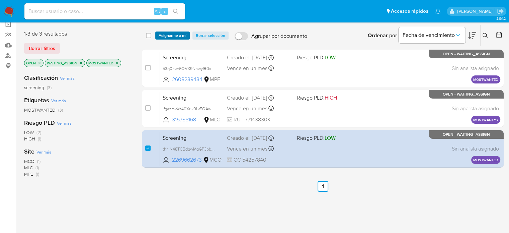
click at [172, 36] on span "Asignarme a mí" at bounding box center [173, 35] width 28 height 7
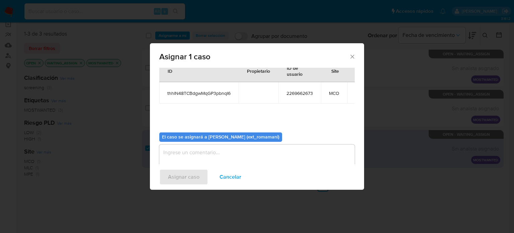
scroll to position [34, 0]
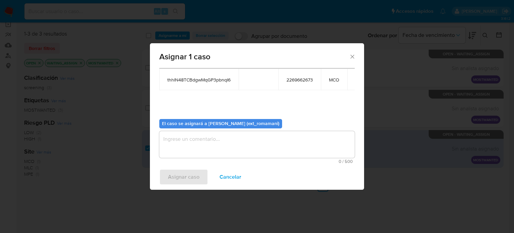
drag, startPoint x: 236, startPoint y: 175, endPoint x: 267, endPoint y: 160, distance: 33.8
click at [236, 175] on span "Cancelar" at bounding box center [231, 176] width 22 height 15
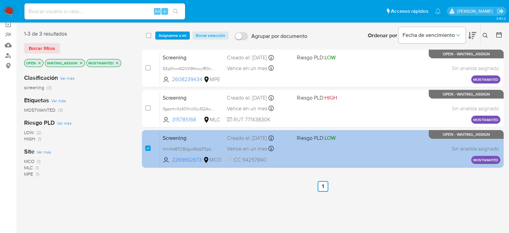
click at [287, 156] on span "CC 54257840" at bounding box center [259, 159] width 64 height 7
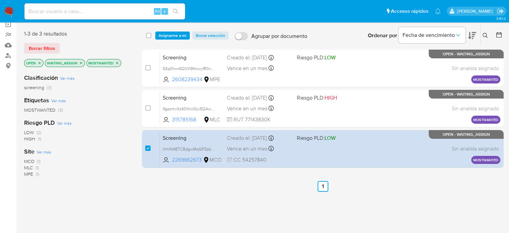
click at [168, 37] on span "Asignarme a mí" at bounding box center [173, 35] width 28 height 7
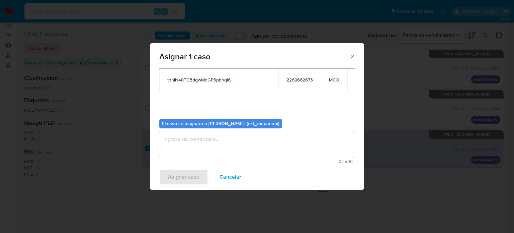
click at [269, 147] on textarea "assign-modal" at bounding box center [257, 144] width 196 height 27
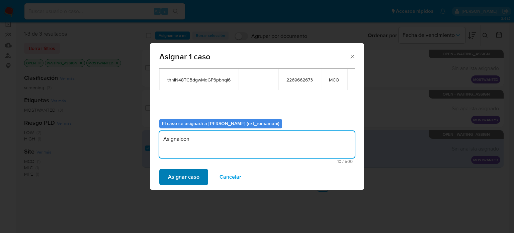
type textarea "Asignaicon"
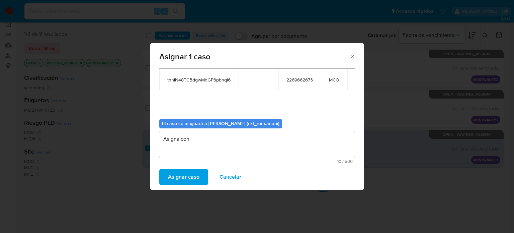
click at [193, 174] on span "Asignar caso" at bounding box center [183, 176] width 31 height 15
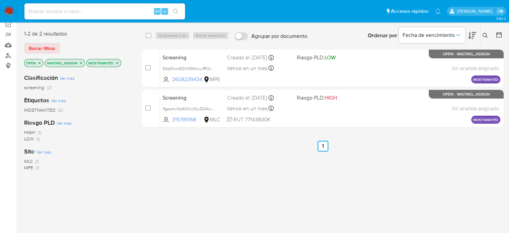
click at [116, 63] on icon "close-filter" at bounding box center [117, 63] width 4 height 4
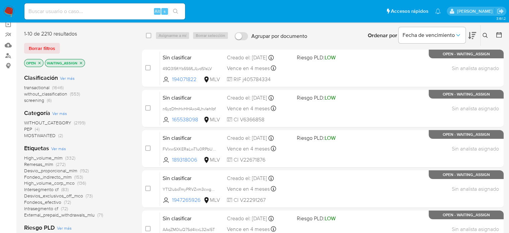
click at [49, 101] on span "(6)" at bounding box center [49, 100] width 5 height 7
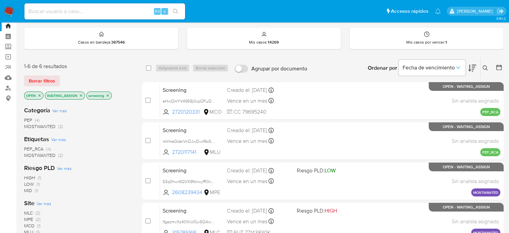
scroll to position [18, 0]
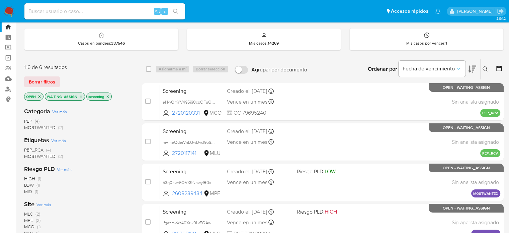
click at [9, 10] on img at bounding box center [8, 11] width 11 height 11
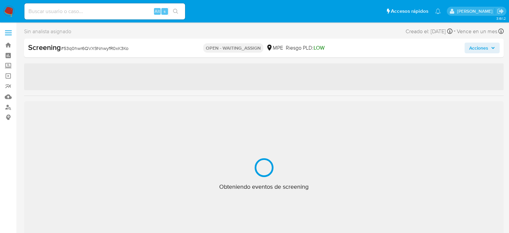
select select "10"
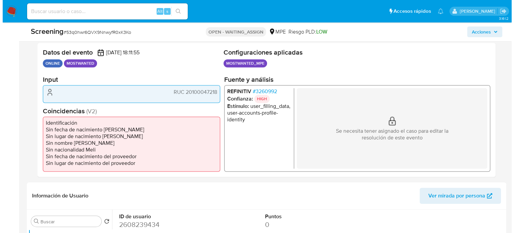
scroll to position [134, 0]
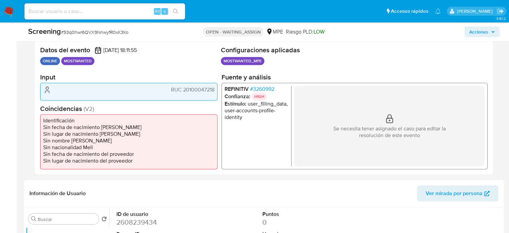
click at [264, 86] on span "# 3260992" at bounding box center [262, 89] width 24 height 7
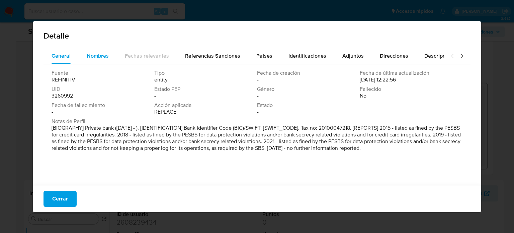
click at [102, 59] on span "Nombres" at bounding box center [98, 56] width 22 height 8
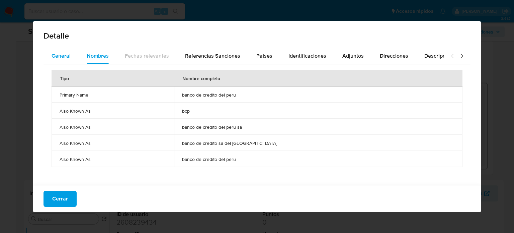
click at [73, 60] on button "General" at bounding box center [61, 56] width 35 height 16
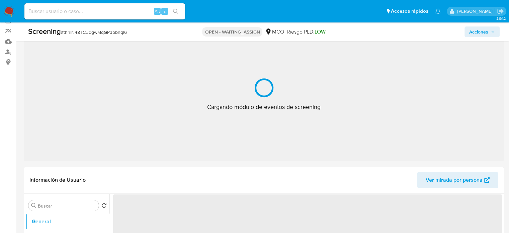
scroll to position [67, 0]
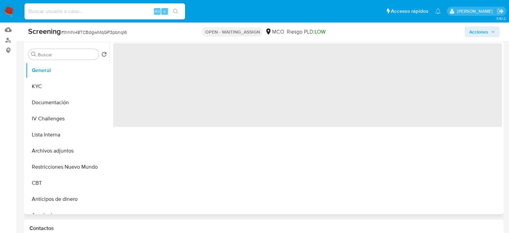
select select "10"
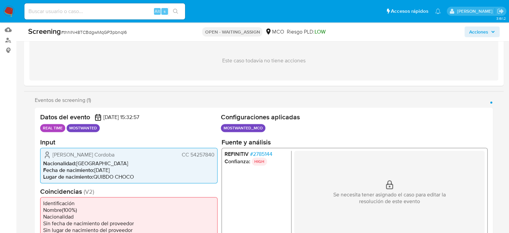
click at [268, 152] on span "# 2785144" at bounding box center [261, 153] width 22 height 7
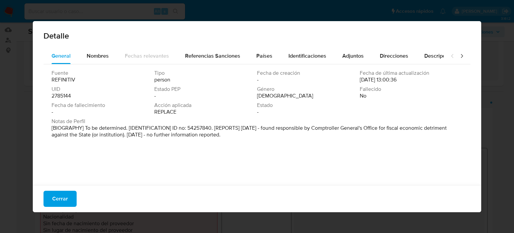
drag, startPoint x: 69, startPoint y: 196, endPoint x: 106, endPoint y: 170, distance: 45.1
click at [69, 196] on button "Cerrar" at bounding box center [60, 199] width 33 height 16
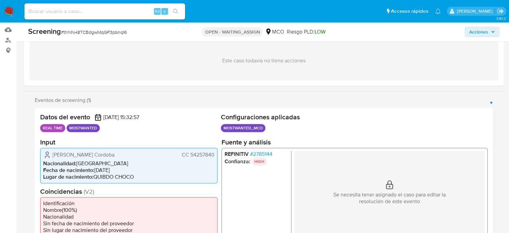
drag, startPoint x: 133, startPoint y: 153, endPoint x: 54, endPoint y: 156, distance: 79.4
click at [54, 156] on div "[PERSON_NAME] Cordoba CC 54257840" at bounding box center [128, 154] width 171 height 8
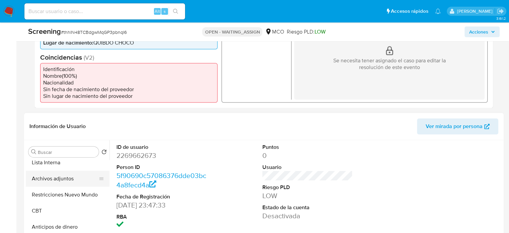
scroll to position [33, 0]
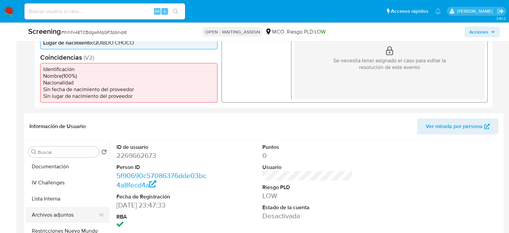
click at [67, 202] on button "Lista Interna" at bounding box center [68, 199] width 84 height 16
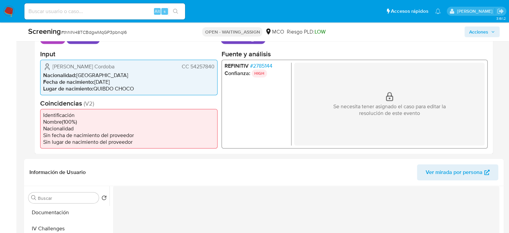
scroll to position [100, 0]
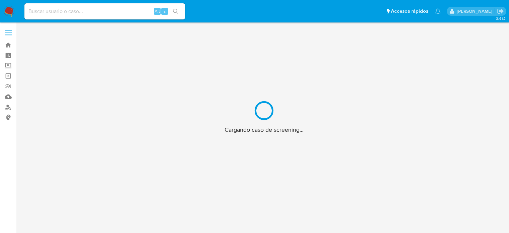
scroll to position [24, 0]
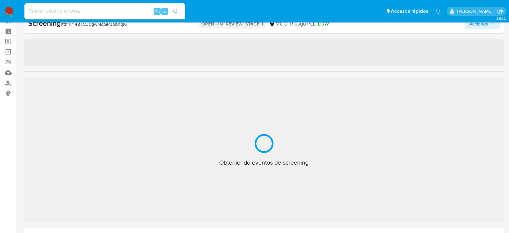
select select "10"
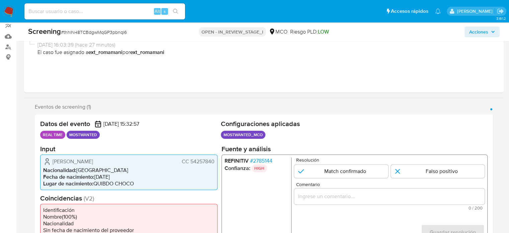
scroll to position [125, 0]
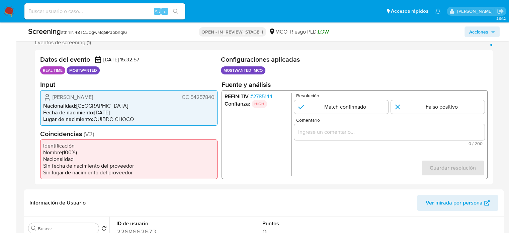
drag, startPoint x: 216, startPoint y: 98, endPoint x: 190, endPoint y: 99, distance: 25.5
click at [190, 99] on div "[PERSON_NAME] CC 54257840 Nacionalidad : [DEMOGRAPHIC_DATA] Fecha de nacimiento…" at bounding box center [128, 107] width 177 height 35
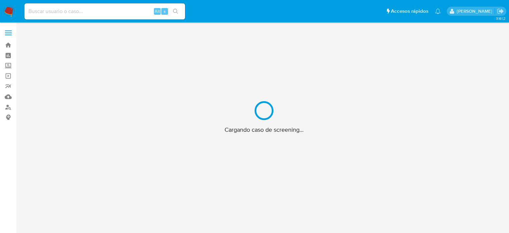
scroll to position [24, 0]
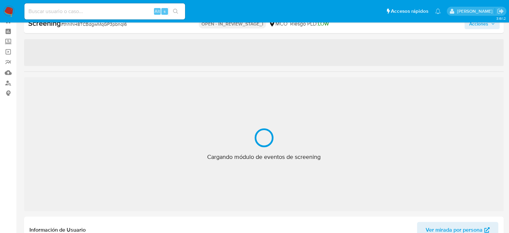
select select "10"
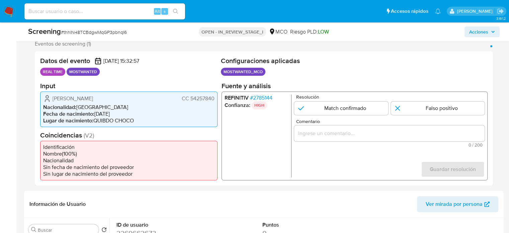
scroll to position [125, 0]
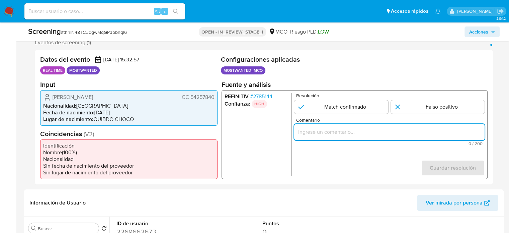
click at [301, 128] on input "Comentario" at bounding box center [389, 131] width 191 height 9
paste input "Se desestima el match ya que el Titular de cuenta , no se encuentra enlistado p…"
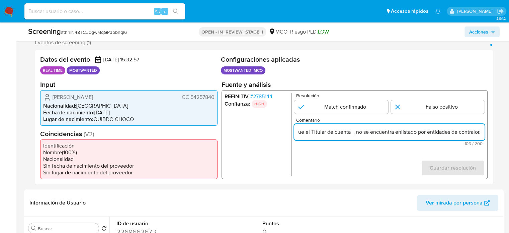
scroll to position [0, 0]
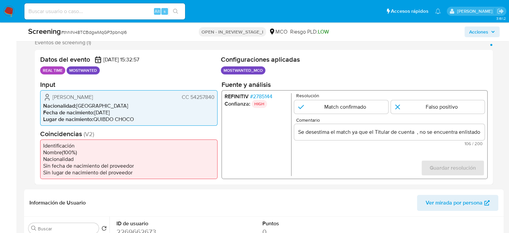
drag, startPoint x: 49, startPoint y: 96, endPoint x: 214, endPoint y: 98, distance: 165.7
click at [214, 98] on div "[PERSON_NAME] CC 54257840" at bounding box center [128, 97] width 171 height 8
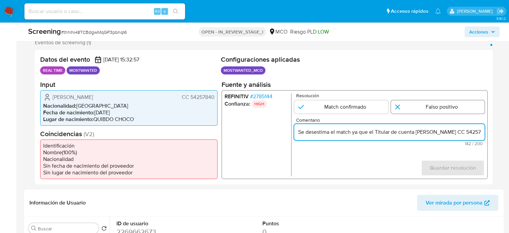
type input "Se desestima el match ya que el Titular de cuenta [PERSON_NAME] CC 54257840 , n…"
click at [410, 109] on input "1 de 1" at bounding box center [438, 106] width 94 height 13
radio input "true"
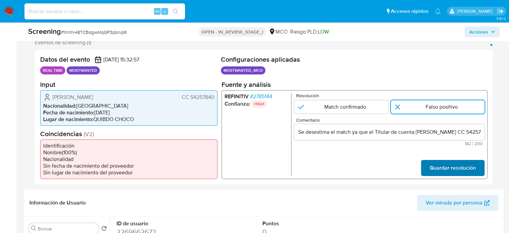
click at [438, 167] on span "Guardar resolución" at bounding box center [453, 167] width 46 height 15
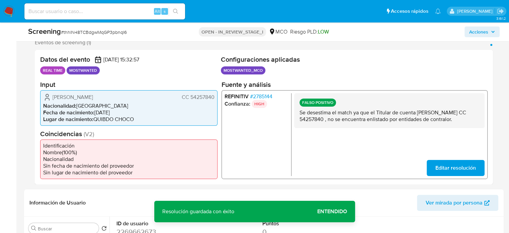
drag, startPoint x: 354, startPoint y: 133, endPoint x: 296, endPoint y: 111, distance: 61.4
click at [296, 111] on div "FALSO POSITIVO Se desestima el match ya que el Titular de cuenta [PERSON_NAME] …" at bounding box center [389, 110] width 191 height 35
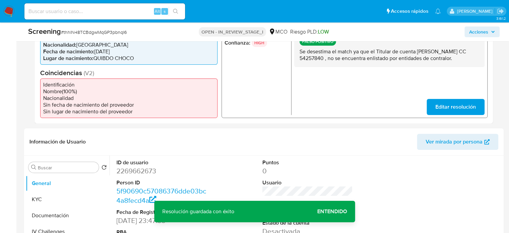
scroll to position [258, 0]
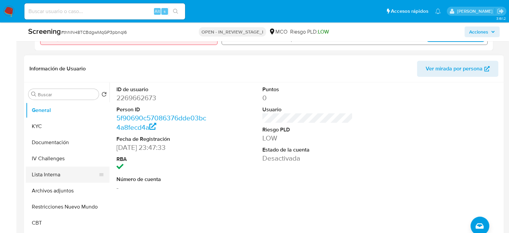
click at [55, 176] on button "Lista Interna" at bounding box center [65, 174] width 78 height 16
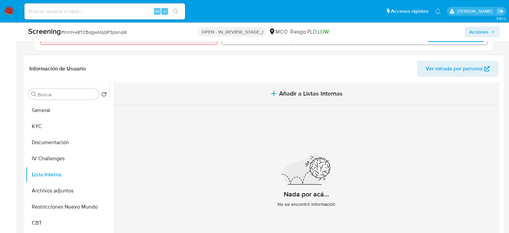
click at [271, 103] on button "Añadir a Listas Internas" at bounding box center [306, 93] width 386 height 22
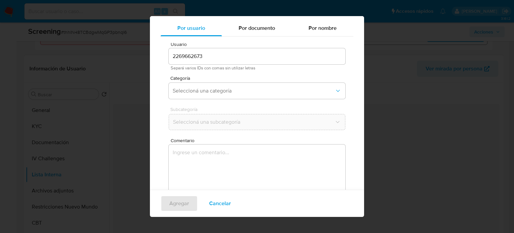
scroll to position [28, 0]
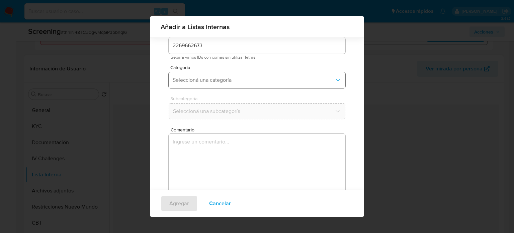
click at [250, 81] on span "Seleccioná una categoría" at bounding box center [254, 80] width 162 height 7
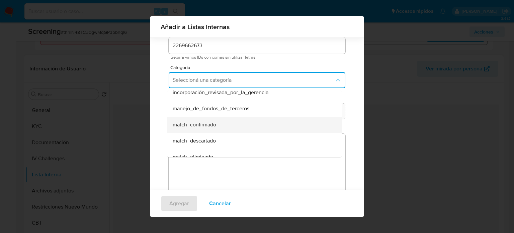
scroll to position [33, 0]
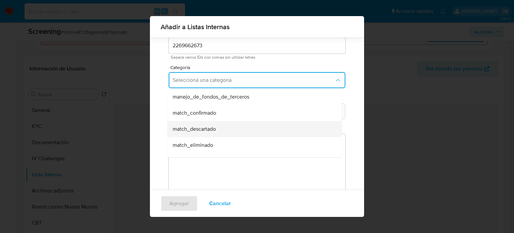
click at [227, 123] on div "match_descartado" at bounding box center [253, 129] width 160 height 16
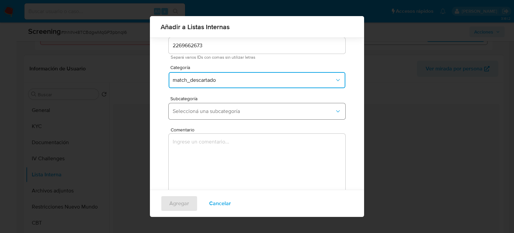
click at [235, 114] on span "Seleccioná una subcategoría" at bounding box center [254, 111] width 162 height 7
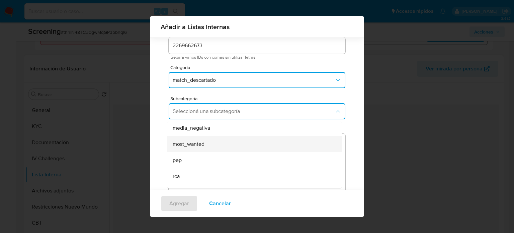
click at [201, 148] on div "most_wanted" at bounding box center [253, 144] width 160 height 16
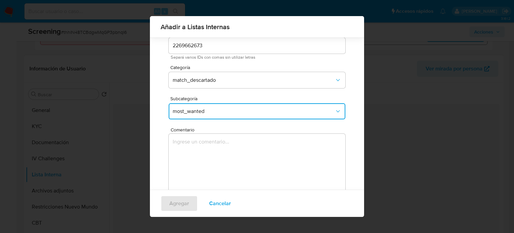
click at [202, 158] on textarea "Comentario" at bounding box center [257, 166] width 177 height 64
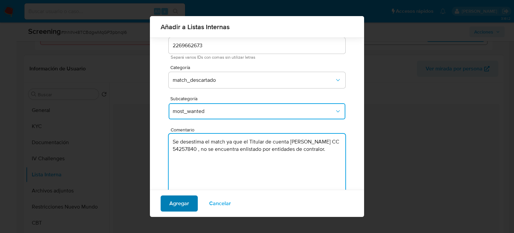
type textarea "Se desestima el match ya que el Titular de cuenta Miladys Mosquera Cordoba CC 5…"
click at [190, 203] on button "Agregar" at bounding box center [179, 203] width 37 height 16
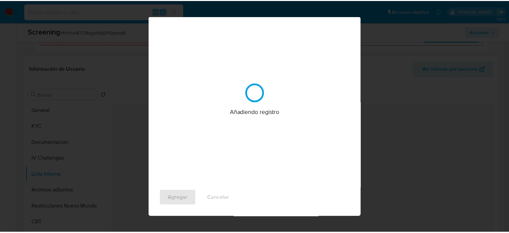
scroll to position [0, 0]
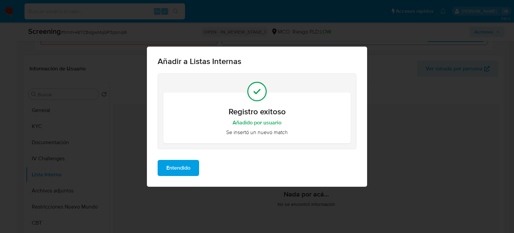
click at [181, 169] on span "Entendido" at bounding box center [178, 167] width 24 height 15
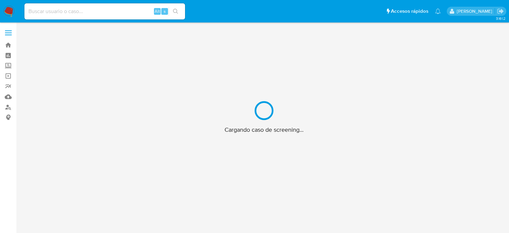
scroll to position [24, 0]
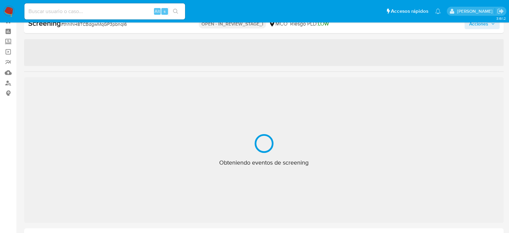
select select "10"
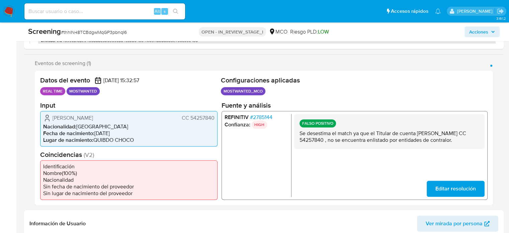
scroll to position [125, 0]
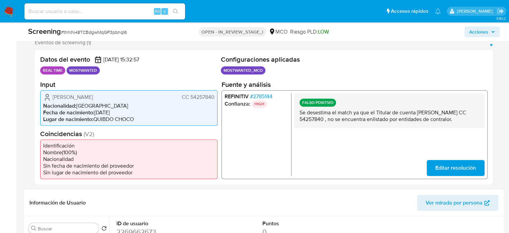
drag, startPoint x: 334, startPoint y: 128, endPoint x: 295, endPoint y: 114, distance: 41.2
click at [295, 114] on div "FALSO POSITIVO Se desestima el match ya que el Titular de cuenta [PERSON_NAME] …" at bounding box center [389, 110] width 191 height 35
drag, startPoint x: 136, startPoint y: 96, endPoint x: 44, endPoint y: 99, distance: 91.4
click at [44, 99] on div "[PERSON_NAME] CC 54257840" at bounding box center [128, 97] width 171 height 8
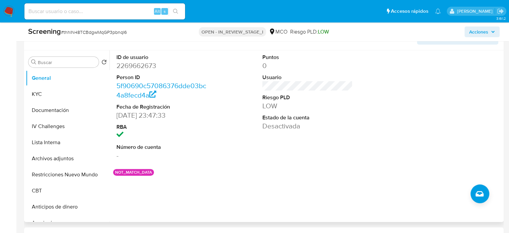
scroll to position [292, 0]
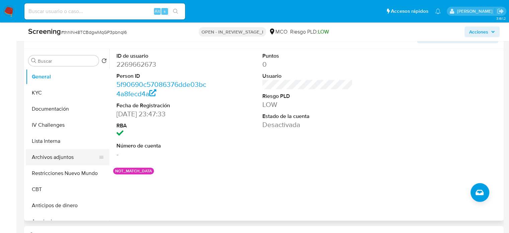
click at [60, 160] on button "Archivos adjuntos" at bounding box center [65, 157] width 78 height 16
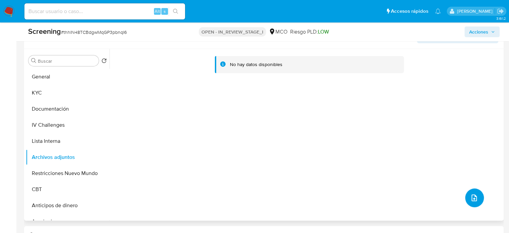
click at [476, 196] on button "upload-file" at bounding box center [474, 197] width 19 height 19
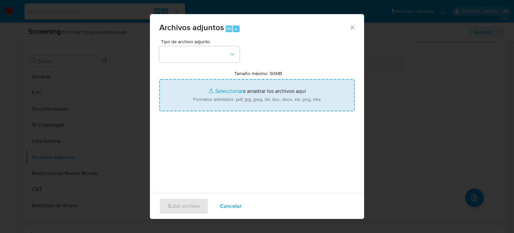
click at [287, 106] on input "Tamaño máximo: 50MB Seleccionar archivos" at bounding box center [257, 95] width 196 height 32
type input "C:\fakepath\Fiscalía imputan cargos contra exfuncionarios de la Gobernación de …"
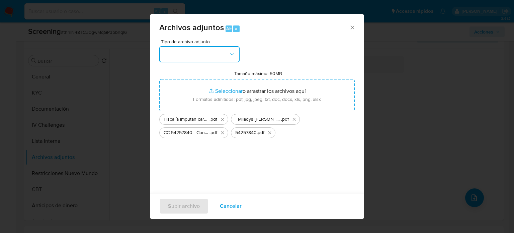
click at [208, 59] on button "button" at bounding box center [199, 54] width 80 height 16
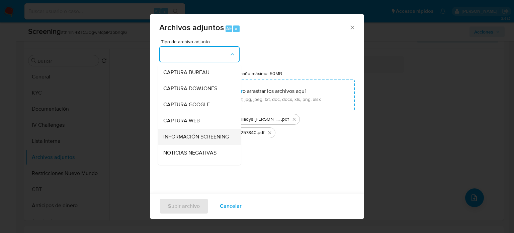
click at [183, 136] on span "INFORMACIÓN SCREENING" at bounding box center [196, 136] width 66 height 7
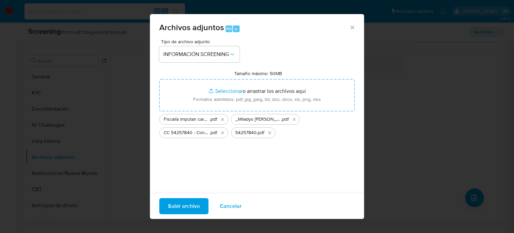
click at [197, 213] on span "Subir archivo" at bounding box center [184, 206] width 32 height 15
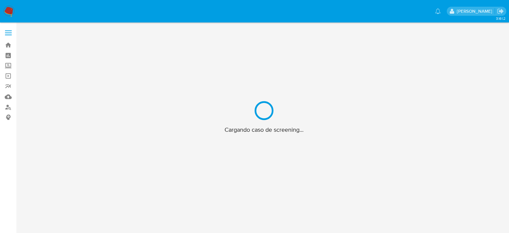
scroll to position [24, 0]
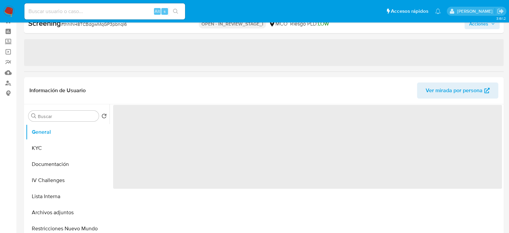
select select "10"
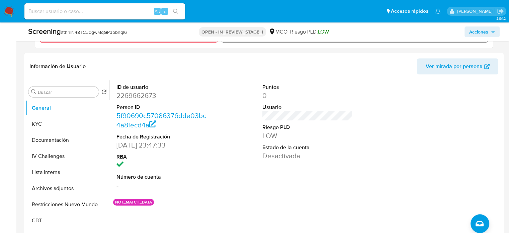
scroll to position [292, 0]
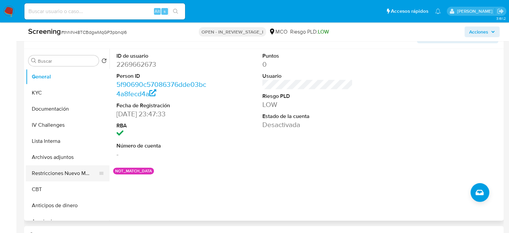
click at [49, 173] on button "Restricciones Nuevo Mundo" at bounding box center [65, 173] width 78 height 16
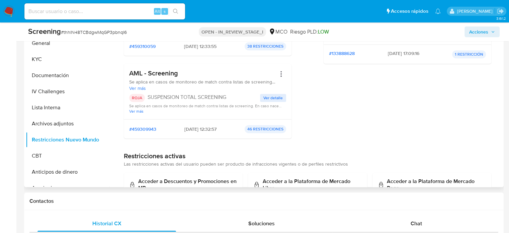
scroll to position [100, 0]
drag, startPoint x: 233, startPoint y: 95, endPoint x: 149, endPoint y: 95, distance: 84.0
click at [149, 95] on p "SUSPENSION TOTAL SCREENING" at bounding box center [204, 96] width 112 height 7
click at [56, 127] on button "Archivos adjuntos" at bounding box center [65, 124] width 78 height 16
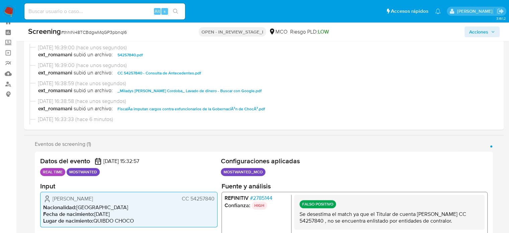
scroll to position [0, 0]
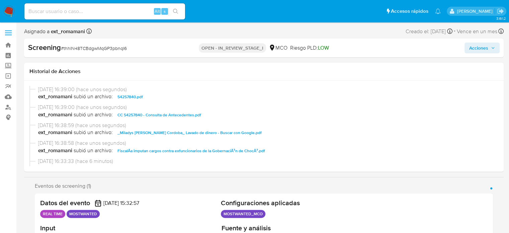
click at [473, 47] on span "Acciones" at bounding box center [478, 48] width 19 height 11
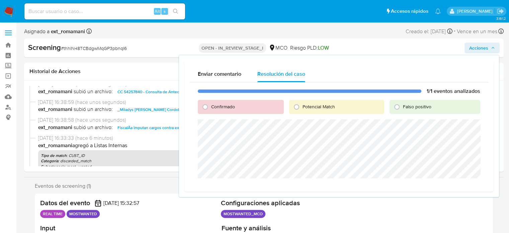
scroll to position [67, 0]
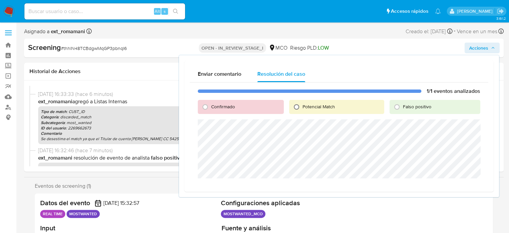
click at [299, 107] on input "Potencial Match" at bounding box center [296, 106] width 11 height 11
radio input "true"
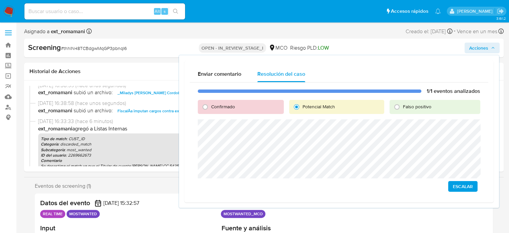
scroll to position [0, 0]
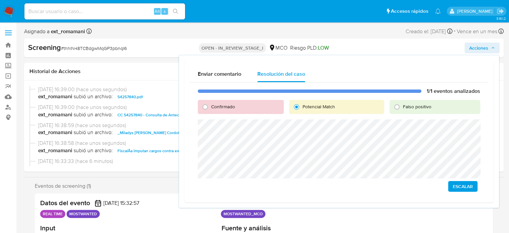
click at [471, 185] on span "Escalar" at bounding box center [463, 185] width 20 height 9
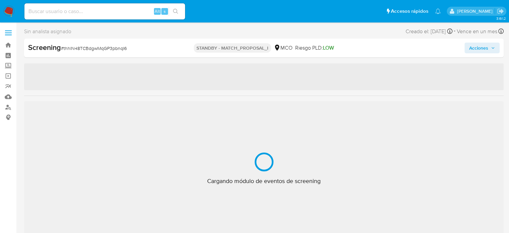
select select "10"
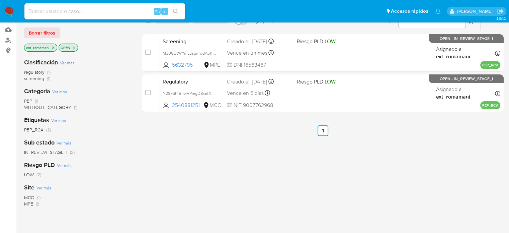
scroll to position [33, 0]
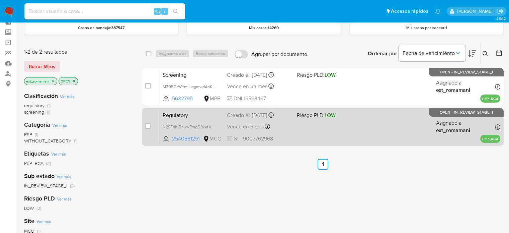
click at [298, 124] on div "Regulatory N2SFdh1BnwVPmgD8xetXExGJ 2540881251 MCO Riesgo PLD: LOW Creado el: […" at bounding box center [330, 126] width 341 height 34
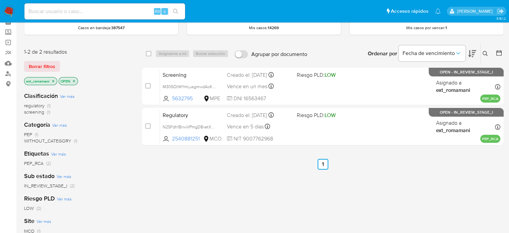
click at [8, 10] on img at bounding box center [8, 11] width 11 height 11
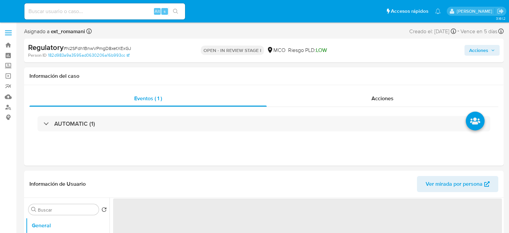
select select "10"
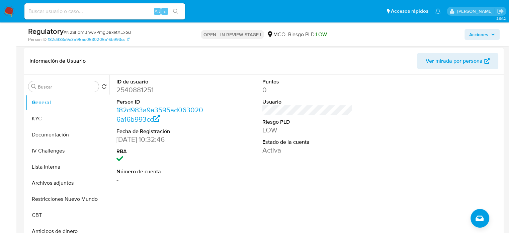
scroll to position [100, 0]
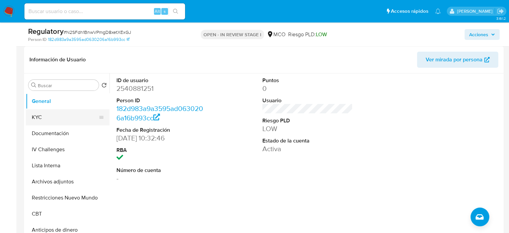
click at [53, 115] on button "KYC" at bounding box center [65, 117] width 78 height 16
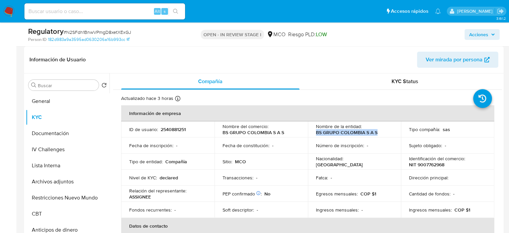
drag, startPoint x: 392, startPoint y: 132, endPoint x: 314, endPoint y: 133, distance: 78.0
click at [313, 133] on td "Nombre de la entidad : BS GRUPO COLOMBIA S A S" at bounding box center [354, 129] width 93 height 16
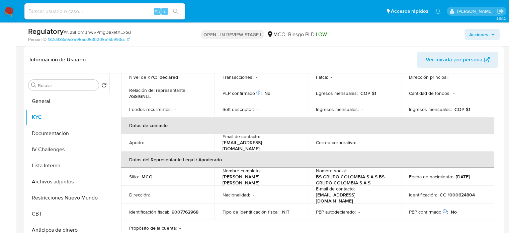
scroll to position [134, 0]
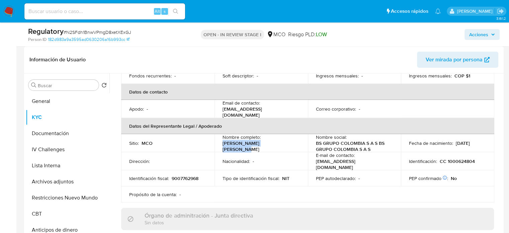
drag, startPoint x: 283, startPoint y: 144, endPoint x: 217, endPoint y: 144, distance: 66.0
click at [217, 144] on td "Nombre completo : Leon Caro Brandon Andres" at bounding box center [261, 143] width 93 height 18
copy p "Leon Caro Brandon Andres"
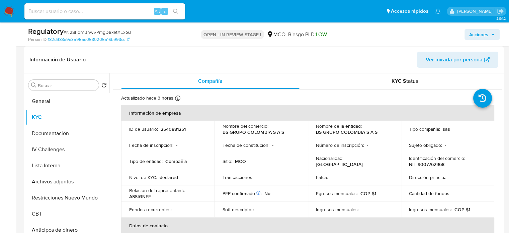
scroll to position [0, 0]
drag, startPoint x: 380, startPoint y: 130, endPoint x: 309, endPoint y: 134, distance: 70.8
click at [309, 134] on td "Nombre de la entidad : BS GRUPO COLOMBIA S A S" at bounding box center [354, 129] width 93 height 16
copy p "BS GRUPO COLOMBIA S A S"
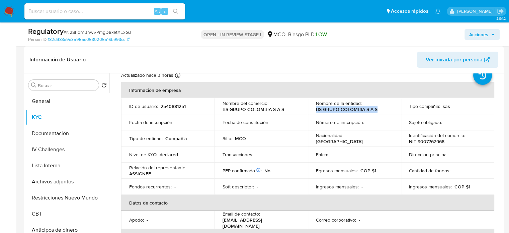
scroll to position [33, 0]
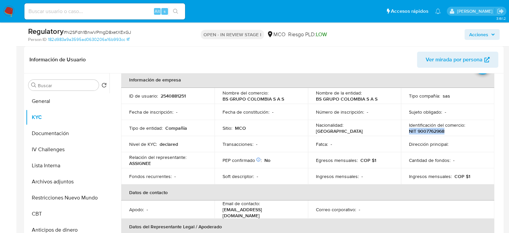
drag, startPoint x: 454, startPoint y: 130, endPoint x: 408, endPoint y: 130, distance: 45.9
click at [409, 131] on div "Identificación del comercio : NIT 9007762968" at bounding box center [447, 128] width 77 height 12
copy p "NIT 9007762968"
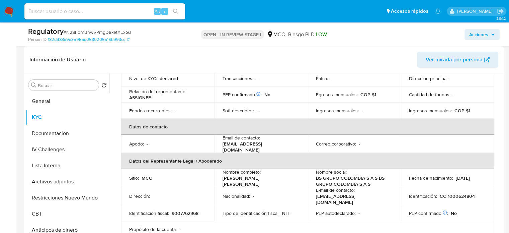
scroll to position [134, 0]
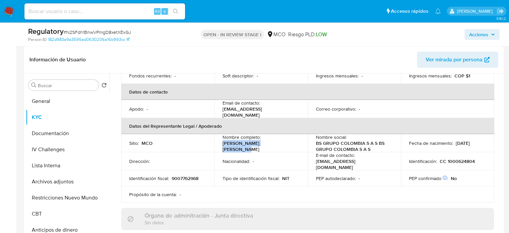
drag, startPoint x: 285, startPoint y: 143, endPoint x: 218, endPoint y: 146, distance: 67.0
click at [218, 146] on td "Nombre completo : Leon Caro Brandon Andres" at bounding box center [261, 143] width 93 height 18
copy p "Leon Caro Brandon Andres"
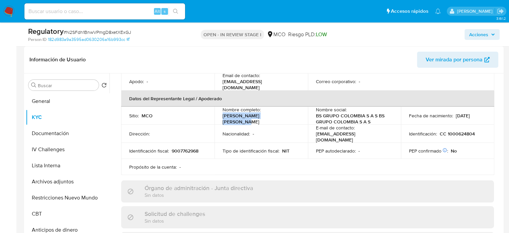
scroll to position [201, 0]
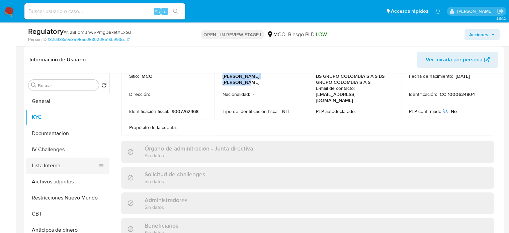
click at [41, 164] on button "Lista Interna" at bounding box center [65, 165] width 78 height 16
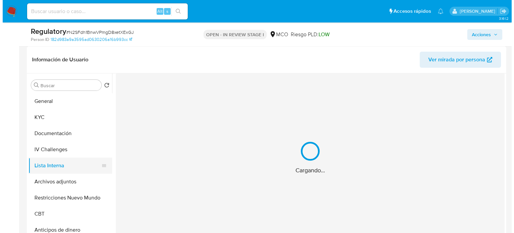
scroll to position [0, 0]
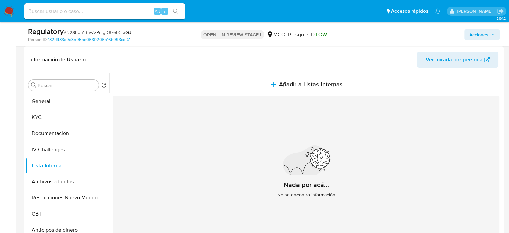
click at [284, 82] on span "Añadir a Listas Internas" at bounding box center [311, 84] width 64 height 7
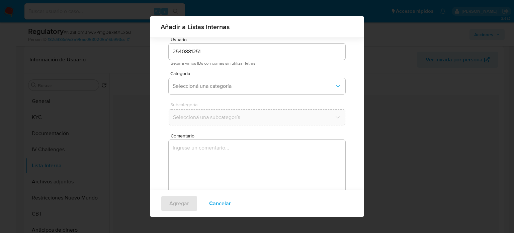
scroll to position [28, 0]
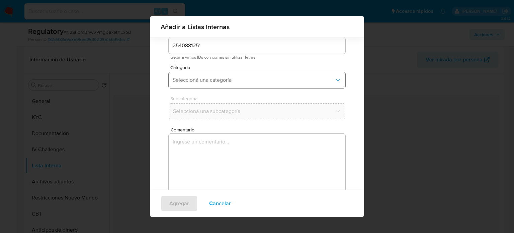
click at [242, 82] on span "Seleccioná una categoría" at bounding box center [254, 80] width 162 height 7
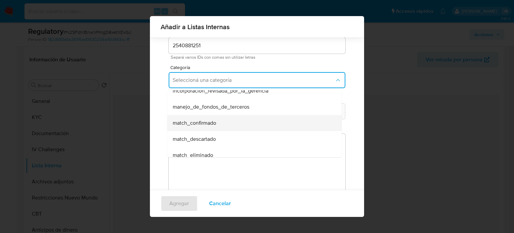
scroll to position [33, 0]
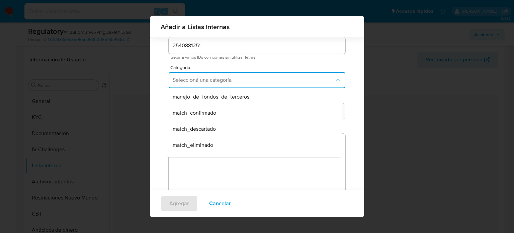
drag, startPoint x: 211, startPoint y: 130, endPoint x: 216, endPoint y: 110, distance: 19.8
click at [211, 130] on span "match_descartado" at bounding box center [194, 129] width 43 height 7
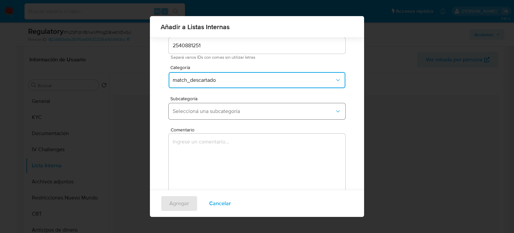
click at [217, 109] on span "Seleccioná una subcategoría" at bounding box center [254, 111] width 162 height 7
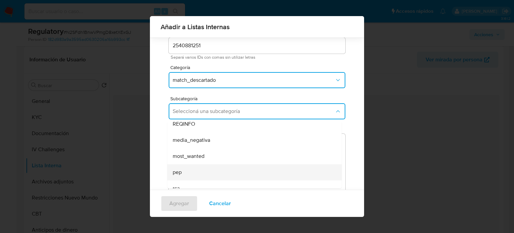
scroll to position [46, 0]
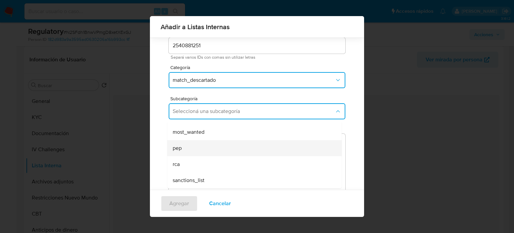
click at [208, 155] on div "pep" at bounding box center [253, 148] width 160 height 16
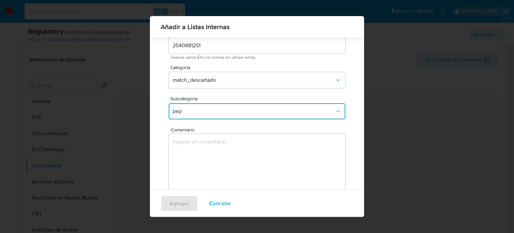
click at [208, 155] on textarea "Comentario" at bounding box center [257, 166] width 177 height 64
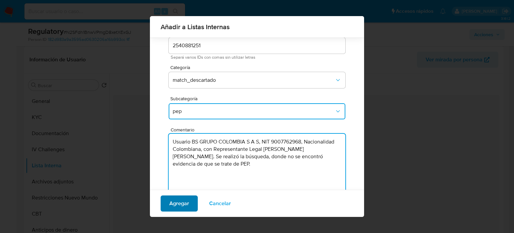
type textarea "Usuario BS GRUPO COLOMBIA S A S, NIT 9007762968, Nacionalidad Colombiana, con R…"
click at [177, 201] on span "Agregar" at bounding box center [179, 203] width 20 height 15
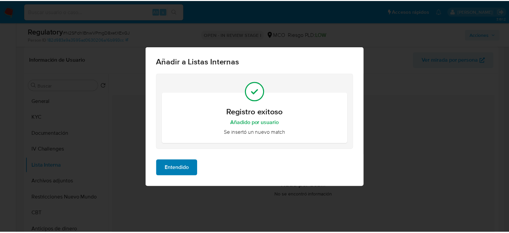
scroll to position [0, 0]
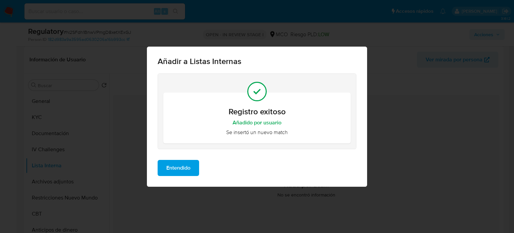
click at [174, 172] on span "Entendido" at bounding box center [178, 167] width 24 height 15
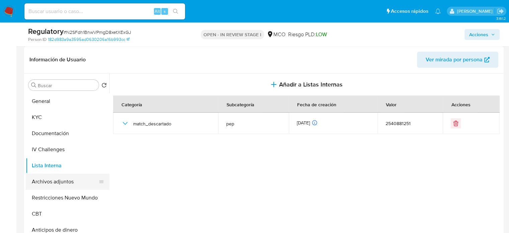
click at [54, 183] on button "Archivos adjuntos" at bounding box center [65, 181] width 78 height 16
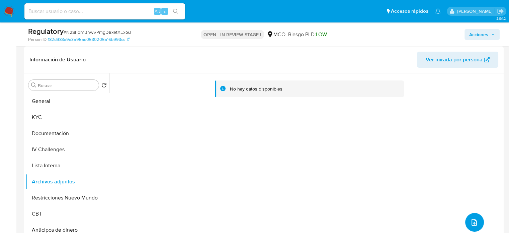
click at [470, 218] on span "upload-file" at bounding box center [474, 222] width 8 height 8
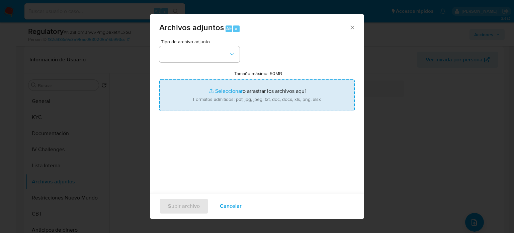
click at [239, 101] on input "Tamaño máximo: 50MB Seleccionar archivos" at bounding box center [257, 95] width 196 height 32
type input "C:\fakepath\CaseDossierReport_5jb89t9ots4n1k2aynacy73rj.pdf"
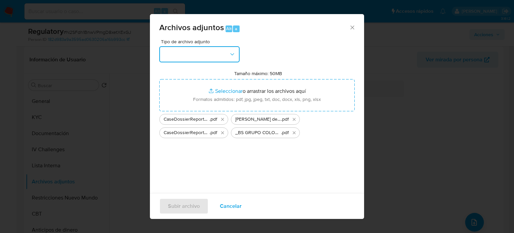
click at [230, 53] on icon "button" at bounding box center [232, 54] width 7 height 7
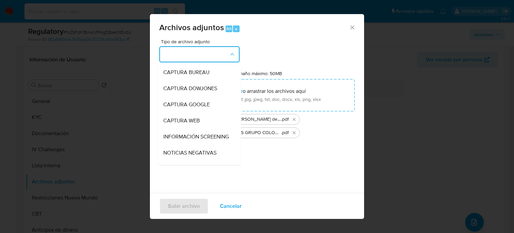
drag, startPoint x: 201, startPoint y: 139, endPoint x: 194, endPoint y: 133, distance: 9.0
click at [200, 139] on span "INFORMACIÓN SCREENING" at bounding box center [196, 136] width 66 height 7
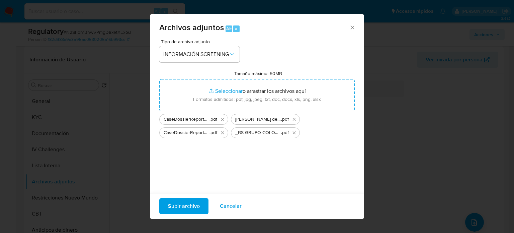
click at [185, 208] on span "Subir archivo" at bounding box center [184, 206] width 32 height 15
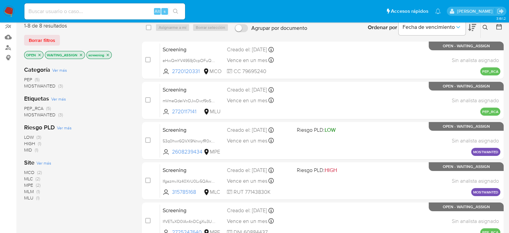
scroll to position [33, 0]
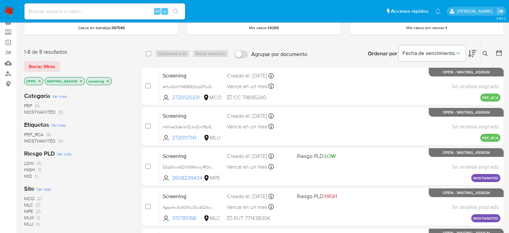
click at [34, 104] on span "PEP (5)" at bounding box center [31, 105] width 15 height 6
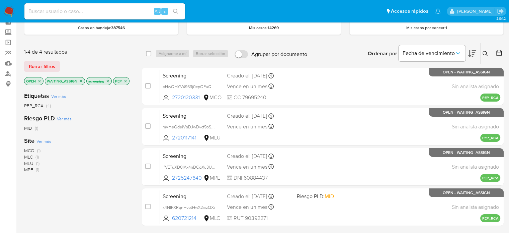
click at [109, 82] on icon "close-filter" at bounding box center [108, 81] width 4 height 4
click at [81, 81] on icon "close-filter" at bounding box center [81, 81] width 4 height 4
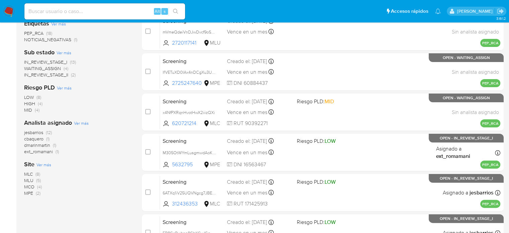
scroll to position [167, 0]
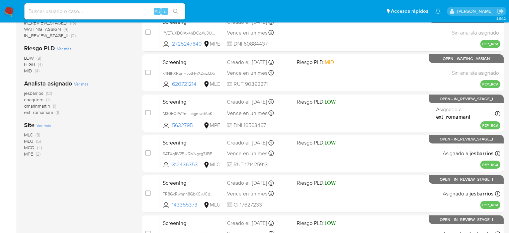
click at [48, 92] on span "(12)" at bounding box center [49, 93] width 6 height 7
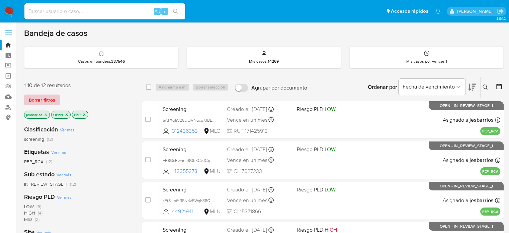
click at [52, 100] on span "Borrar filtros" at bounding box center [42, 99] width 26 height 9
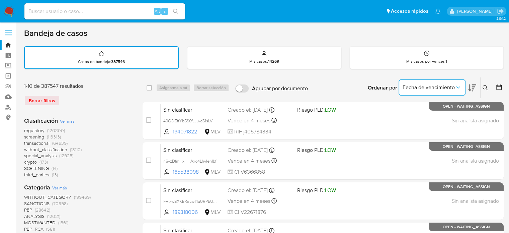
click at [455, 83] on button "Fecha de vencimiento" at bounding box center [432, 87] width 67 height 16
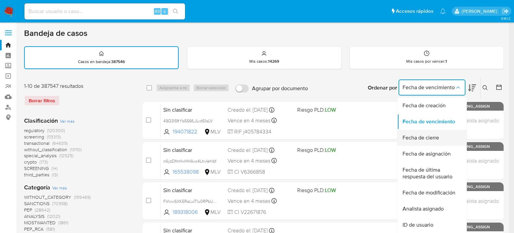
click at [439, 135] on span "Fecha de cierre" at bounding box center [421, 137] width 36 height 7
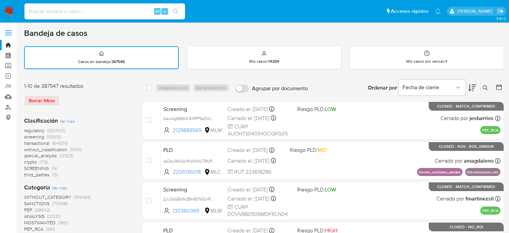
click at [494, 89] on div at bounding box center [498, 87] width 12 height 21
click at [501, 87] on icon at bounding box center [499, 87] width 7 height 7
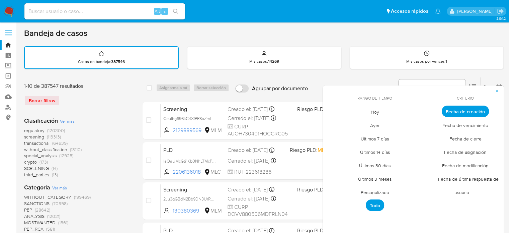
click at [375, 112] on span "Hoy" at bounding box center [375, 112] width 22 height 14
click at [454, 137] on span "Fecha de cierre" at bounding box center [466, 139] width 46 height 14
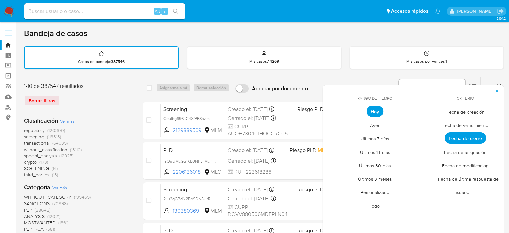
scroll to position [100, 0]
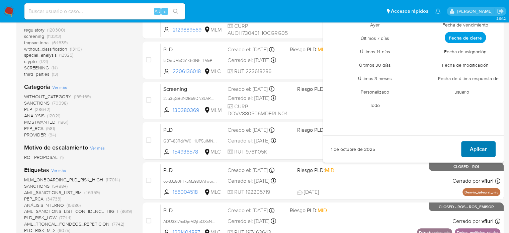
click at [478, 149] on span "Aplicar" at bounding box center [478, 149] width 17 height 15
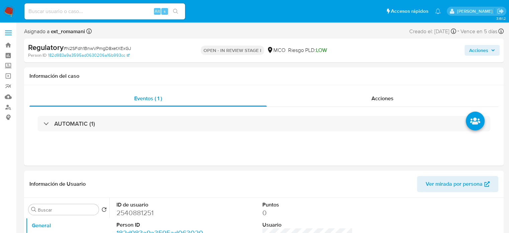
select select "10"
click at [354, 95] on div "Acciones" at bounding box center [383, 98] width 232 height 16
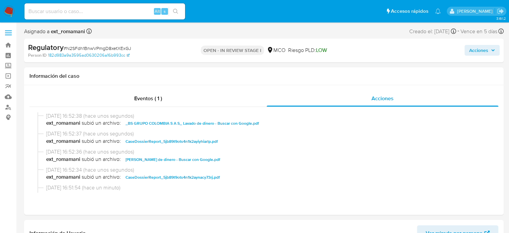
click at [478, 49] on span "Acciones" at bounding box center [478, 50] width 19 height 11
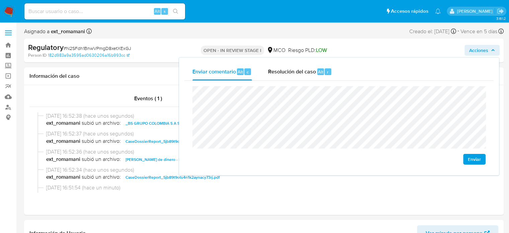
click at [189, 91] on div "Enviar" at bounding box center [338, 125] width 309 height 89
click at [281, 73] on span "Resolución del caso" at bounding box center [292, 72] width 48 height 8
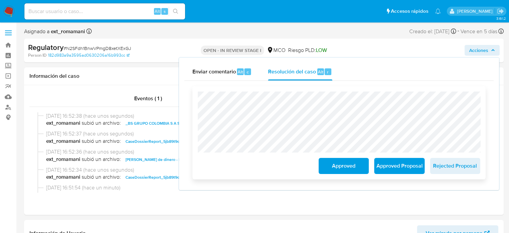
click at [325, 167] on button "Approved" at bounding box center [344, 166] width 50 height 16
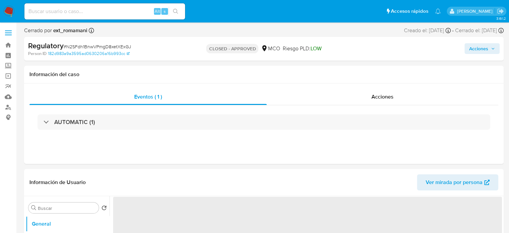
select select "10"
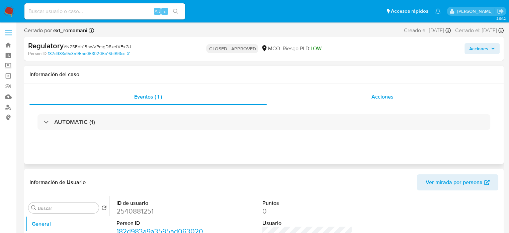
click at [319, 92] on div "Acciones" at bounding box center [383, 97] width 232 height 16
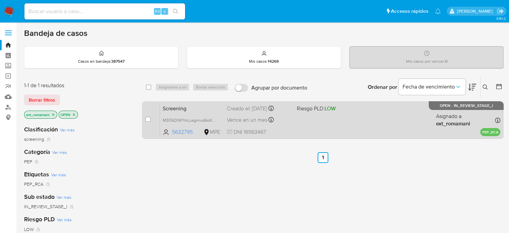
click at [315, 117] on div "Screening M305OtWYmLusgmwdAoKmUxvS 5632795 MPE Riesgo PLD: LOW Creado el: [DATE…" at bounding box center [330, 120] width 341 height 34
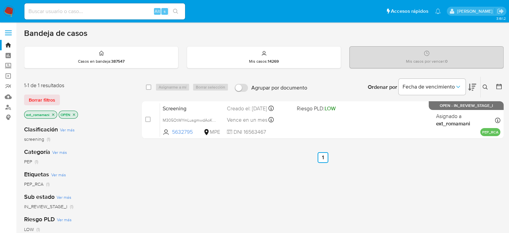
click at [10, 11] on img at bounding box center [8, 11] width 11 height 11
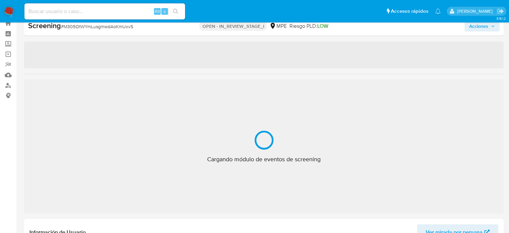
scroll to position [33, 0]
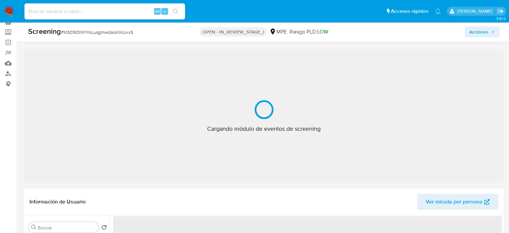
select select "10"
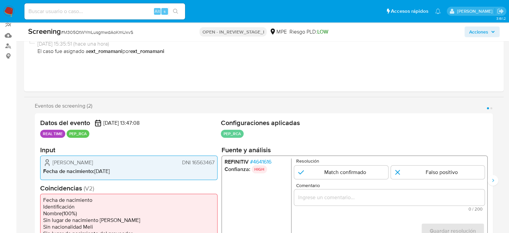
scroll to position [134, 0]
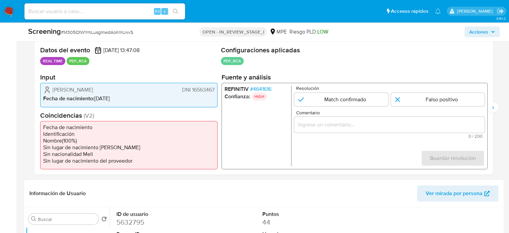
drag, startPoint x: 142, startPoint y: 91, endPoint x: 54, endPoint y: 89, distance: 88.7
click at [54, 89] on div "[PERSON_NAME] DNI 16563467" at bounding box center [128, 90] width 171 height 8
click at [349, 147] on form "Resolución Match confirmado Falso positivo Comentario 0 / 200 200 caracteres re…" at bounding box center [389, 126] width 191 height 80
click at [267, 90] on span "# 4641616" at bounding box center [260, 89] width 21 height 7
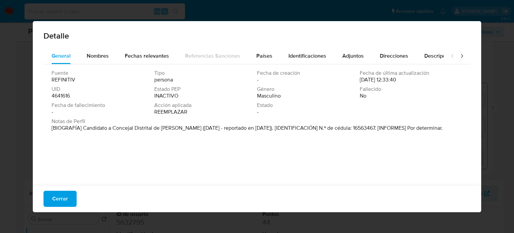
drag, startPoint x: 83, startPoint y: 129, endPoint x: 211, endPoint y: 129, distance: 127.2
click at [211, 129] on font "[BIOGRAFÍA] Candidato a Concejal Distrital de [PERSON_NAME] ([DATE] - reportado…" at bounding box center [247, 128] width 391 height 8
drag, startPoint x: 64, startPoint y: 199, endPoint x: 57, endPoint y: 196, distance: 7.9
click at [63, 199] on span "Cerrar" at bounding box center [60, 198] width 16 height 15
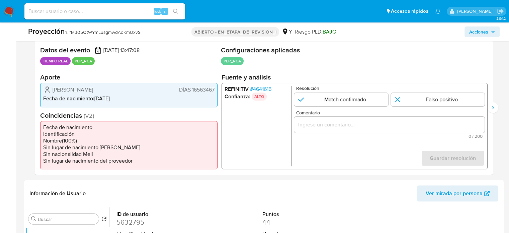
click at [354, 129] on div "1 de 2" at bounding box center [389, 125] width 191 height 16
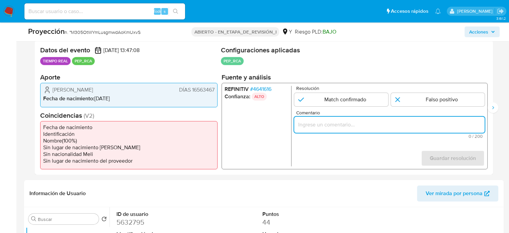
paste input "Titular de cuenta se desempeño como No configurando PEP."
click at [354, 127] on input "Titular de cuenta se desempeño como No configurando PEP." at bounding box center [389, 124] width 191 height 9
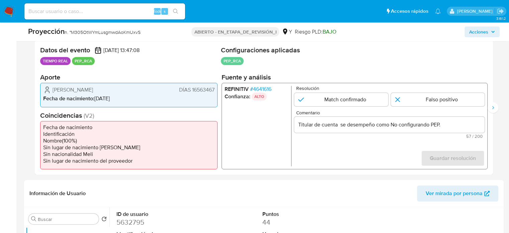
drag, startPoint x: 52, startPoint y: 89, endPoint x: 215, endPoint y: 91, distance: 163.1
click at [215, 91] on div "[PERSON_NAME] DÍAS 16563467 Fecha de nacimiento : [DEMOGRAPHIC_DATA]" at bounding box center [128, 95] width 177 height 24
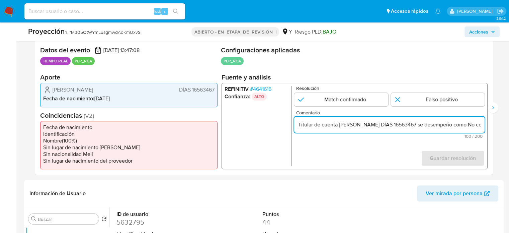
click at [420, 119] on div "Titular de cuenta [PERSON_NAME] DÍAS 16563467 se desempeño como No configurando…" at bounding box center [389, 125] width 191 height 16
drag, startPoint x: 425, startPoint y: 126, endPoint x: 417, endPoint y: 127, distance: 7.5
click at [417, 127] on input "Titular de cuenta [PERSON_NAME] DÍAS 16563467 se desempeño como No configurando…" at bounding box center [389, 124] width 191 height 9
click at [412, 127] on input "Titular de cuenta [PERSON_NAME] DNI 16563467 se desempeño como No configurando …" at bounding box center [389, 124] width 191 height 9
click at [448, 126] on input "Titular de cuenta [PERSON_NAME], DNI 16563467 se desempeño como No configurando…" at bounding box center [389, 124] width 191 height 9
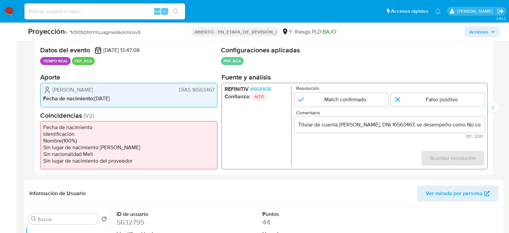
drag, startPoint x: 437, startPoint y: 132, endPoint x: 464, endPoint y: 131, distance: 27.2
click at [464, 131] on div "Titular de cuenta [PERSON_NAME], DNI 16563467, se desempeño como No configurand…" at bounding box center [389, 125] width 191 height 16
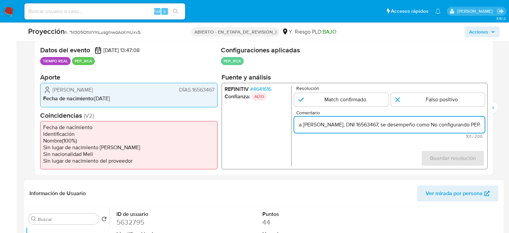
scroll to position [0, 70]
click at [478, 126] on input "Titular de cuenta [PERSON_NAME], DNI 16563467, se desempeño como No configurand…" at bounding box center [389, 124] width 191 height 9
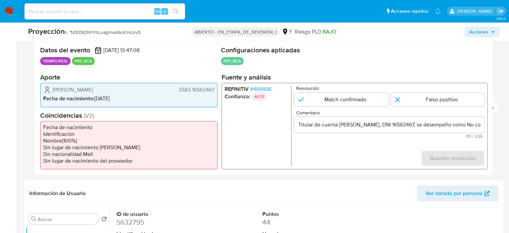
click at [452, 126] on input "Titular de cuenta [PERSON_NAME], DNI 16563467, se desempeño como No configurand…" at bounding box center [389, 124] width 191 height 9
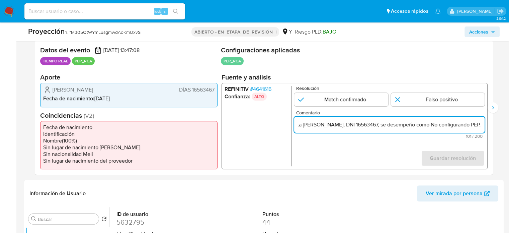
scroll to position [0, 70]
drag, startPoint x: 453, startPoint y: 124, endPoint x: 486, endPoint y: 125, distance: 33.8
click at [486, 125] on div "REFINITIV # 4641616 Confianza: ALTO Resolución Match confirmado Falso positivo …" at bounding box center [355, 126] width 266 height 86
click at [432, 125] on input "Titular de cuenta Romel Magdiel Torres Enríquez, DNI 16563467, se desempeño com…" at bounding box center [389, 124] width 191 height 9
paste input "Candidato a Concejal Distrital de José Leonardo Ortiz hasta Abril de 2019."
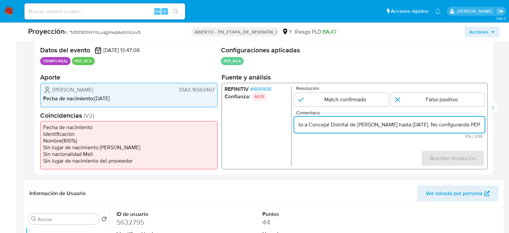
scroll to position [0, 245]
drag, startPoint x: 433, startPoint y: 126, endPoint x: 484, endPoint y: 125, distance: 51.9
click at [484, 125] on input "Titular de cuenta Romel Magdiel Torres Enríquez, DNI 16563467, se desempeño com…" at bounding box center [389, 124] width 191 height 9
click at [472, 125] on input "Titular de cuenta Romel Magdiel Torres Enríquez, DNI 16563467, se desempeño com…" at bounding box center [389, 124] width 191 height 9
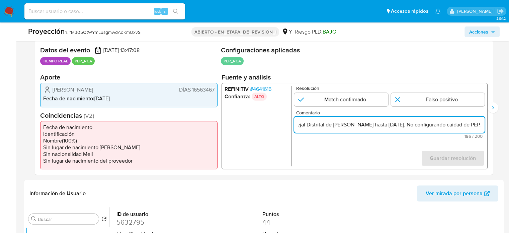
drag, startPoint x: 469, startPoint y: 124, endPoint x: 487, endPoint y: 125, distance: 18.4
click at [487, 125] on div "REFINITIV # 4641616 Confianza: ALTO Resolución Match confirmado Falso positivo …" at bounding box center [355, 126] width 266 height 86
type input "Titular de cuenta [PERSON_NAME], DNI 16563467, se desempeño como Candidato a Co…"
click at [427, 101] on input "1 de 2" at bounding box center [438, 99] width 94 height 13
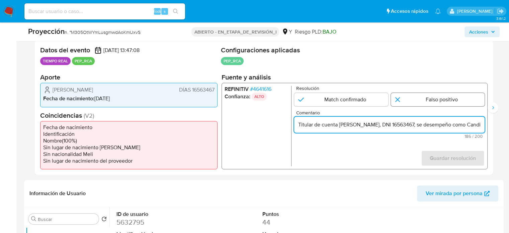
radio input "true"
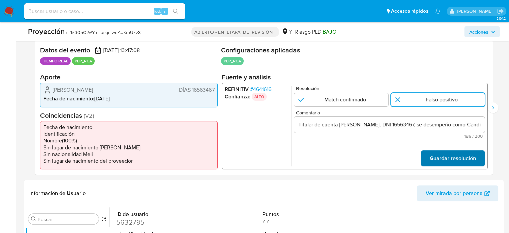
click at [445, 156] on span "Guardar resolución" at bounding box center [453, 158] width 46 height 15
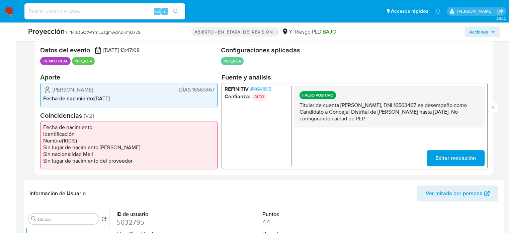
drag, startPoint x: 443, startPoint y: 116, endPoint x: 292, endPoint y: 104, distance: 151.5
click at [292, 104] on div "REFINITIV # 4641616 Confianza: ALTO FALSO POSITIVO Titular de cuenta Romel Magd…" at bounding box center [355, 126] width 266 height 86
click at [493, 108] on icon "Siguiente" at bounding box center [493, 107] width 5 height 5
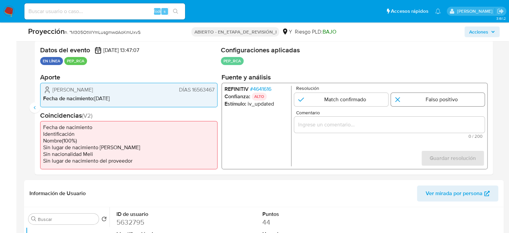
click at [426, 97] on input "2 de 2" at bounding box center [438, 99] width 94 height 13
radio input "true"
click at [412, 126] on input "Comentario" at bounding box center [389, 124] width 191 height 9
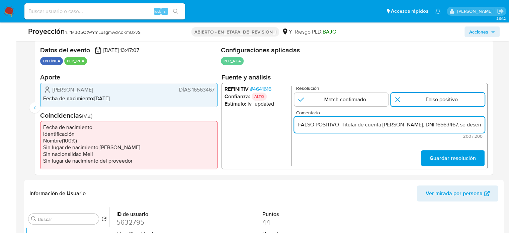
scroll to position [0, 308]
type input "FALSO POSITIVO Titular de cuenta [PERSON_NAME], DNI 16563467, se desempeño como…"
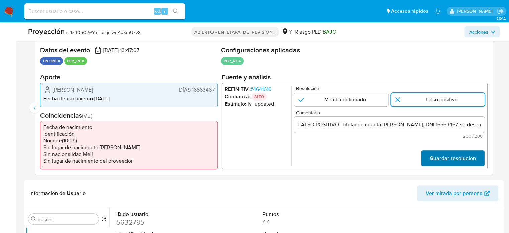
click at [447, 159] on span "Guardar resolución" at bounding box center [453, 158] width 46 height 15
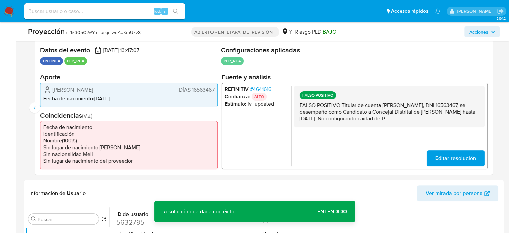
click at [469, 160] on span "Editar resolución" at bounding box center [456, 158] width 41 height 15
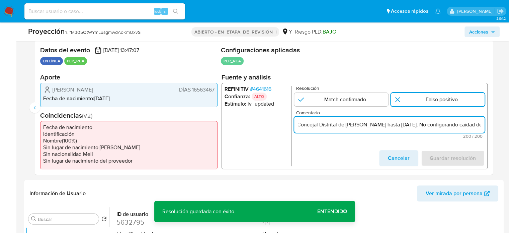
scroll to position [0, 308]
drag, startPoint x: 468, startPoint y: 125, endPoint x: 480, endPoint y: 128, distance: 12.8
click at [480, 128] on input "FALSO POSITIVO Titular de cuenta [PERSON_NAME], DNI 16563467, se desempeño como…" at bounding box center [389, 124] width 191 height 9
click at [479, 125] on input "FALSO POSITIVO Titular de cuenta [PERSON_NAME], DNI 16563467, se desempeño como…" at bounding box center [389, 124] width 191 height 9
drag, startPoint x: 481, startPoint y: 123, endPoint x: 471, endPoint y: 126, distance: 9.7
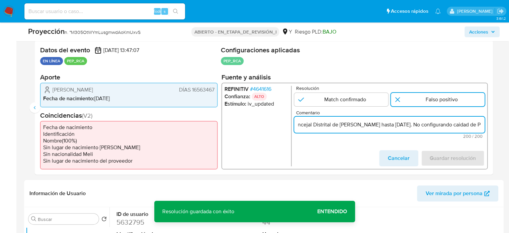
click at [471, 126] on input "FALSO POSITIVO Titular de cuenta [PERSON_NAME], DNI 16563467, se desempeño como…" at bounding box center [389, 124] width 191 height 9
click at [459, 122] on input "FALSO POSITIVO Titular de cuenta Romel Magdiel Torres Enríquez, DNI 16563467, s…" at bounding box center [389, 124] width 191 height 9
type input "FALSO POSITIVO Titular de cuenta Romel Magdiel Torres Enríquez, DNI 16563467, s…"
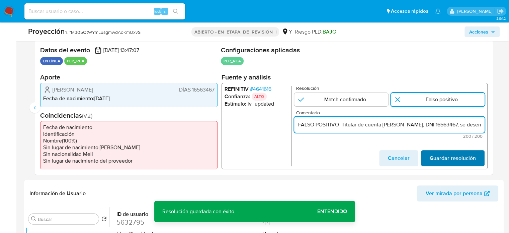
click at [464, 158] on span "Guardar resolución" at bounding box center [453, 158] width 46 height 15
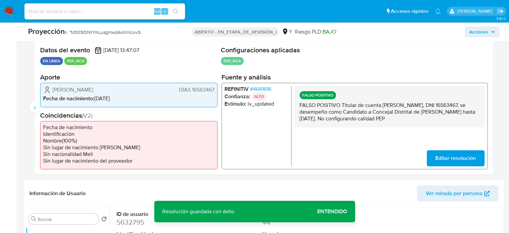
drag, startPoint x: 459, startPoint y: 119, endPoint x: 328, endPoint y: 120, distance: 130.2
click at [301, 105] on p "FALSO POSITIVO Titular de cuenta Romel Magdiel Torres Enríquez, DNI 16563467, s…" at bounding box center [390, 112] width 180 height 20
click at [325, 116] on p "FALSO POSITIVO Titular de cuenta Romel Magdiel Torres Enríquez, DNI 16563467, s…" at bounding box center [390, 112] width 180 height 20
click at [453, 157] on span "Editar resolución" at bounding box center [456, 158] width 41 height 15
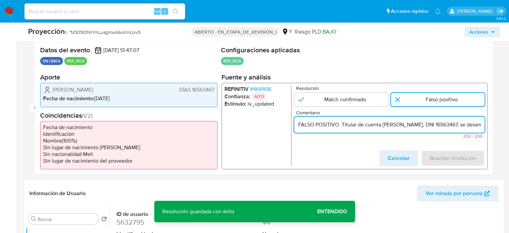
drag, startPoint x: 344, startPoint y: 124, endPoint x: 285, endPoint y: 126, distance: 58.9
click at [285, 126] on div "REFINITIV # 4641616 Confianza: ALTO Estímulo : iv_updated Resolución Match conf…" at bounding box center [355, 126] width 266 height 86
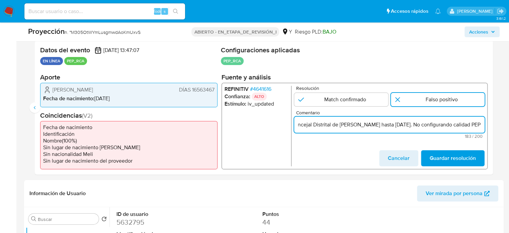
scroll to position [0, 262]
drag, startPoint x: 438, startPoint y: 127, endPoint x: 482, endPoint y: 127, distance: 43.9
click at [482, 127] on input "Titular de cuenta Romel Magdiel Torres Enríquez, DNI 16563467, se desempeño com…" at bounding box center [389, 124] width 191 height 9
type input "Titular de cuenta Romel Magdiel Torres Enríquez, DNI 16563467, se desempeño com…"
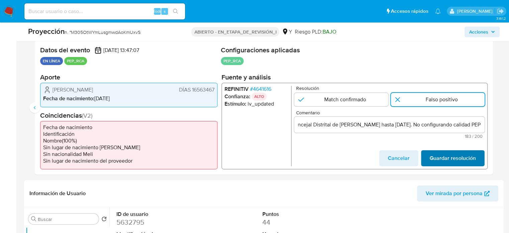
scroll to position [0, 0]
click at [452, 152] on span "Guardar resolución" at bounding box center [453, 158] width 46 height 15
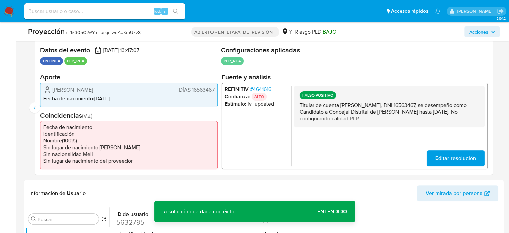
drag, startPoint x: 439, startPoint y: 120, endPoint x: 296, endPoint y: 105, distance: 144.1
click at [296, 105] on div "FALSO POSITIVO Titular de cuenta Romel Magdiel Torres Enríquez, DNI 16563467, s…" at bounding box center [389, 107] width 191 height 42
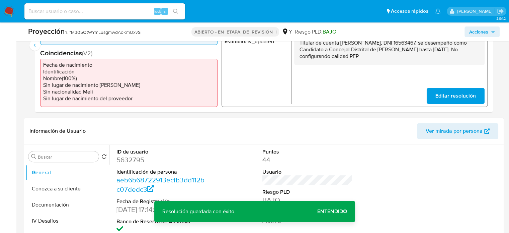
scroll to position [167, 0]
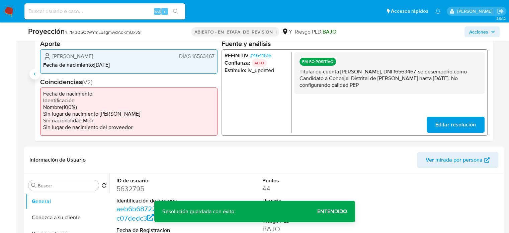
click at [33, 77] on button "Anterior" at bounding box center [34, 74] width 11 height 11
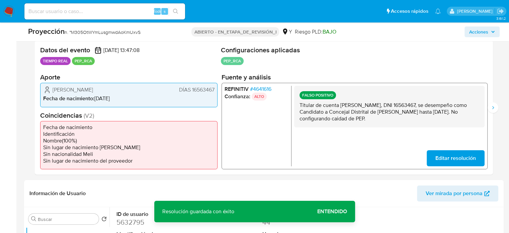
click at [445, 158] on span "Editar resolución" at bounding box center [456, 158] width 41 height 15
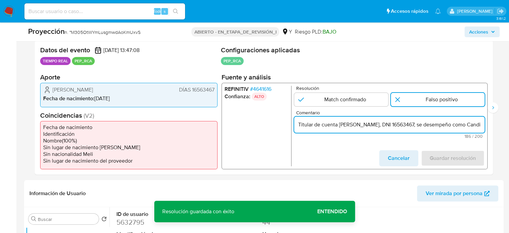
click at [388, 126] on input "Titular de cuenta Romel Magdiel Torres Enríquez, DNI 16563467, se desempeño com…" at bounding box center [389, 124] width 191 height 9
paste input "lidad PEP"
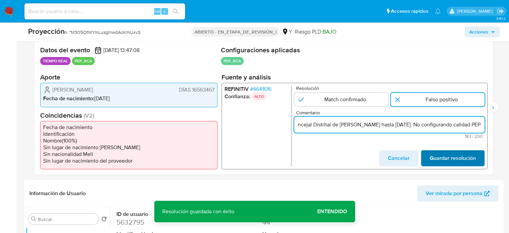
type input "Titular de cuenta Romel Magdiel Torres Enríquez, DNI 16563467, se desempeño com…"
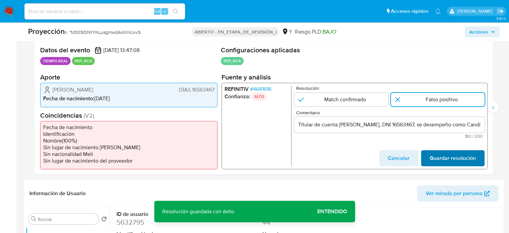
click at [438, 157] on span "Guardar resolución" at bounding box center [453, 158] width 46 height 15
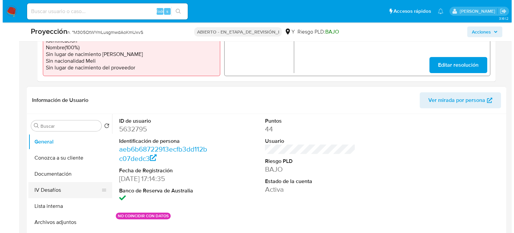
scroll to position [268, 0]
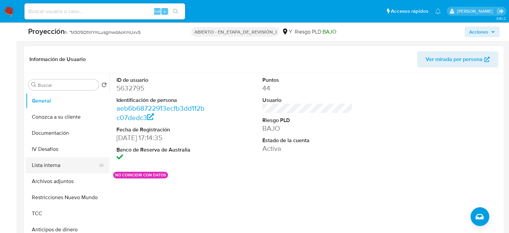
click at [56, 163] on button "Lista interna" at bounding box center [65, 165] width 78 height 16
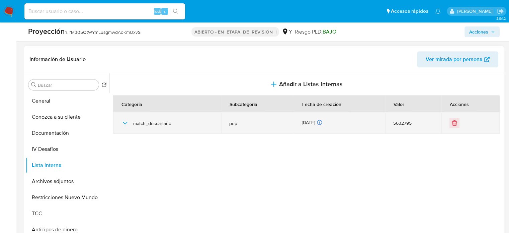
click at [124, 121] on icon "button" at bounding box center [125, 123] width 8 height 8
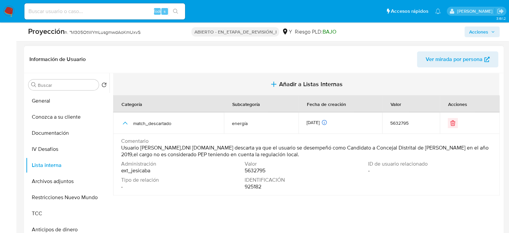
click at [297, 83] on span "Añadir a Listas Internas" at bounding box center [311, 83] width 64 height 7
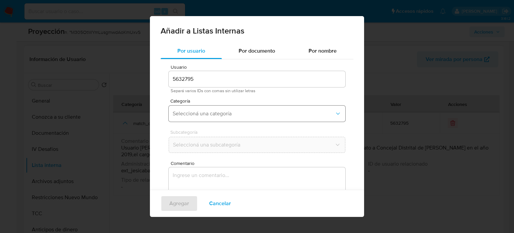
click at [233, 108] on button "Seleccioná una categoría" at bounding box center [257, 113] width 177 height 16
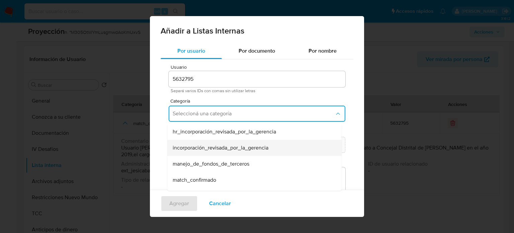
scroll to position [33, 0]
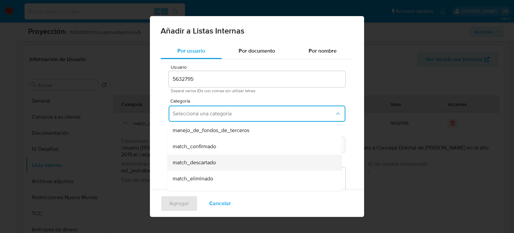
click at [210, 158] on div "match_descartado" at bounding box center [253, 162] width 160 height 16
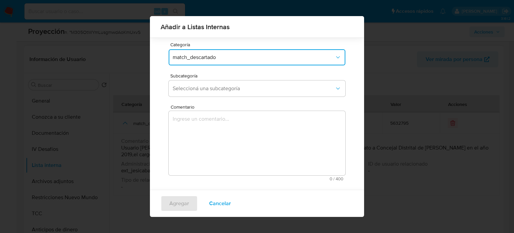
scroll to position [53, 0]
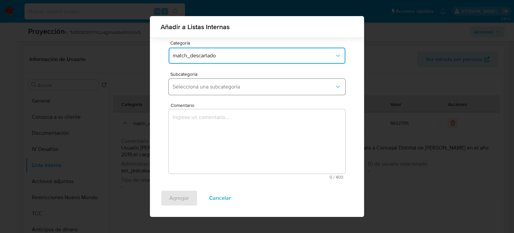
click at [236, 89] on span "Seleccioná una subcategoría" at bounding box center [254, 86] width 162 height 7
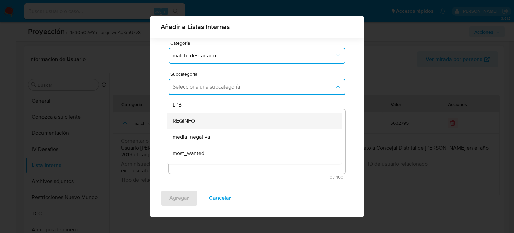
scroll to position [33, 0]
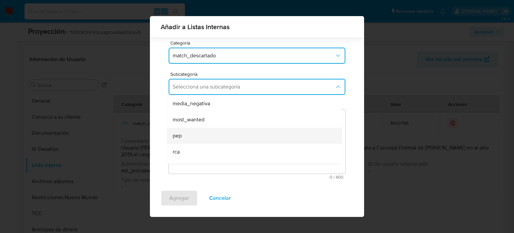
click at [178, 130] on div "pep" at bounding box center [253, 136] width 160 height 16
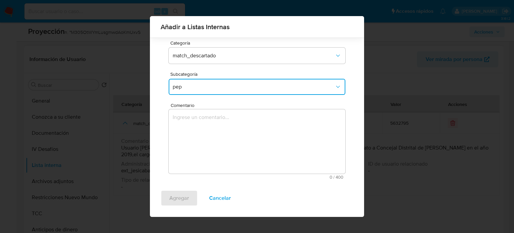
click at [178, 130] on textarea "Comentario" at bounding box center [257, 141] width 177 height 64
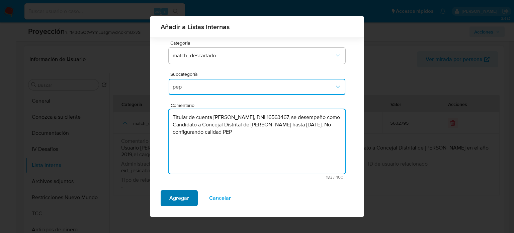
type textarea "Titular de cuenta Romel Magdiel Torres Enríquez, DNI 16563467, se desempeño com…"
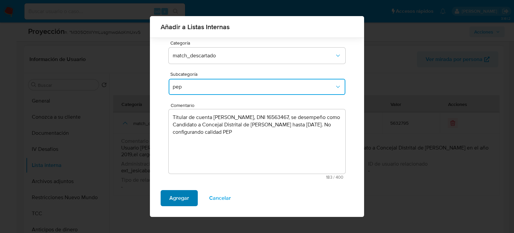
click at [178, 197] on span "Agregar" at bounding box center [179, 198] width 20 height 15
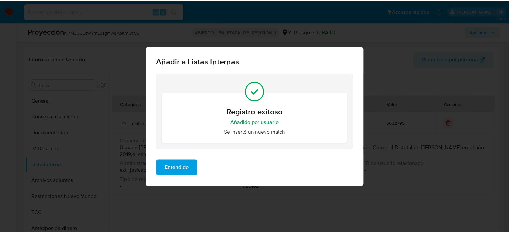
scroll to position [0, 0]
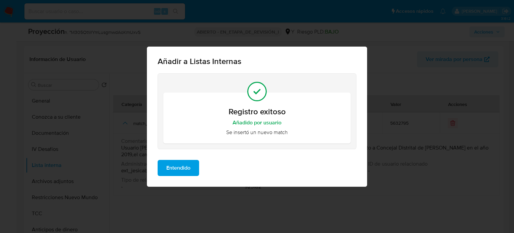
drag, startPoint x: 176, startPoint y: 164, endPoint x: 172, endPoint y: 157, distance: 7.8
click at [176, 164] on span "Entendido" at bounding box center [178, 167] width 24 height 15
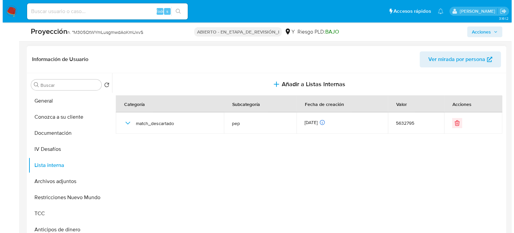
scroll to position [301, 0]
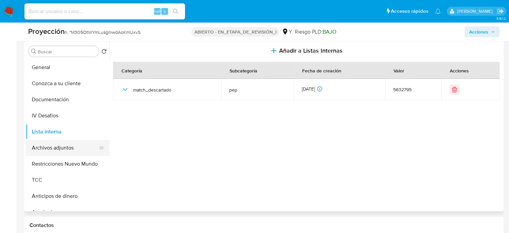
click at [65, 148] on button "Archivos adjuntos" at bounding box center [65, 148] width 78 height 16
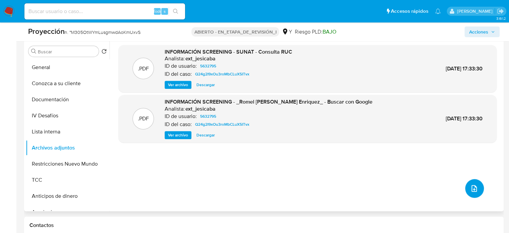
click at [471, 193] on button "subir archivo" at bounding box center [474, 188] width 19 height 19
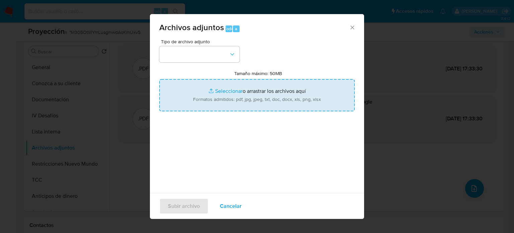
click at [281, 91] on input "Tamaño máximo: 50MB Seleccionar archivos" at bounding box center [257, 95] width 196 height 32
type input "C:\fakepath\_Romel Magdiel Torres Enriquez_ Lavado de dinero - Buscar con Googl…"
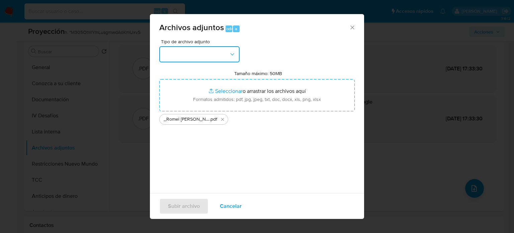
click at [206, 51] on button "button" at bounding box center [199, 54] width 80 height 16
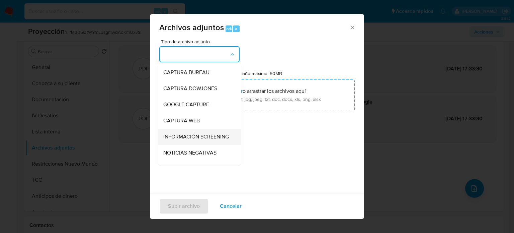
click at [193, 136] on span "INFORMACIÓN SCREENING" at bounding box center [196, 136] width 66 height 7
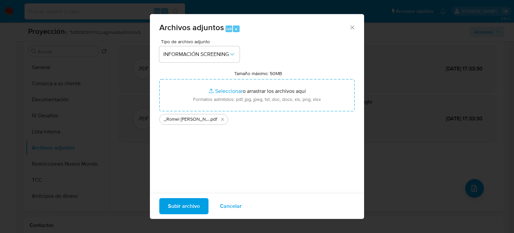
click at [193, 205] on span "Subir archivo" at bounding box center [184, 206] width 32 height 15
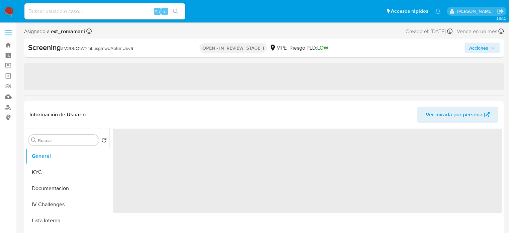
select select "10"
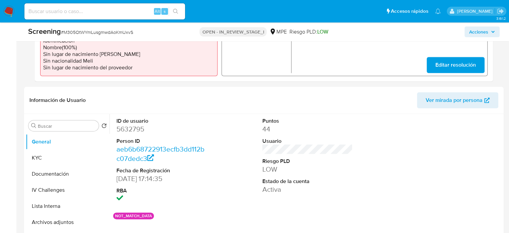
scroll to position [268, 0]
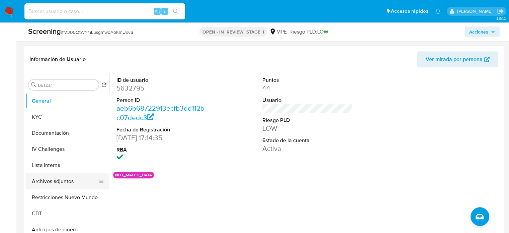
click at [56, 176] on button "Archivos adjuntos" at bounding box center [65, 181] width 78 height 16
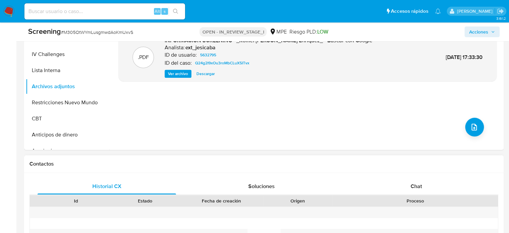
scroll to position [368, 0]
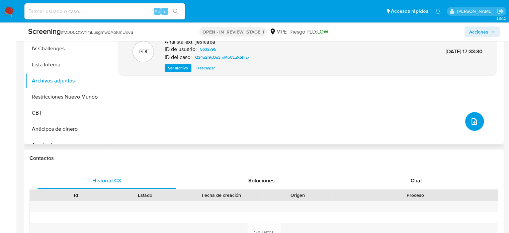
click at [470, 125] on span "upload-file" at bounding box center [474, 121] width 8 height 8
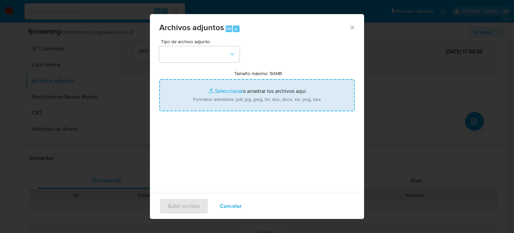
click at [270, 92] on input "Tamaño máximo: 50MB Seleccionar archivos" at bounding box center [257, 95] width 196 height 32
type input "C:\fakepath\_Romel [PERSON_NAME] [PERSON_NAME] de dinero - Buscar con Google.pdf"
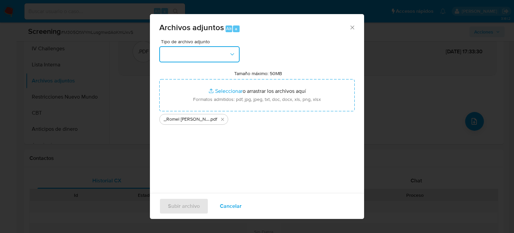
click at [217, 55] on button "button" at bounding box center [199, 54] width 80 height 16
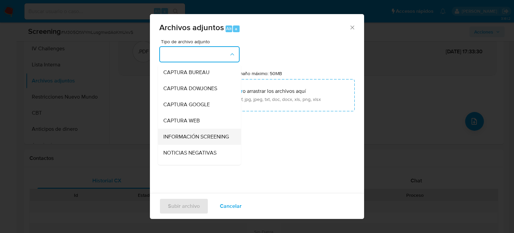
click at [187, 140] on span "INFORMACIÓN SCREENING" at bounding box center [196, 136] width 66 height 7
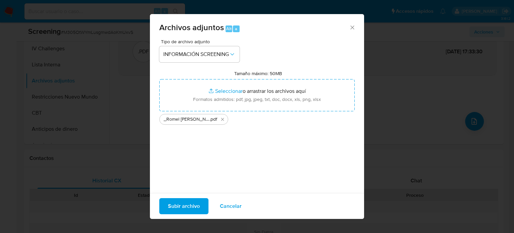
click at [176, 205] on span "Subir archivo" at bounding box center [184, 206] width 32 height 15
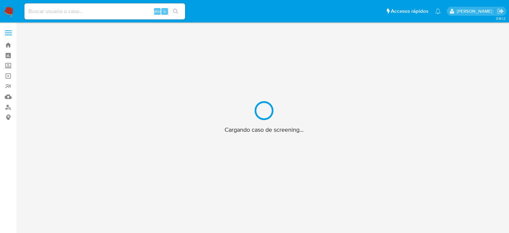
scroll to position [24, 0]
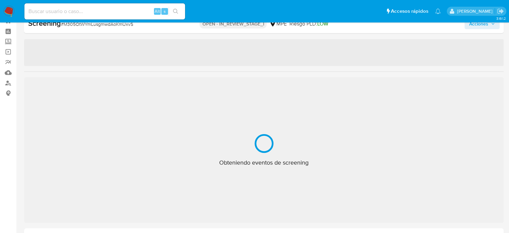
select select "10"
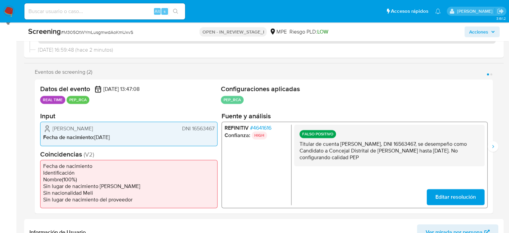
scroll to position [125, 0]
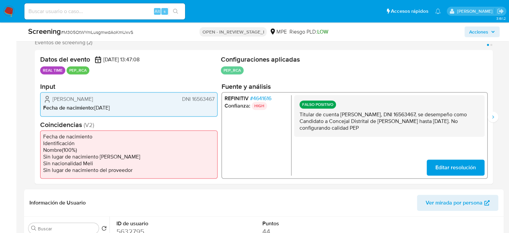
drag, startPoint x: 427, startPoint y: 129, endPoint x: 299, endPoint y: 116, distance: 128.8
click at [299, 116] on div "FALSO POSITIVO Titular de cuenta [PERSON_NAME], DNI 16563467, se desempeño como…" at bounding box center [389, 116] width 191 height 42
click at [474, 36] on span "Acciones" at bounding box center [478, 31] width 19 height 11
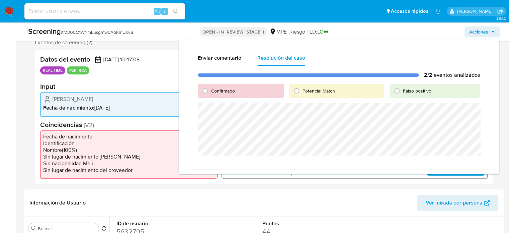
click at [191, 128] on div "2/2 eventos analizados Confirmado Potencial Match Falso positivo" at bounding box center [339, 114] width 299 height 97
click at [406, 91] on span "Falso positivo" at bounding box center [417, 90] width 28 height 7
click at [402, 91] on input "Falso positivo" at bounding box center [397, 90] width 11 height 11
radio input "true"
click at [453, 163] on span "Cerrar Caso" at bounding box center [457, 163] width 32 height 9
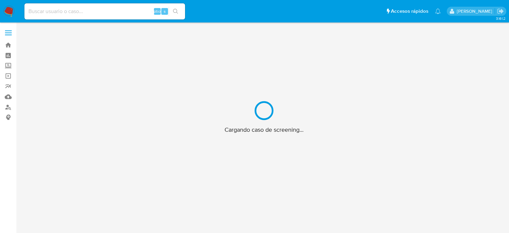
scroll to position [24, 0]
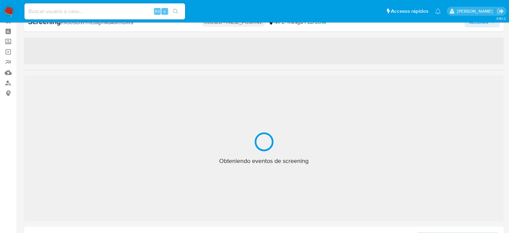
select select "10"
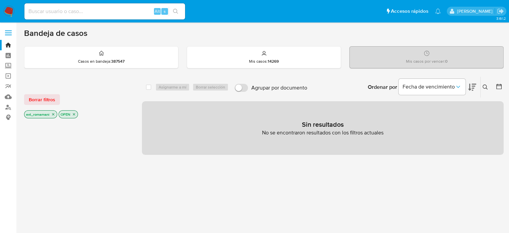
click at [54, 115] on icon "close-filter" at bounding box center [53, 114] width 4 height 4
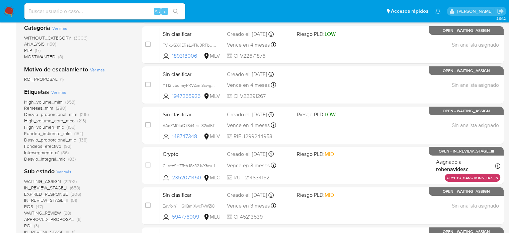
scroll to position [167, 0]
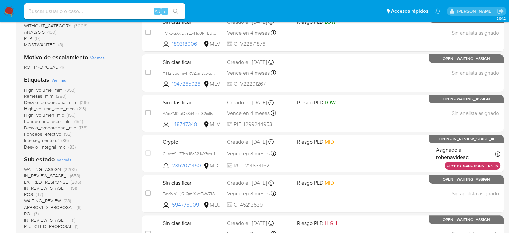
click at [50, 169] on span "WAITING_ASSIGN" at bounding box center [42, 169] width 37 height 7
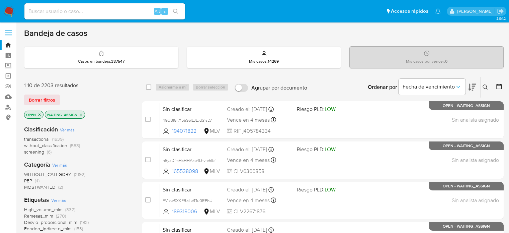
scroll to position [33, 0]
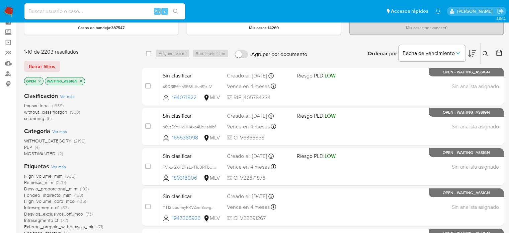
click at [36, 146] on span "(4)" at bounding box center [37, 147] width 5 height 7
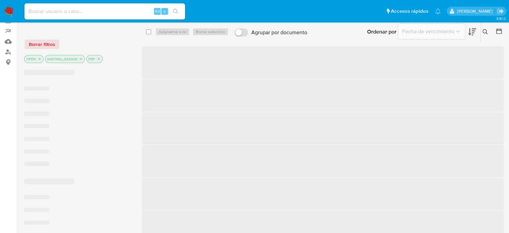
scroll to position [67, 0]
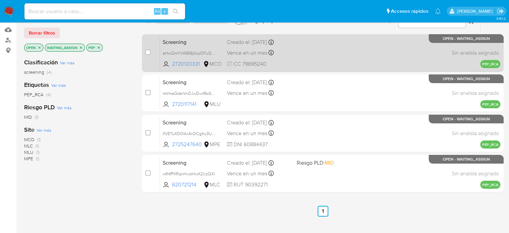
click at [282, 57] on div "Screening eHwQmYV4959j0cpOFuQhBiqR 2720120331 MCO Creado el: 01/10/2025 Creado …" at bounding box center [330, 53] width 341 height 34
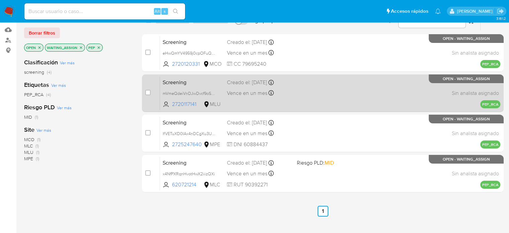
click at [275, 92] on div "Vence en un mes Vence el 31/10/2025 15:36:52" at bounding box center [259, 92] width 64 height 9
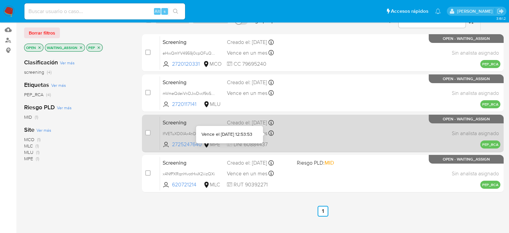
click at [269, 135] on icon at bounding box center [271, 132] width 5 height 5
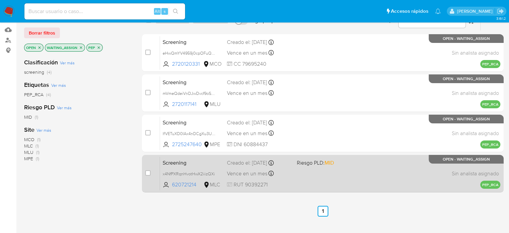
click at [274, 163] on div "Creado el: 01/10/2025 Creado el: 01/10/2025 11:14:11" at bounding box center [259, 162] width 64 height 7
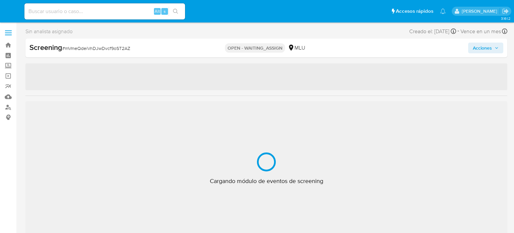
select select "10"
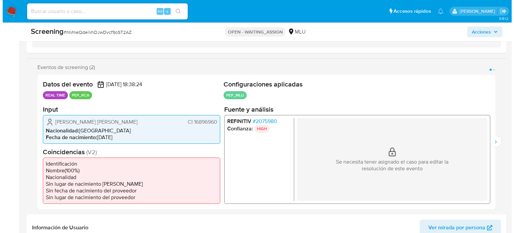
scroll to position [100, 0]
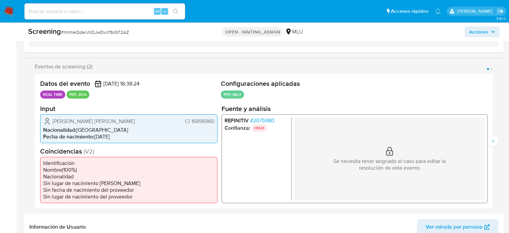
click at [272, 121] on span "# 2075980" at bounding box center [262, 120] width 24 height 7
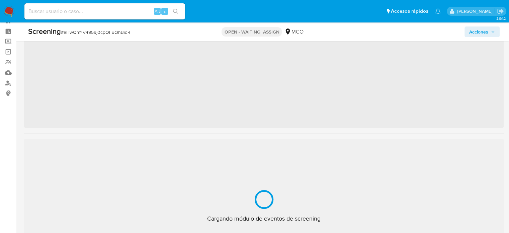
scroll to position [67, 0]
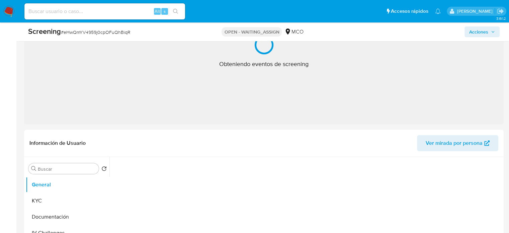
select select "10"
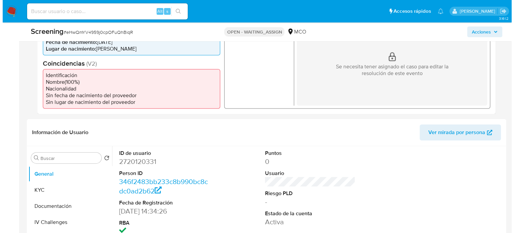
scroll to position [134, 0]
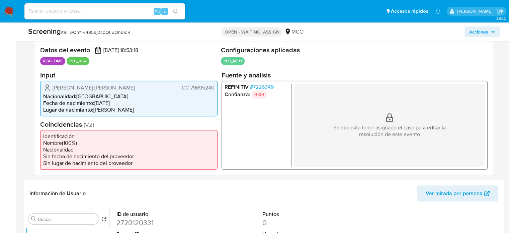
click at [264, 87] on span "# 7226349" at bounding box center [262, 86] width 24 height 7
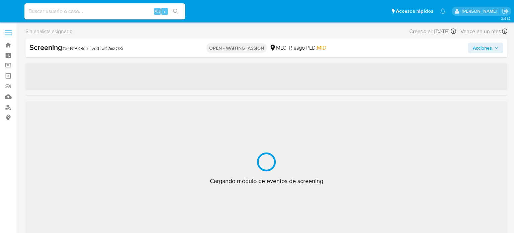
select select "10"
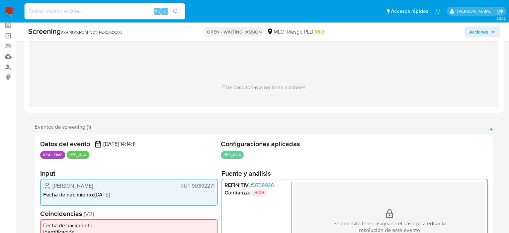
scroll to position [100, 0]
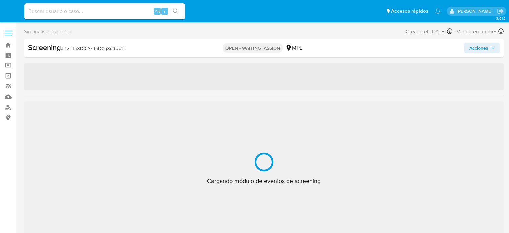
select select "10"
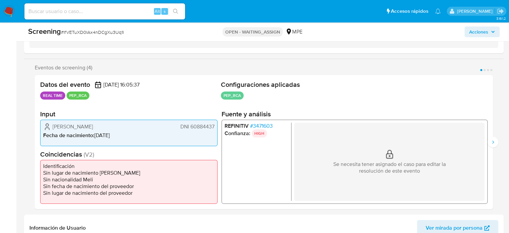
scroll to position [100, 0]
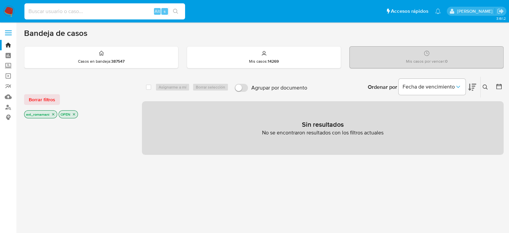
click at [106, 8] on input at bounding box center [104, 11] width 161 height 9
paste input "456093285"
type input "456093285"
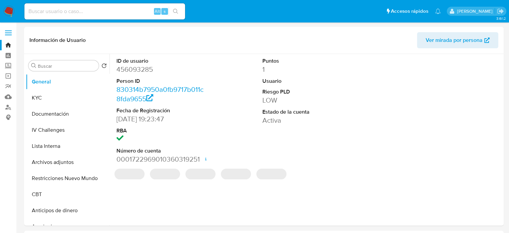
select select "10"
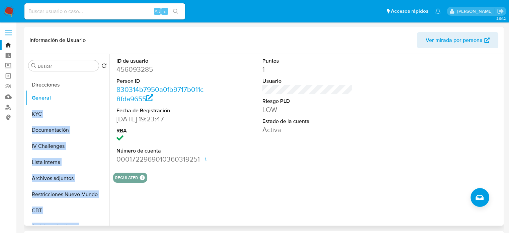
drag, startPoint x: 100, startPoint y: 104, endPoint x: 99, endPoint y: 84, distance: 19.8
click at [99, 84] on ul "General KYC Documentación IV Challenges Lista Interna Archivos adjuntos Restric…" at bounding box center [68, 149] width 84 height 151
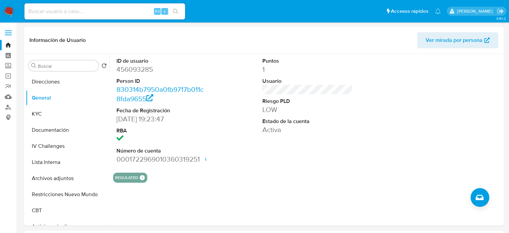
click at [68, 87] on button "Direcciones" at bounding box center [65, 82] width 78 height 16
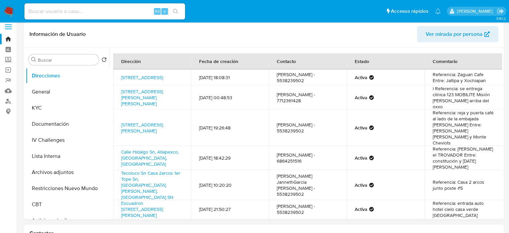
click at [141, 12] on input at bounding box center [104, 11] width 161 height 9
paste input "118433946"
type input "118433946"
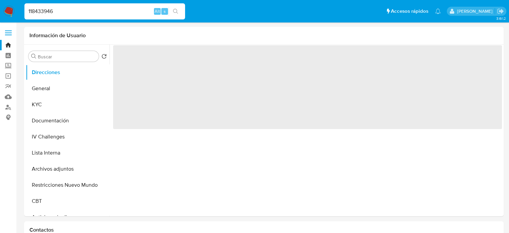
select select "10"
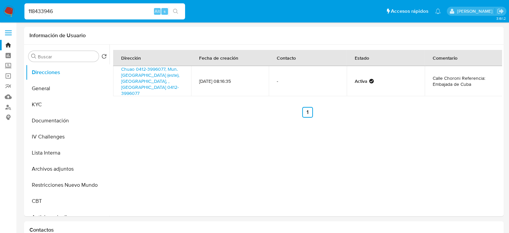
click at [117, 7] on input "118433946" at bounding box center [104, 11] width 161 height 9
paste input "580608439"
type input "580608439"
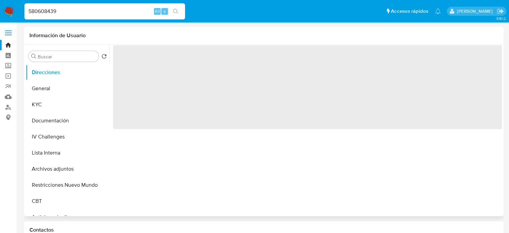
select select "10"
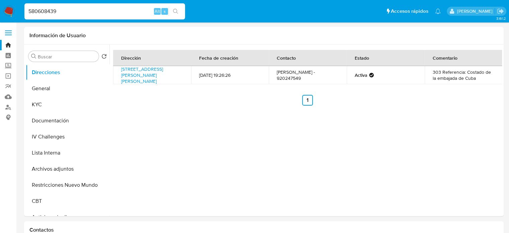
click at [100, 5] on div "580608439 Alt s" at bounding box center [104, 11] width 161 height 16
click at [101, 16] on div "580608439 Alt s" at bounding box center [104, 11] width 161 height 16
click at [105, 14] on input "580608439" at bounding box center [104, 11] width 161 height 9
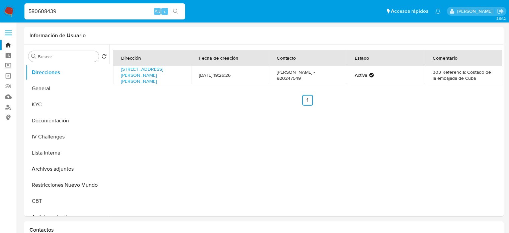
paste input "1714121553"
type input "1714121553"
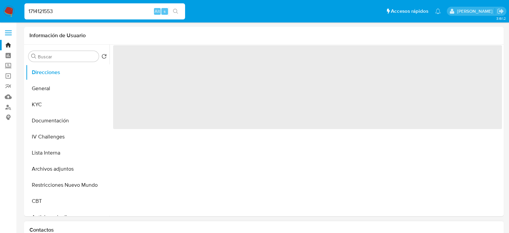
select select "10"
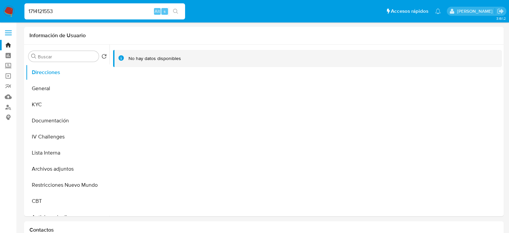
click at [137, 16] on div "1714121553 Alt s" at bounding box center [104, 11] width 161 height 16
click at [138, 12] on input "1714121553" at bounding box center [104, 11] width 161 height 9
paste input "582660907"
type input "1582660907"
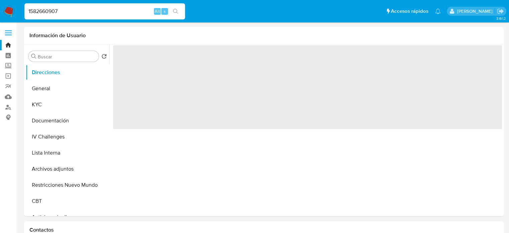
select select "10"
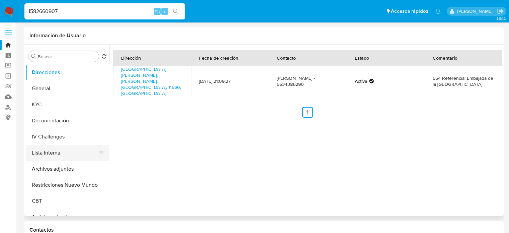
click at [56, 155] on button "Lista Interna" at bounding box center [65, 153] width 78 height 16
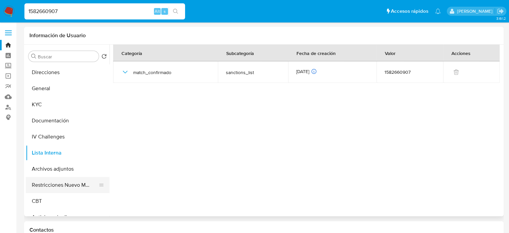
click at [62, 181] on button "Restricciones Nuevo Mundo" at bounding box center [65, 185] width 78 height 16
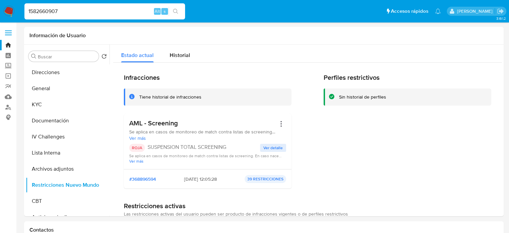
click at [127, 10] on input "1582660907" at bounding box center [104, 11] width 161 height 9
paste input "353674500"
type input "353674500"
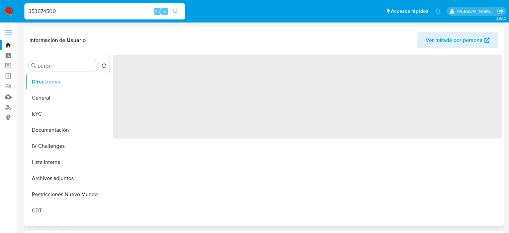
select select "10"
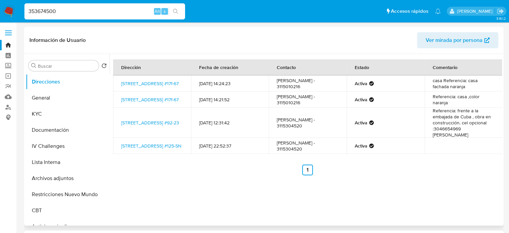
click at [97, 12] on input "353674500" at bounding box center [104, 11] width 161 height 9
paste input "144045948"
type input "1440459480"
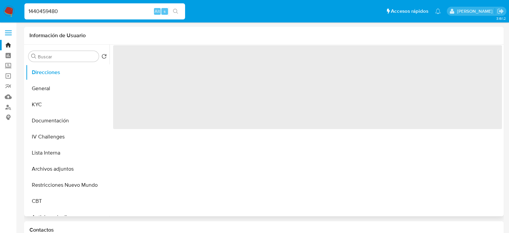
select select "10"
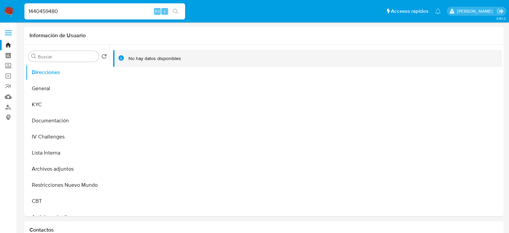
click at [139, 13] on input "1440459480" at bounding box center [104, 11] width 161 height 9
paste input "32337405"
type input "1323374050"
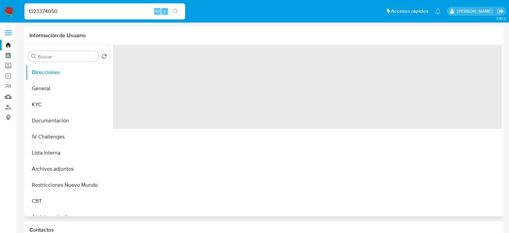
select select "10"
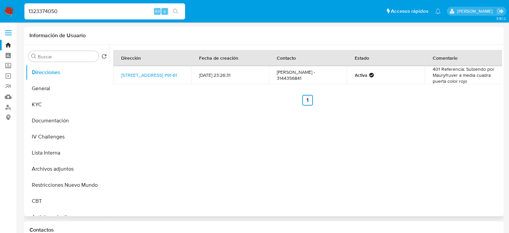
click at [111, 13] on input "1323374050" at bounding box center [104, 11] width 161 height 9
paste input "776839433"
type input "776839433"
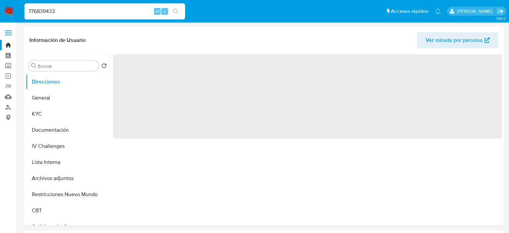
select select "10"
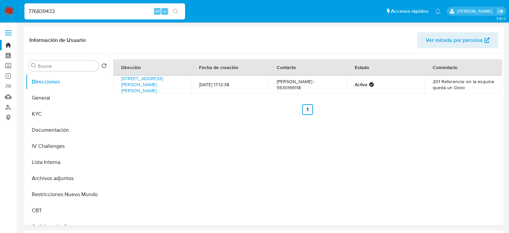
click at [126, 13] on input "776839433" at bounding box center [104, 11] width 161 height 9
paste input "1280167419"
type input "1280167419"
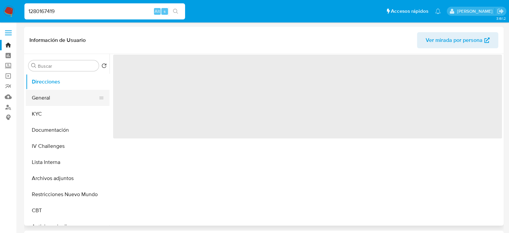
select select "10"
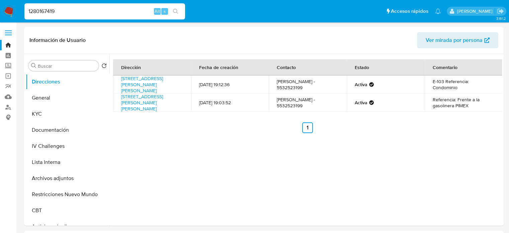
click at [122, 13] on input "1280167419" at bounding box center [104, 11] width 161 height 9
paste input "361634745"
type input "1361634745"
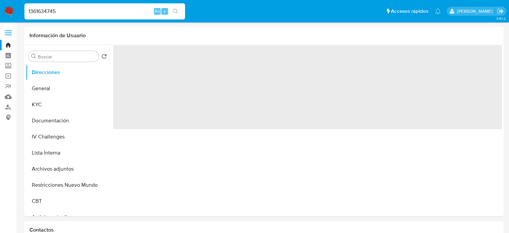
select select "10"
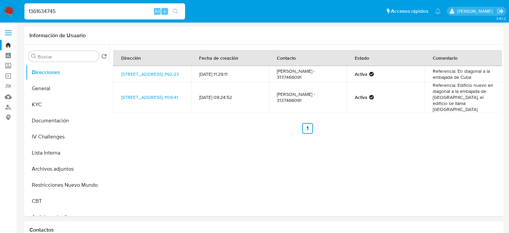
click at [100, 9] on input "1361634745" at bounding box center [104, 11] width 161 height 9
paste input "201205758"
type input "1201205758"
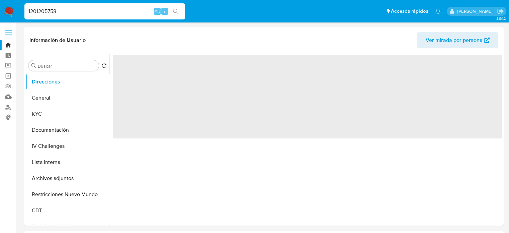
select select "10"
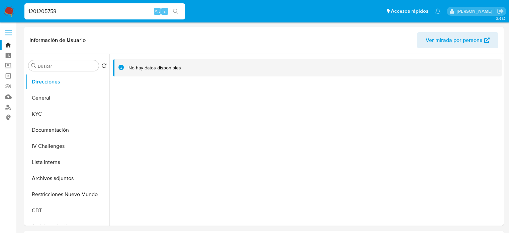
select select "10"
click at [100, 10] on input "1201205758" at bounding box center [104, 11] width 161 height 9
paste input "5410798"
type input "1541079858"
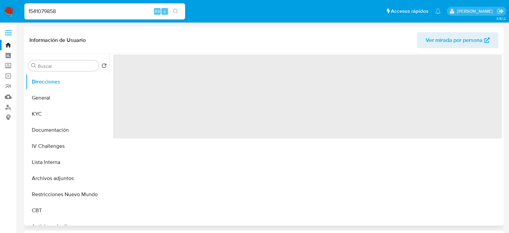
select select "10"
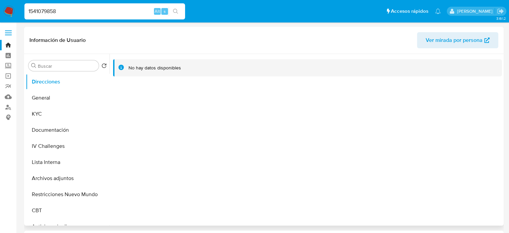
click at [134, 9] on input "1541079858" at bounding box center [104, 11] width 161 height 9
paste input "031990570"
type input "1031990570"
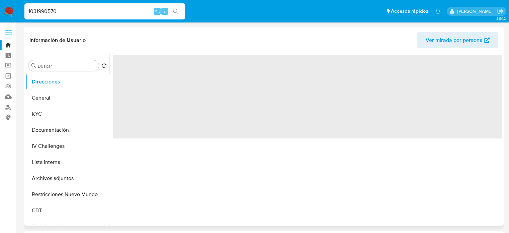
select select "10"
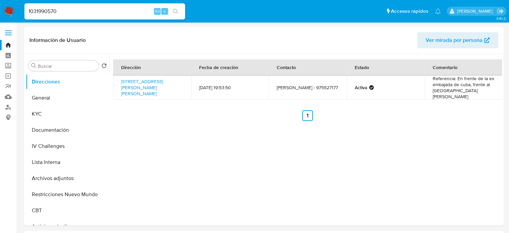
click at [102, 12] on input "1031990570" at bounding box center [104, 11] width 161 height 9
paste input "51375097"
type input "151375097"
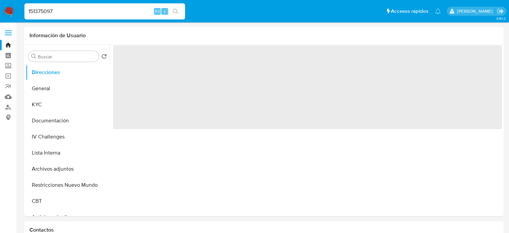
select select "10"
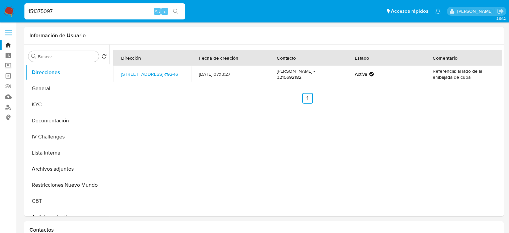
click at [113, 9] on input "151375097" at bounding box center [104, 11] width 161 height 9
paste input "276701154"
type input "276701154"
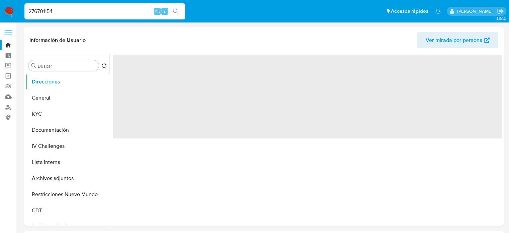
select select "10"
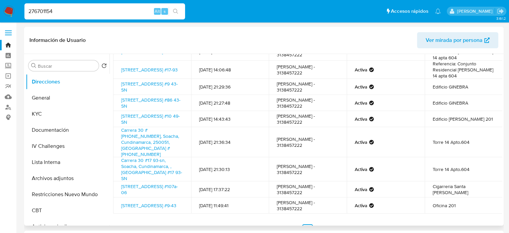
scroll to position [65, 0]
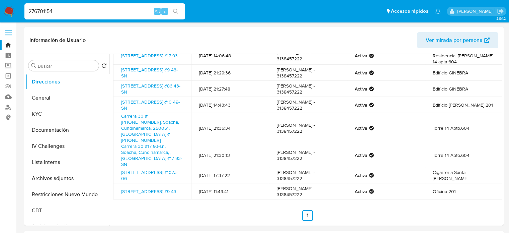
click at [116, 16] on div "276701154 Alt s" at bounding box center [104, 11] width 161 height 16
drag, startPoint x: 116, startPoint y: 16, endPoint x: 127, endPoint y: 13, distance: 11.1
click at [118, 15] on div "276701154 Alt s" at bounding box center [104, 11] width 161 height 16
click at [127, 13] on input "276701154" at bounding box center [104, 11] width 161 height 9
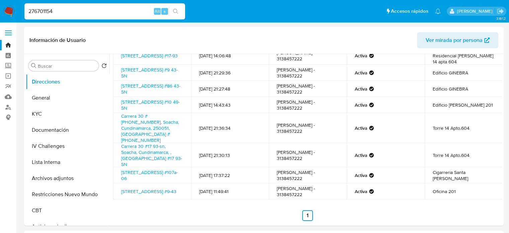
click at [127, 13] on input "276701154" at bounding box center [104, 11] width 161 height 9
paste input "1535840582"
type input "1535840582"
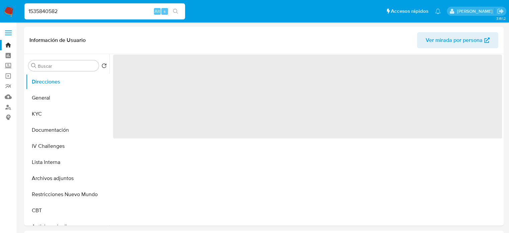
select select "10"
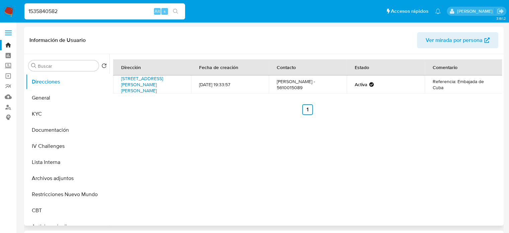
click at [143, 85] on link "Avenida Presidente Masaryk 526 Sn, Miguel Hidalgo, Distrito Federal, 11560, Mex…" at bounding box center [142, 84] width 42 height 19
click at [127, 9] on input "1535840582" at bounding box center [104, 11] width 161 height 9
paste input "26056610"
type input "260566102"
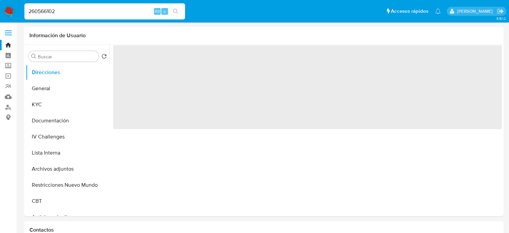
select select "10"
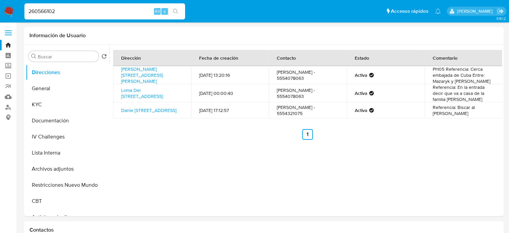
click at [142, 9] on input "260566102" at bounding box center [104, 11] width 161 height 9
paste input "04787389"
type input "204787389"
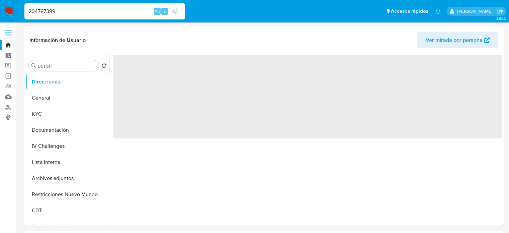
select select "10"
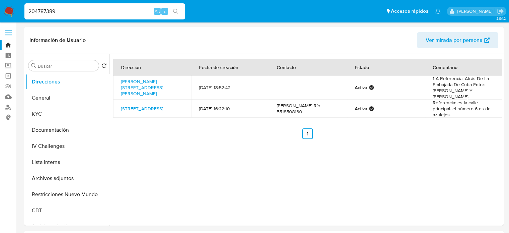
click at [118, 8] on input "204787389" at bounding box center [104, 11] width 161 height 9
click at [106, 10] on input "204787389" at bounding box center [104, 11] width 161 height 9
paste input "1535840582"
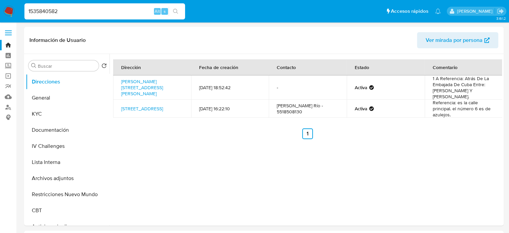
type input "1535840582"
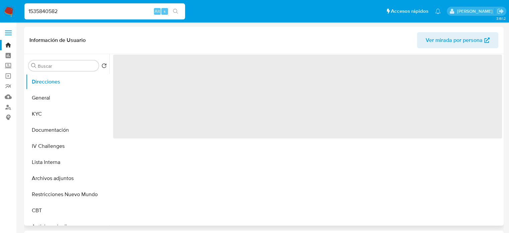
select select "10"
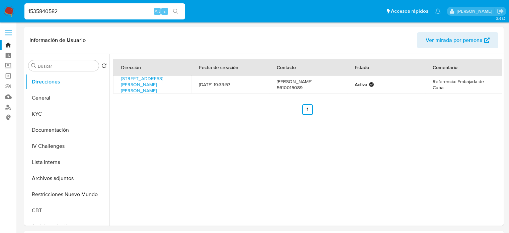
select select "10"
click at [112, 17] on div "1535840582 Alt s" at bounding box center [104, 11] width 161 height 16
click at [116, 15] on input "1535840582" at bounding box center [104, 11] width 161 height 9
paste input "79648074"
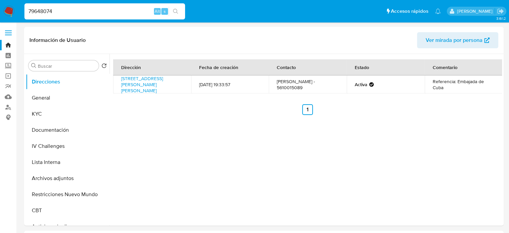
type input "79648074"
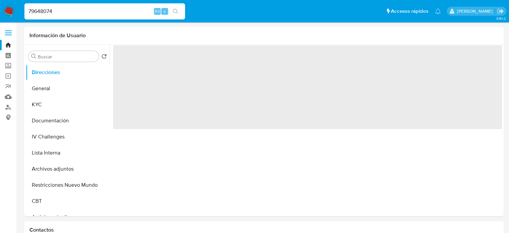
select select "10"
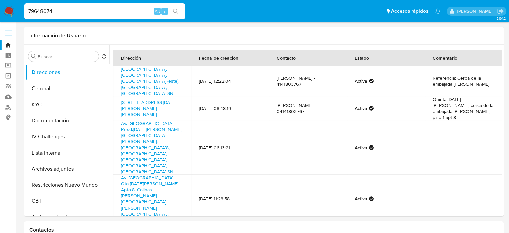
click at [130, 9] on input "79648074" at bounding box center [104, 11] width 161 height 9
paste input "1502270588"
type input "1502270588"
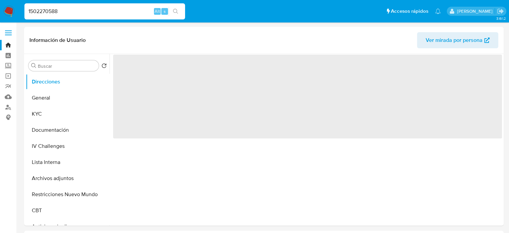
select select "10"
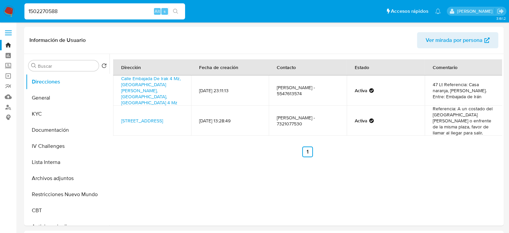
click at [139, 13] on input "1502270588" at bounding box center [104, 11] width 161 height 9
paste input "57807127"
type input "1557807127"
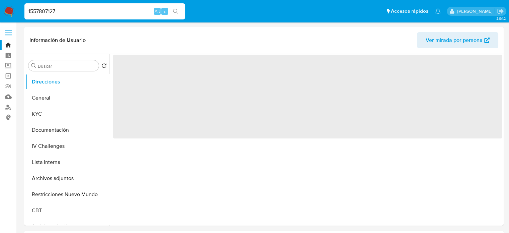
select select "10"
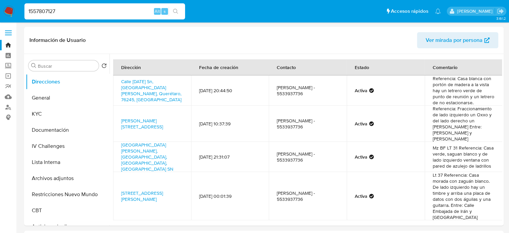
click at [123, 6] on div "1557807127 Alt s" at bounding box center [104, 11] width 161 height 16
click at [117, 12] on input "1557807127" at bounding box center [104, 11] width 161 height 9
paste input "229322540"
type input "1229322540"
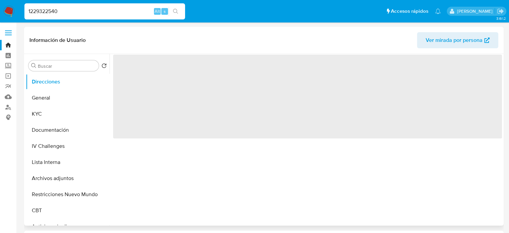
select select "10"
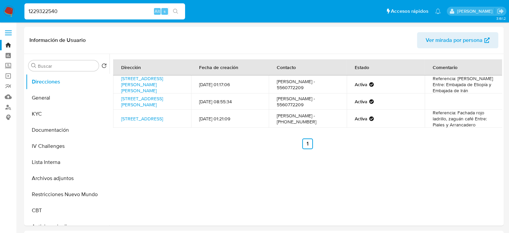
click at [142, 8] on input "1229322540" at bounding box center [104, 11] width 161 height 9
click at [109, 8] on input "1229322540" at bounding box center [104, 11] width 161 height 9
paste input "532417016"
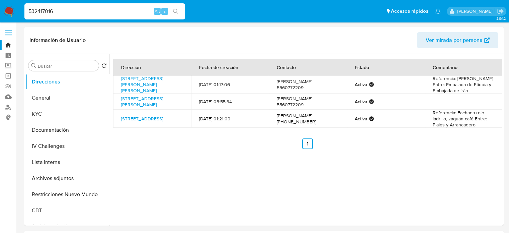
type input "532417016"
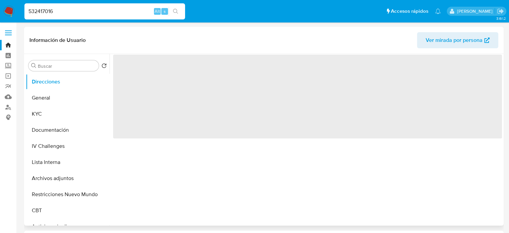
select select "10"
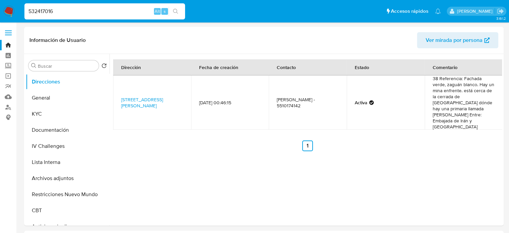
click at [117, 21] on nav "Pausado Ver notificaciones 532417016 Alt s Accesos rápidos Presiona las siguien…" at bounding box center [254, 11] width 509 height 22
click at [125, 15] on input "532417016" at bounding box center [104, 11] width 161 height 9
click at [96, 8] on input "532417016" at bounding box center [104, 11] width 161 height 9
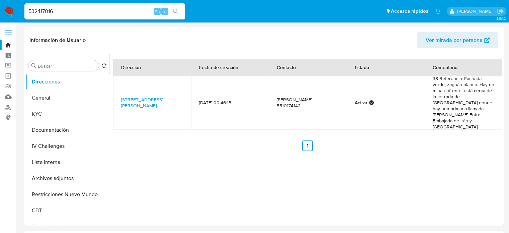
click at [96, 8] on input "532417016" at bounding box center [104, 11] width 161 height 9
paste input "2515970"
type input "52515970"
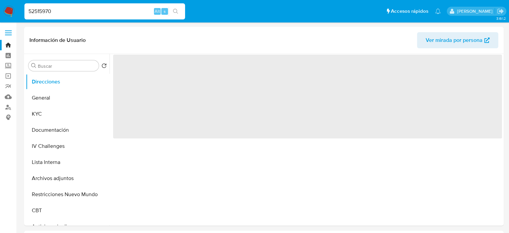
select select "10"
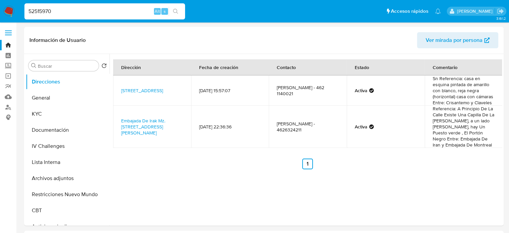
click at [116, 8] on input "52515970" at bounding box center [104, 11] width 161 height 9
paste input "796084274"
type input "796084274"
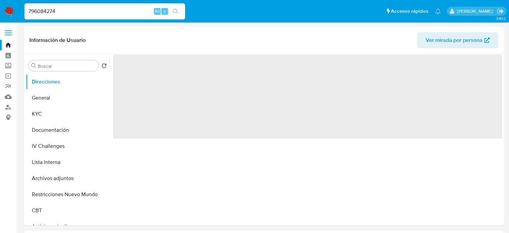
select select "10"
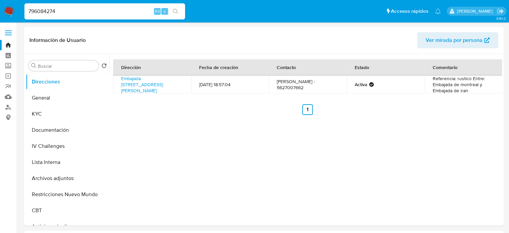
click at [115, 12] on input "796084274" at bounding box center [104, 11] width 161 height 9
paste input "1534416251"
type input "1534416251"
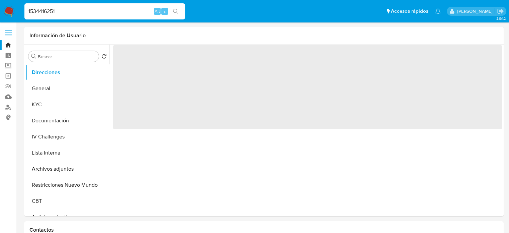
select select "10"
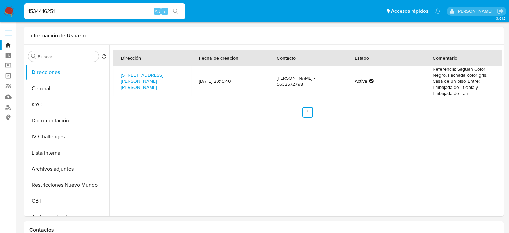
select select "10"
click at [126, 15] on input "1534416251" at bounding box center [104, 11] width 161 height 9
paste input "474351831"
click at [126, 15] on input "1534416251474351831" at bounding box center [104, 11] width 161 height 9
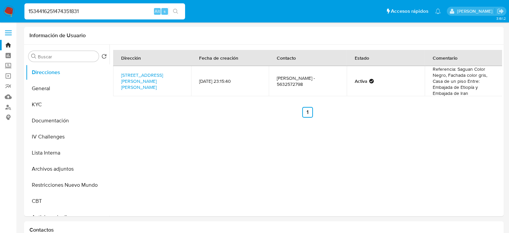
paste input
type input "474351831"
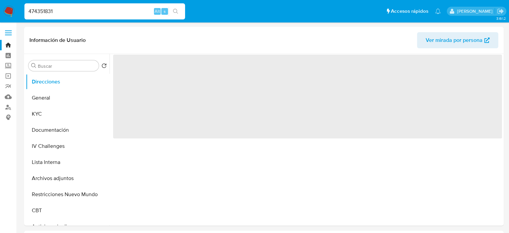
select select "10"
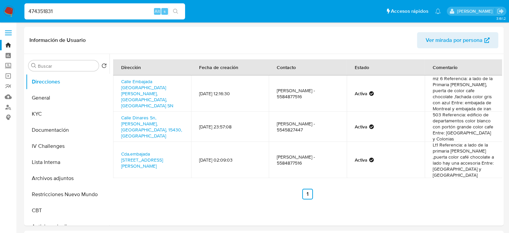
click at [105, 12] on input "474351831" at bounding box center [104, 11] width 161 height 9
paste input "1535840582"
type input "1535840582"
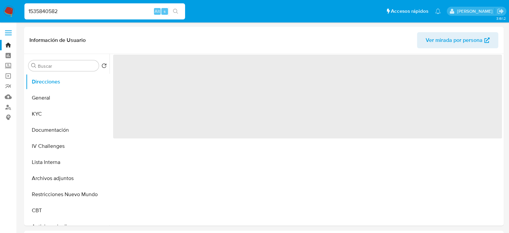
select select "10"
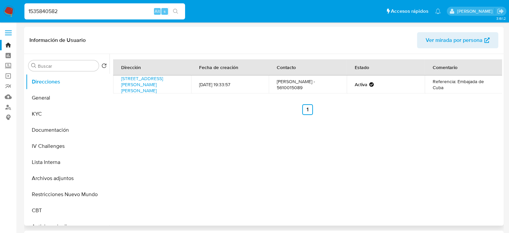
drag, startPoint x: 162, startPoint y: 187, endPoint x: 162, endPoint y: 183, distance: 4.0
click at [162, 187] on div "Dirección Fecha de creación Contacto Estado Comentario [STREET_ADDRESS][PERSON_…" at bounding box center [305, 139] width 393 height 171
click at [112, 13] on input "1535840582" at bounding box center [104, 11] width 161 height 9
paste input "26056610"
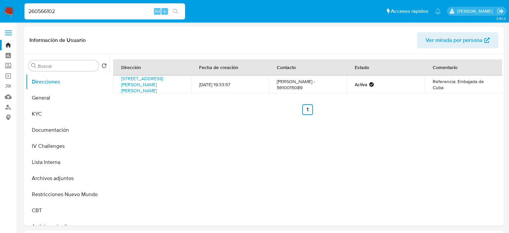
type input "260566102"
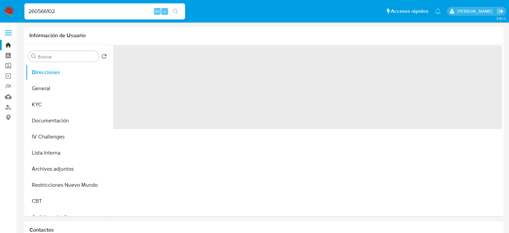
select select "10"
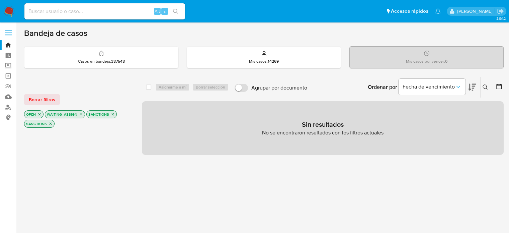
click at [112, 114] on icon "close-filter" at bounding box center [113, 114] width 2 height 2
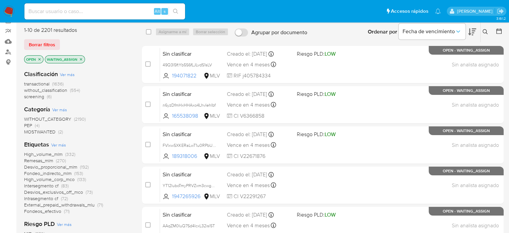
scroll to position [67, 0]
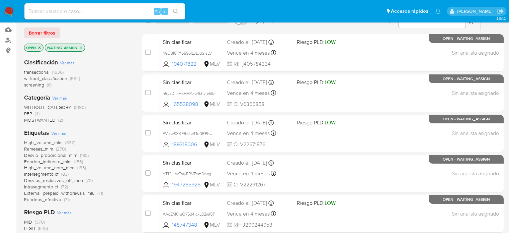
click at [32, 113] on span "PEP (4)" at bounding box center [31, 113] width 15 height 6
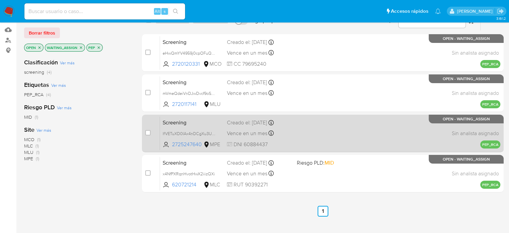
scroll to position [33, 0]
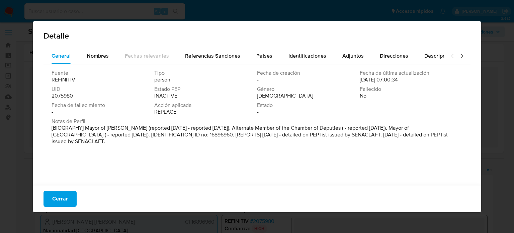
select select "10"
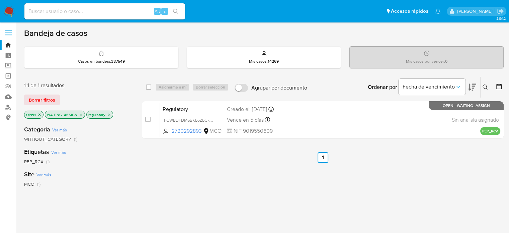
click at [108, 113] on icon "close-filter" at bounding box center [109, 114] width 4 height 4
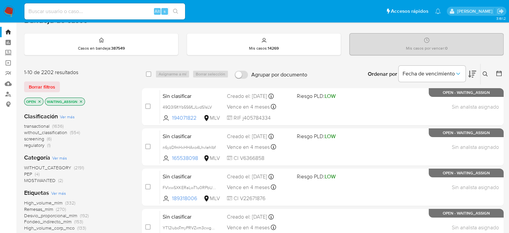
scroll to position [33, 0]
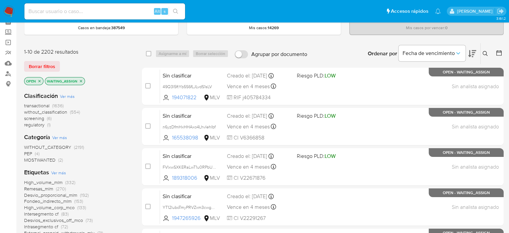
click at [34, 153] on span "PEP (4)" at bounding box center [31, 153] width 15 height 6
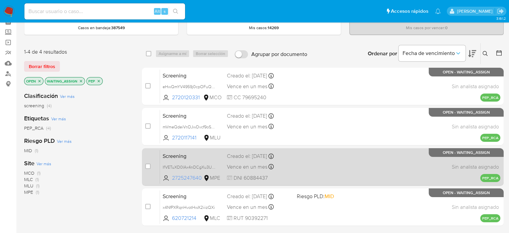
scroll to position [100, 0]
